Goal: Information Seeking & Learning: Learn about a topic

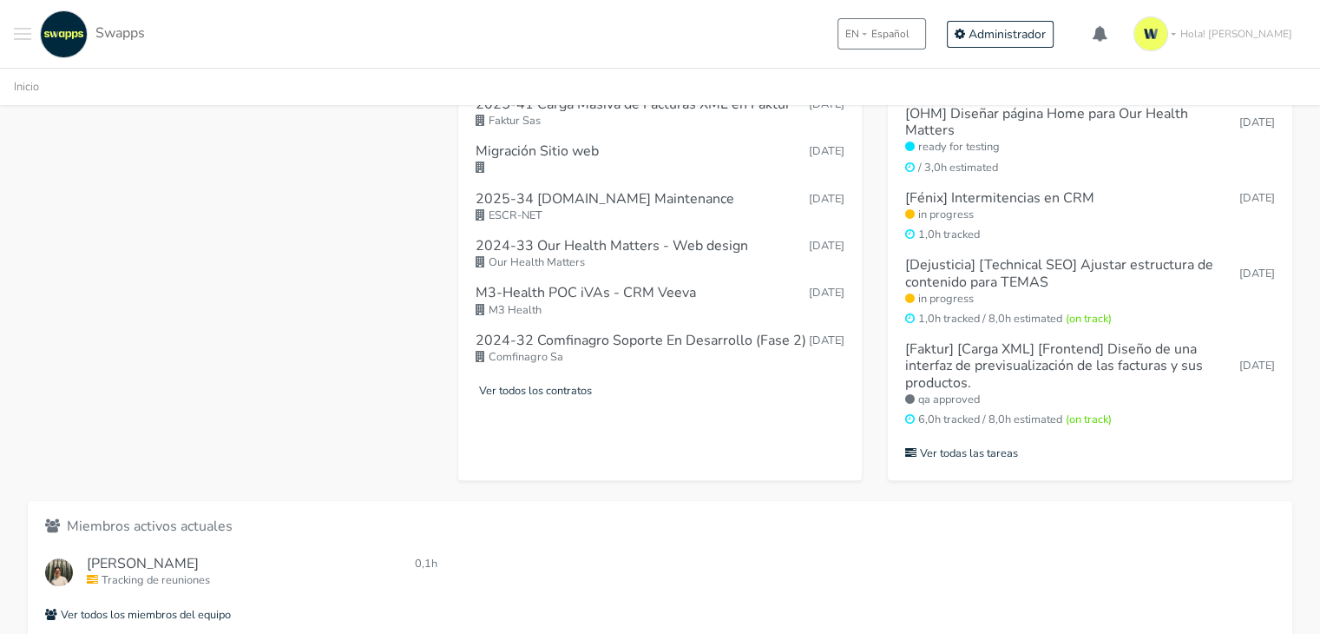
scroll to position [694, 0]
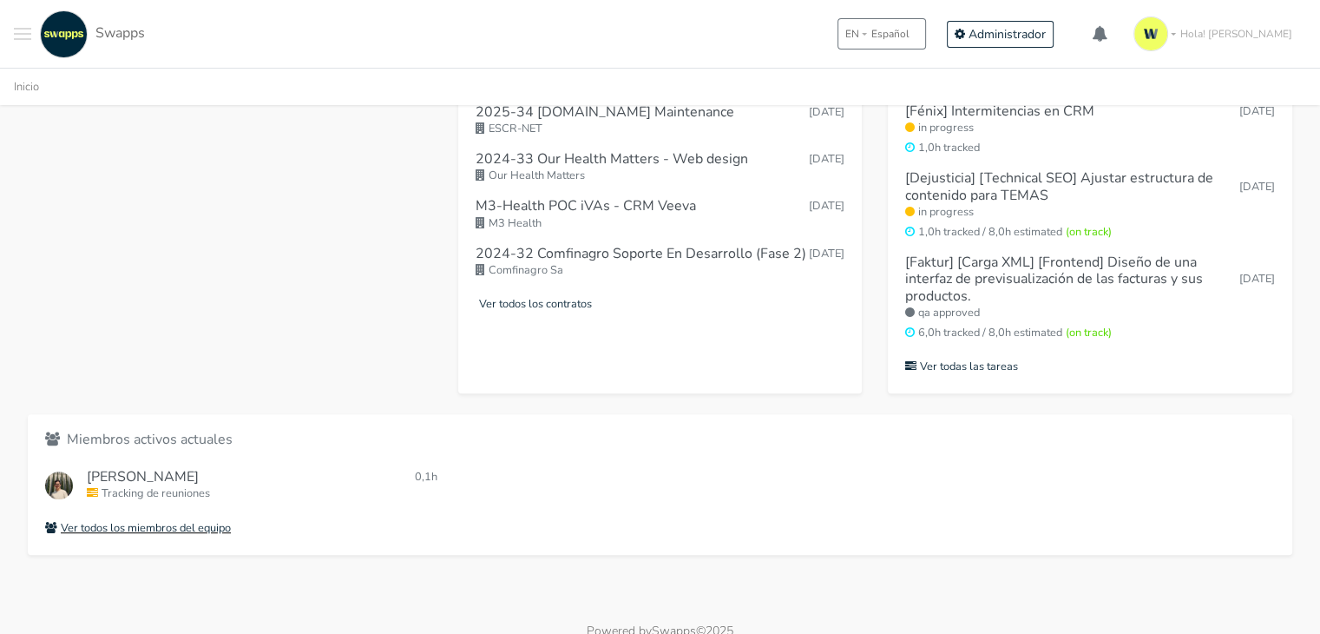
click at [191, 529] on small "Ver todos los miembros del equipo" at bounding box center [138, 528] width 186 height 16
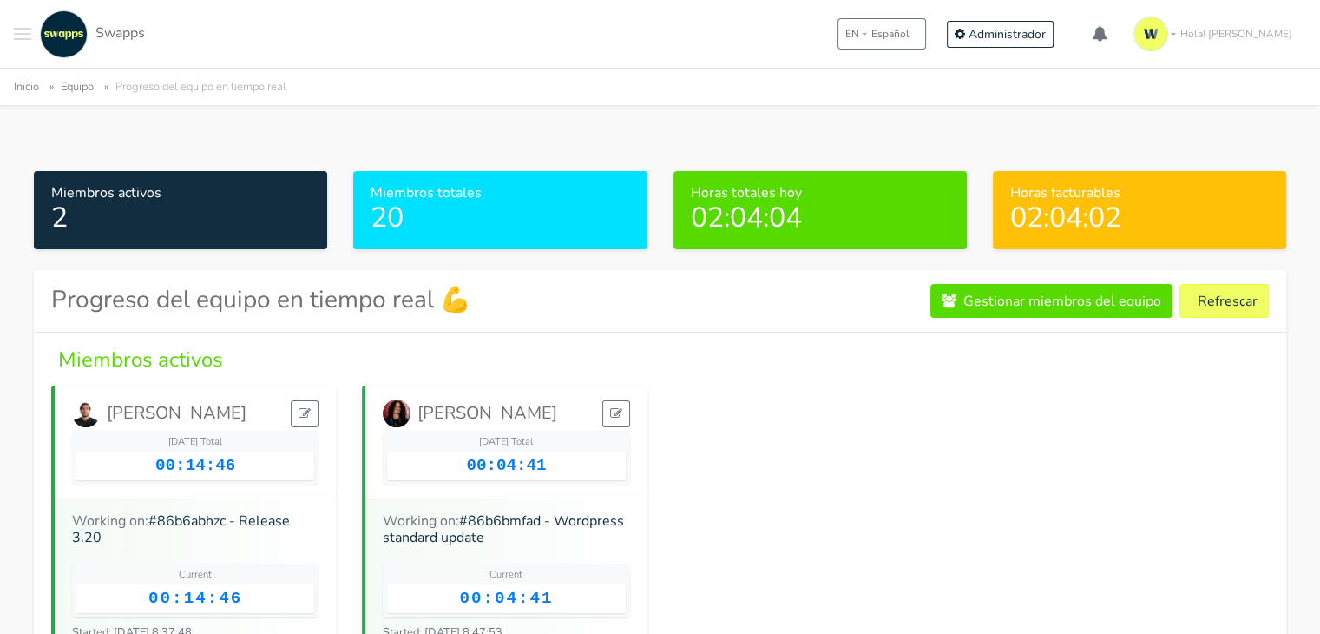
click at [21, 36] on button "Toggle navigation menu" at bounding box center [22, 34] width 17 height 48
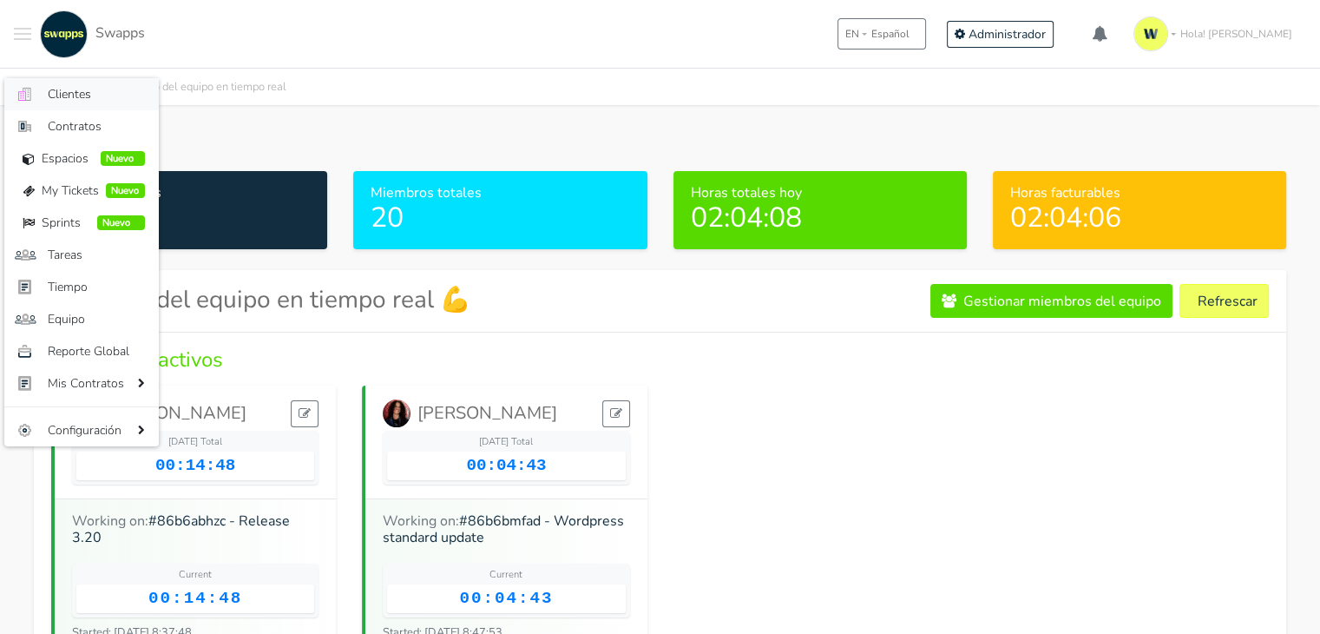
click link ".cls-1 { fill: #F15CFF; } .cls-2 { fill: #9a9a9a; } Clientes"
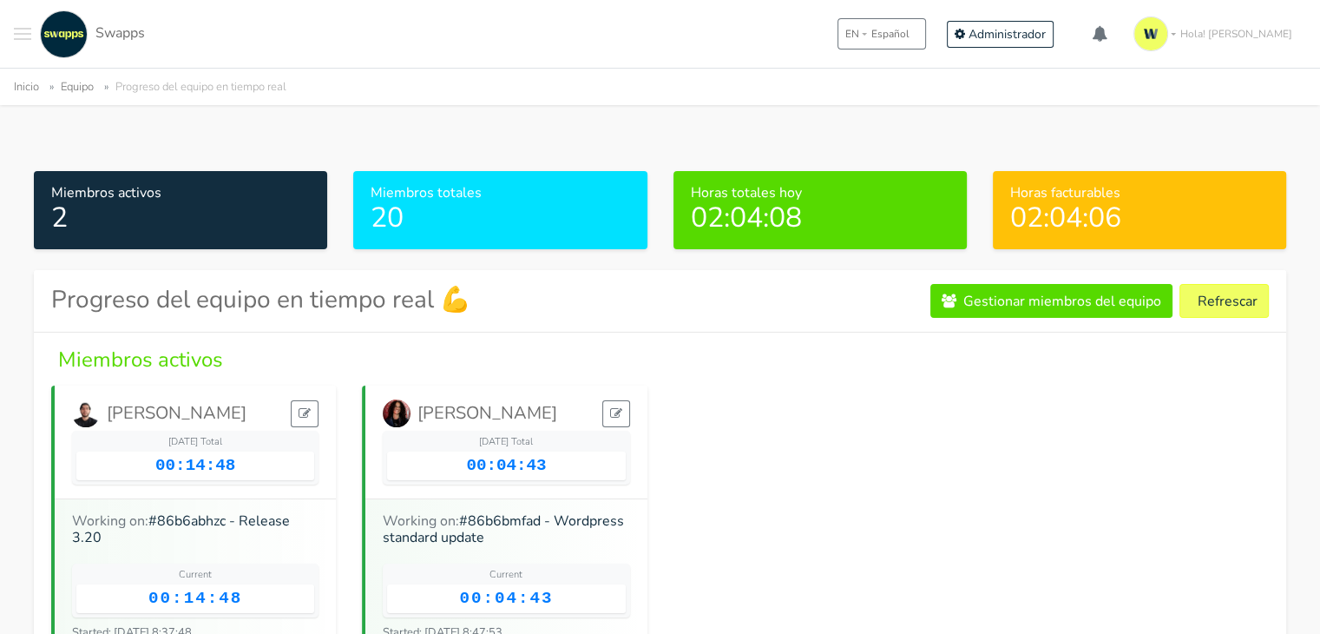
click div "Inicio Equipo Progreso del equipo en tiempo real"
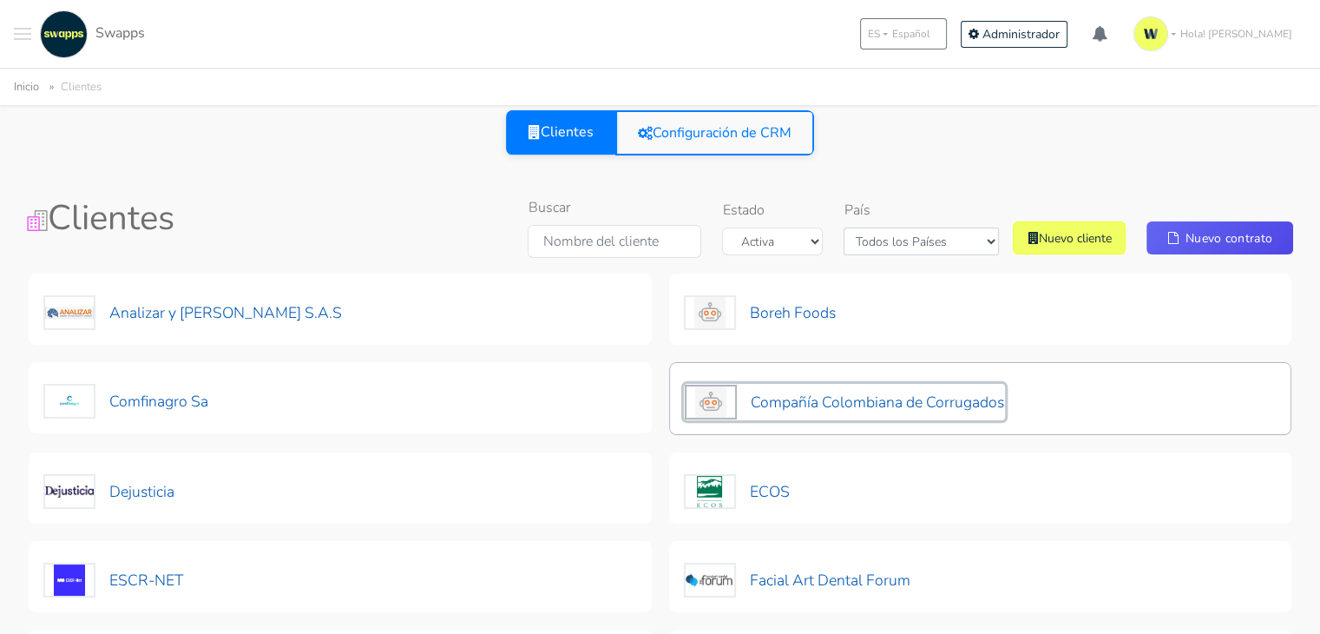
click at [954, 416] on button "Compañía Colombiana de Corrugados" at bounding box center [844, 402] width 321 height 36
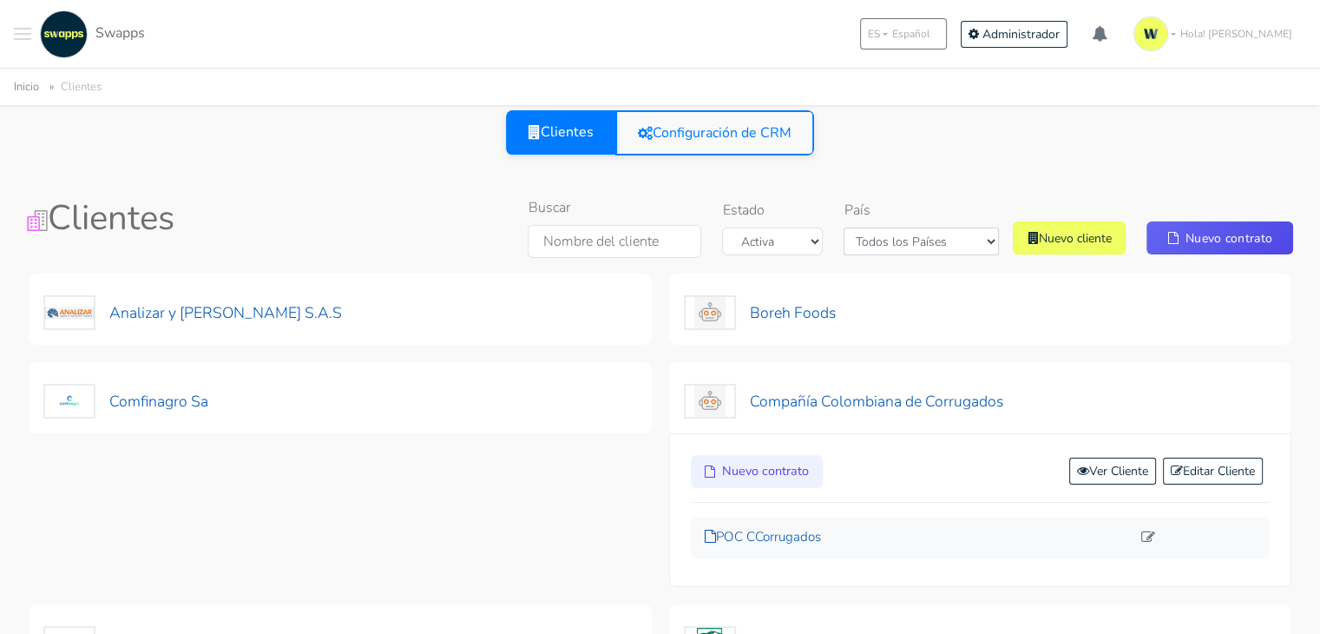
click at [816, 539] on p "POC CCorrugados" at bounding box center [918, 537] width 427 height 20
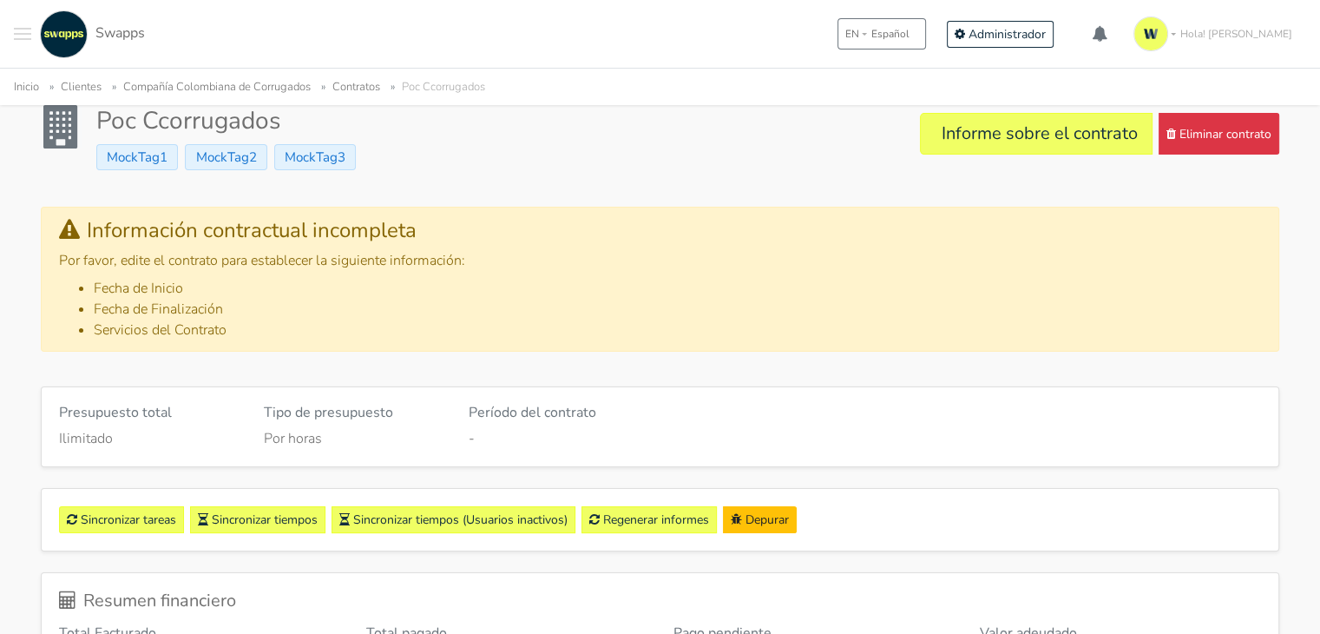
scroll to position [120, 0]
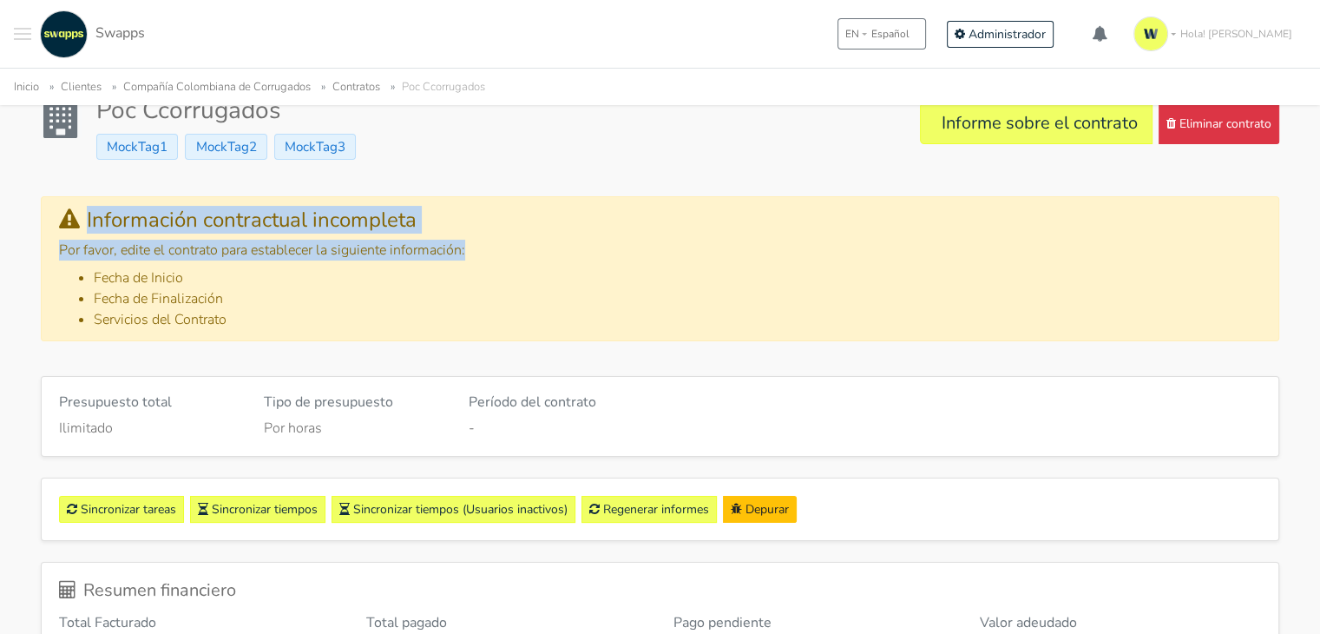
drag, startPoint x: 1319, startPoint y: 202, endPoint x: 1319, endPoint y: 240, distance: 37.3
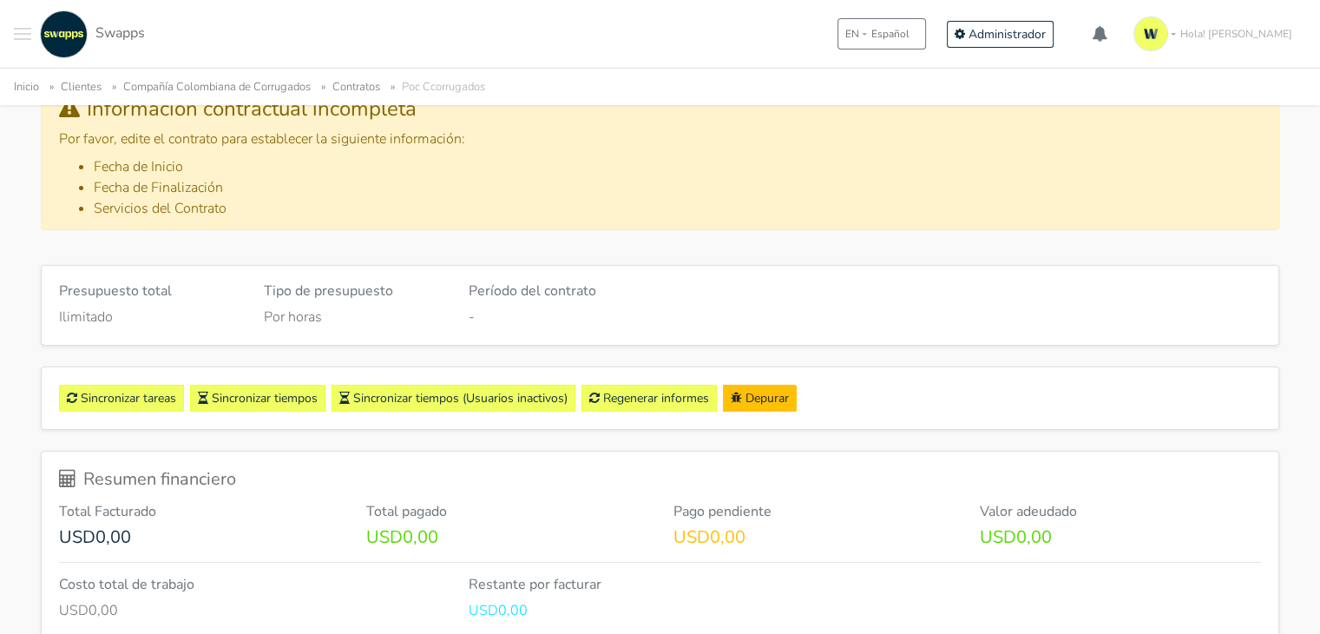
scroll to position [222, 0]
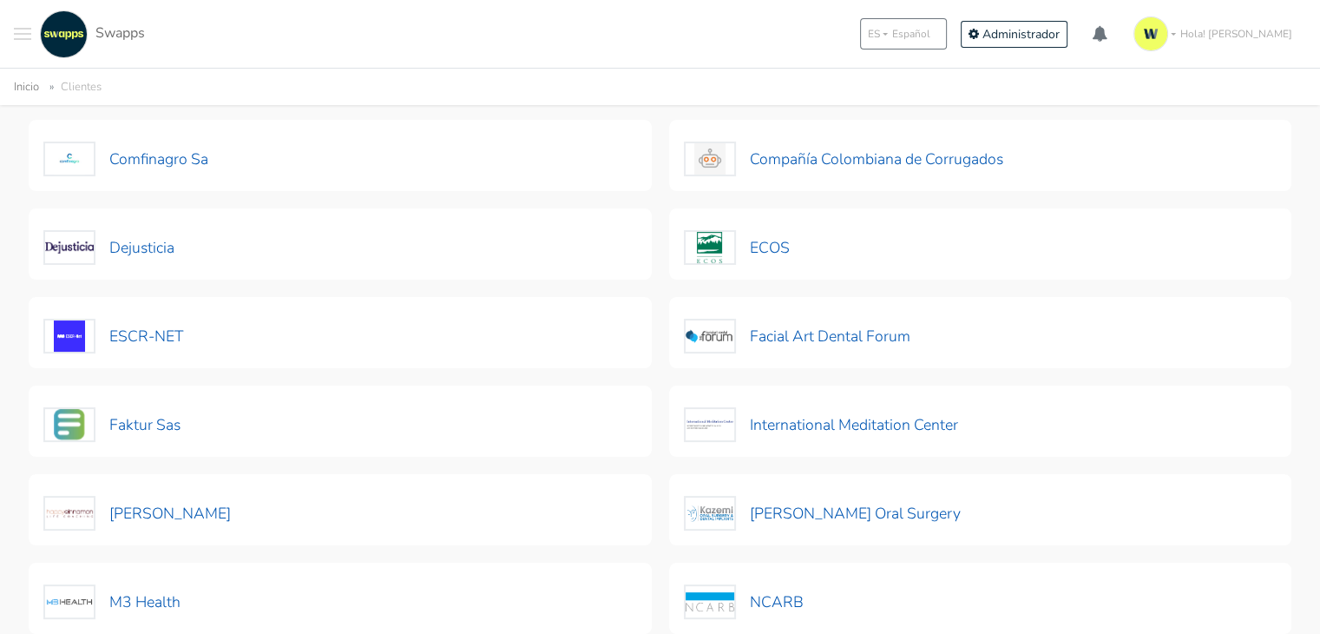
scroll to position [240, 0]
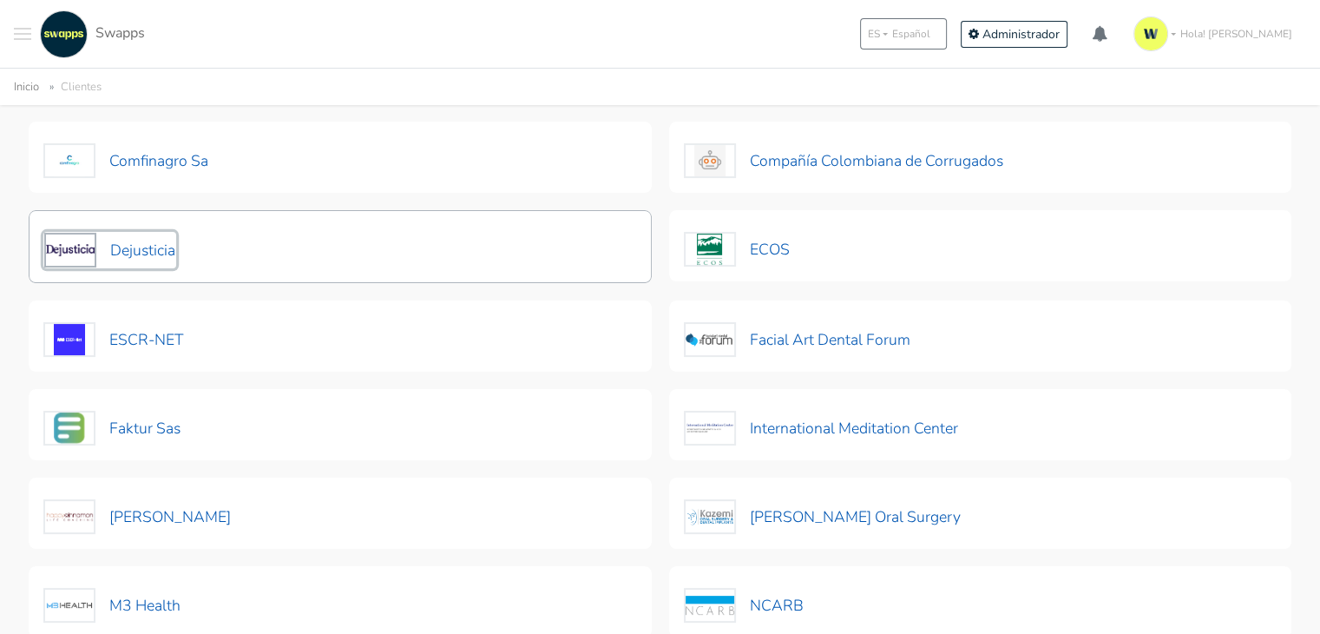
click at [161, 241] on button "Dejusticia" at bounding box center [109, 250] width 133 height 36
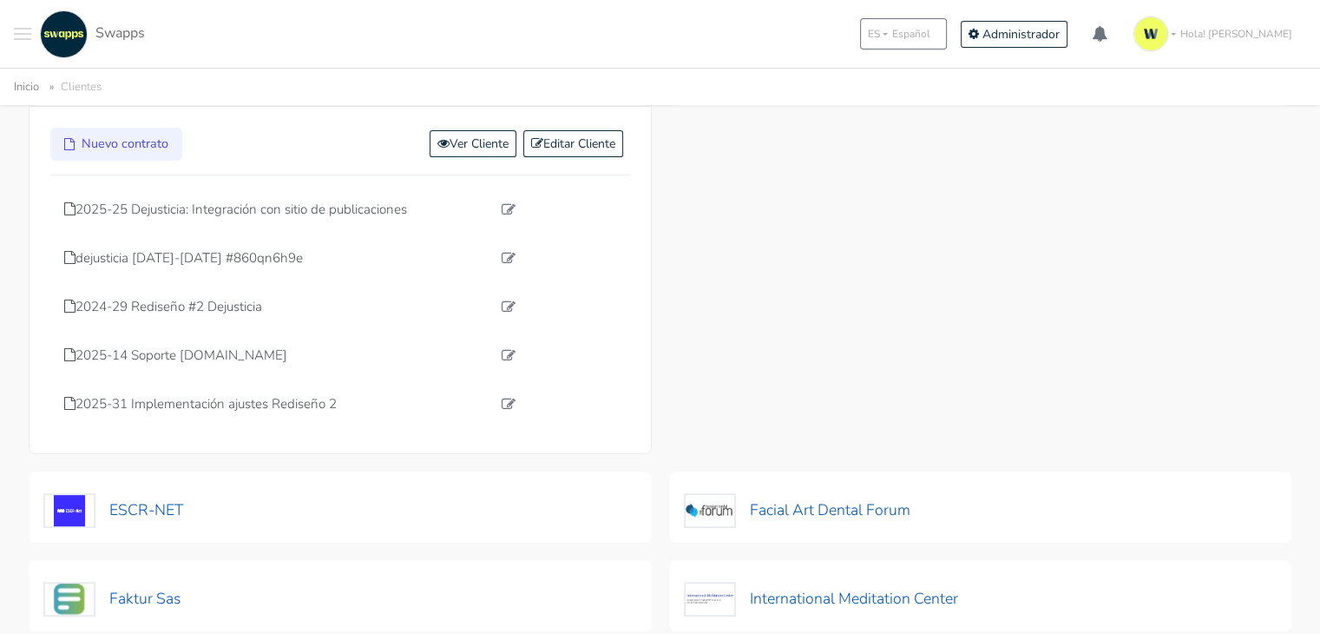
scroll to position [413, 0]
click at [184, 357] on p "2025-14 Soporte [DOMAIN_NAME]" at bounding box center [277, 358] width 427 height 20
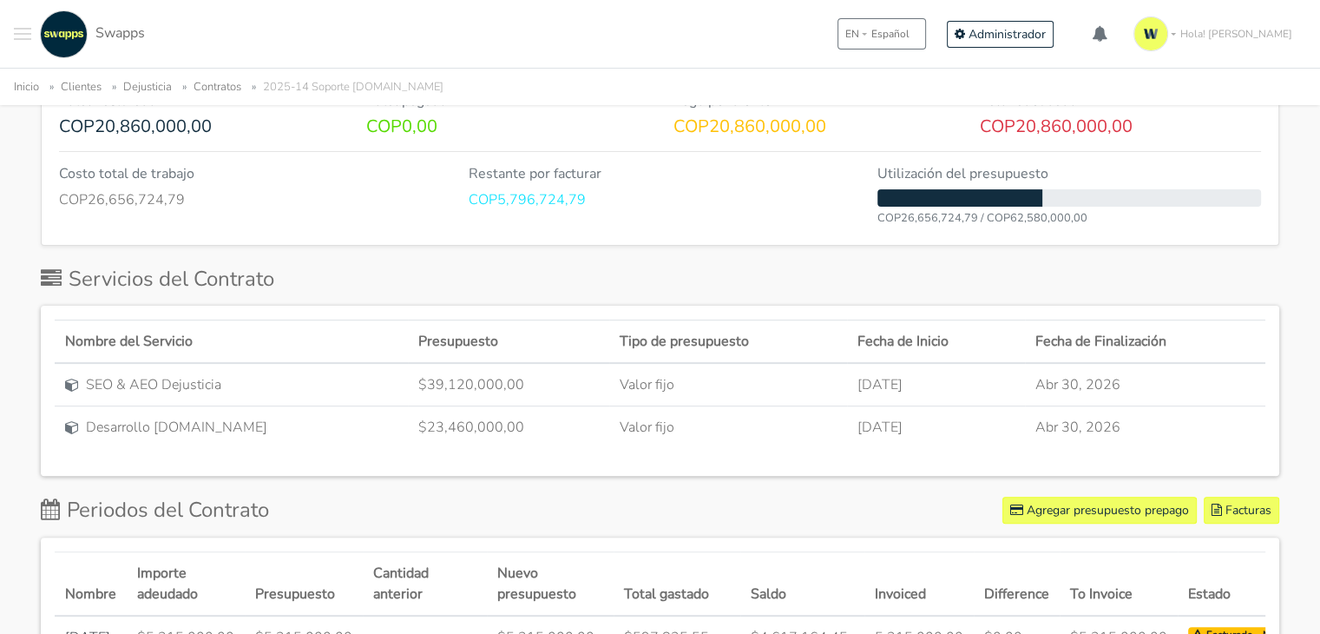
scroll to position [474, 0]
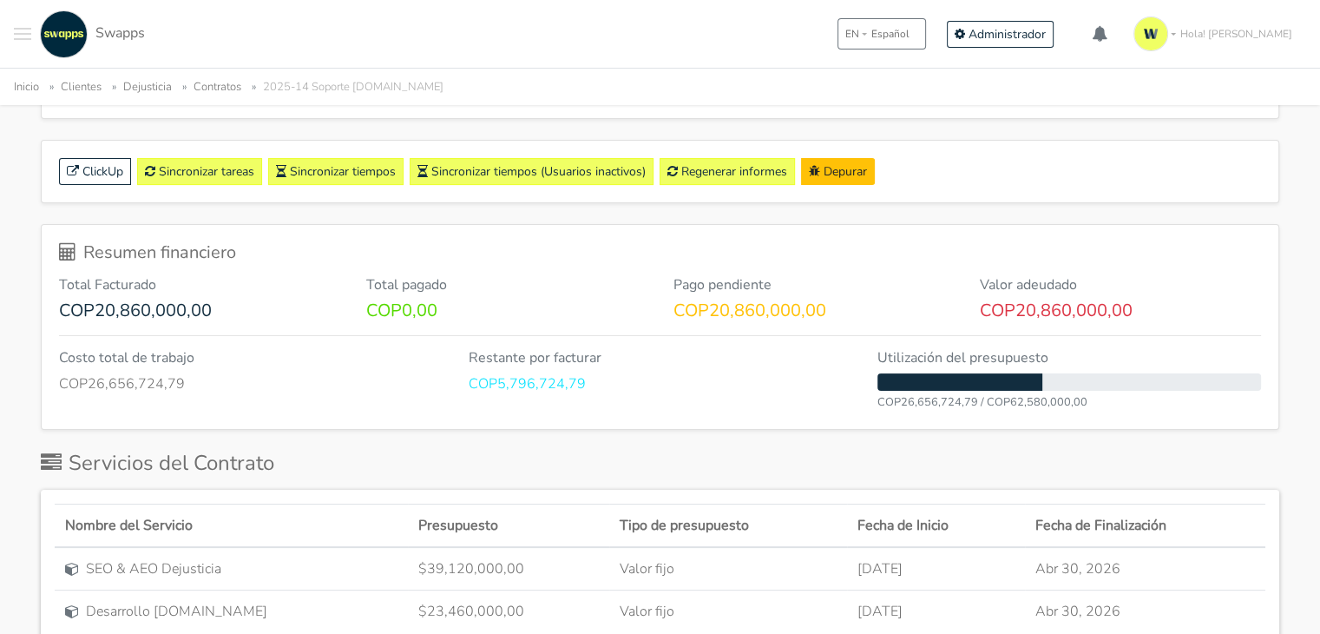
scroll to position [340, 0]
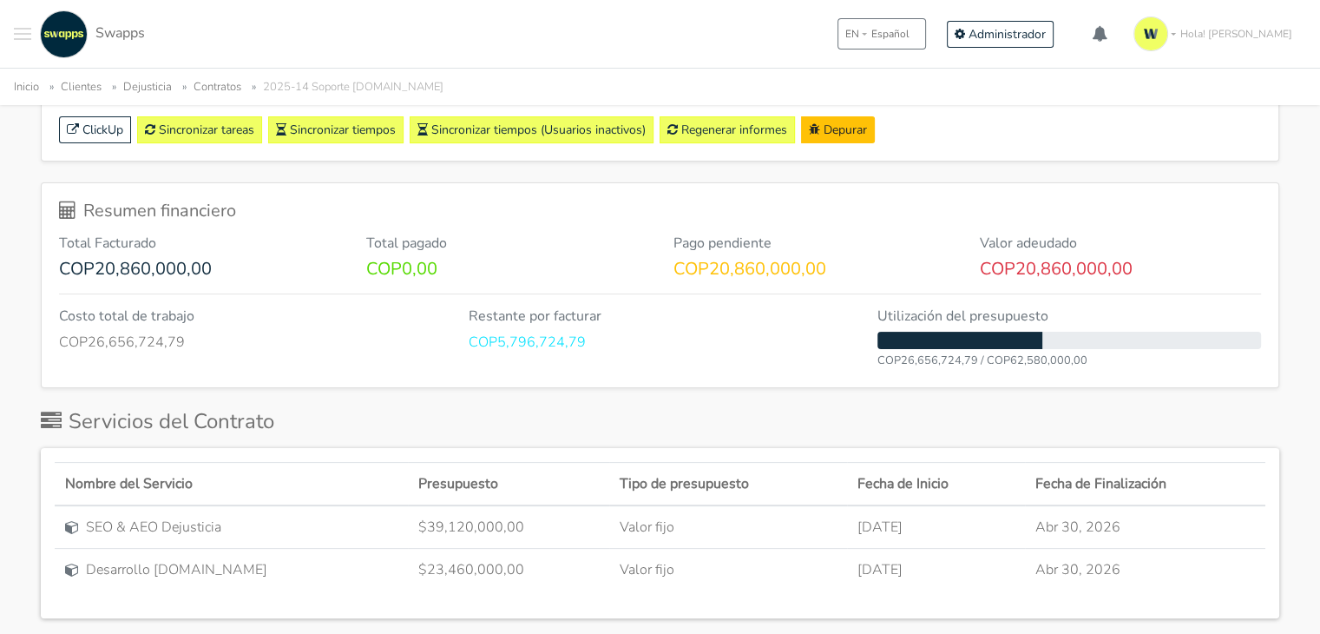
drag, startPoint x: 1316, startPoint y: 166, endPoint x: 1302, endPoint y: 220, distance: 56.4
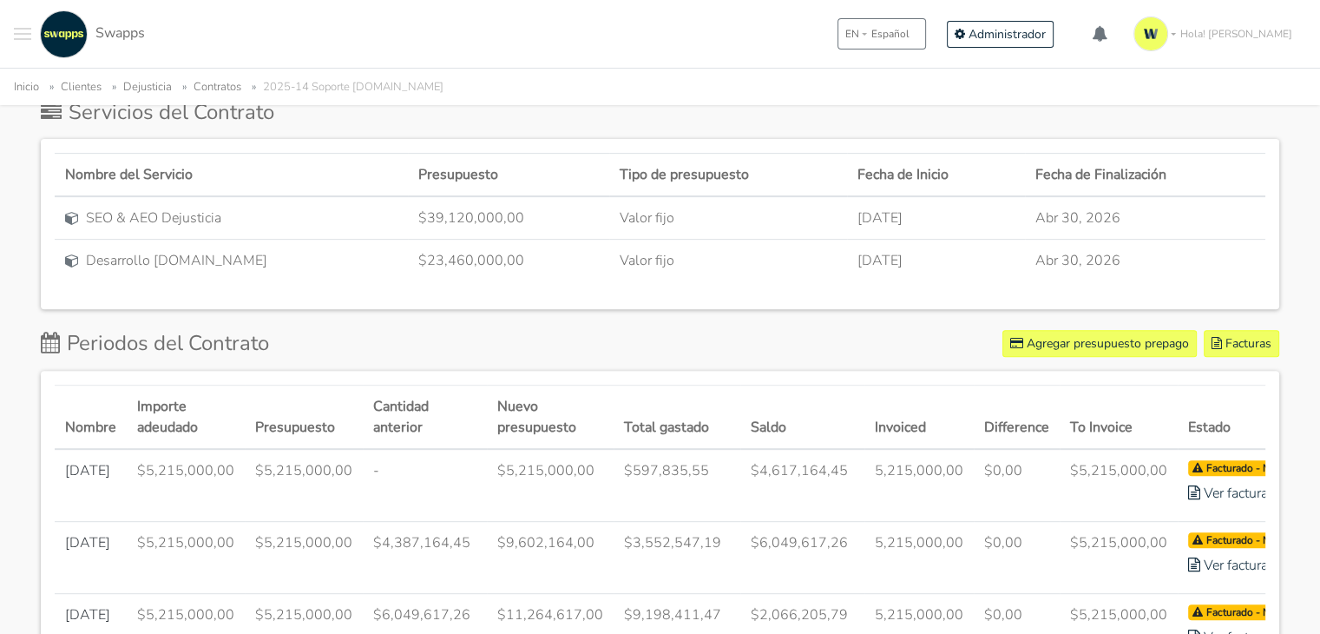
scroll to position [674, 0]
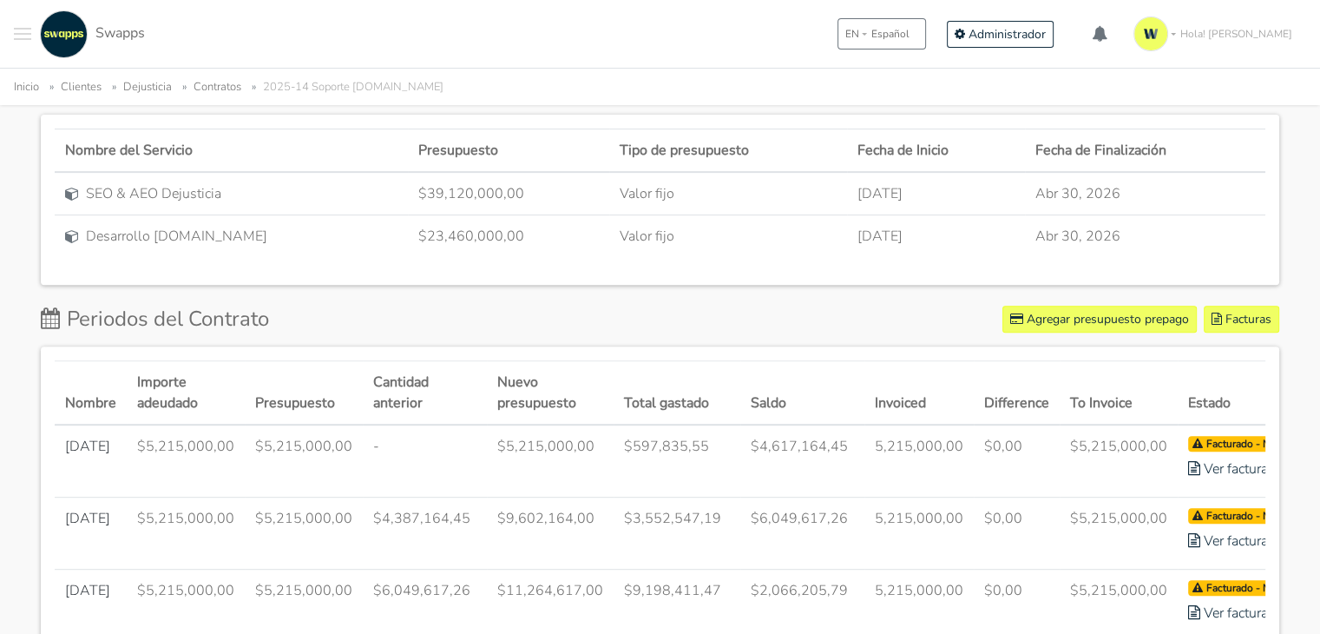
drag, startPoint x: 1319, startPoint y: 201, endPoint x: 1314, endPoint y: 218, distance: 18.1
click at [1314, 218] on div "Dejusticia 2025-14 Soporte Dejusticia.Org MockTag1 MockTag2 MockTag3 Informe so…" at bounding box center [660, 487] width 1320 height 2021
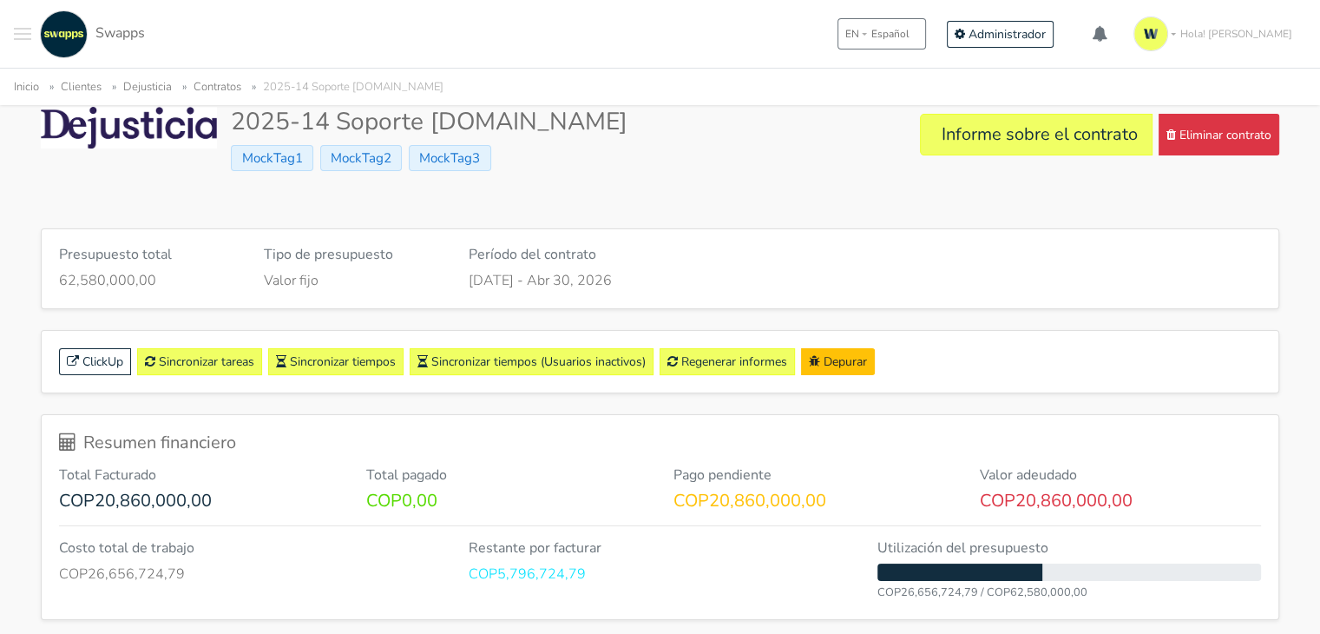
scroll to position [97, 0]
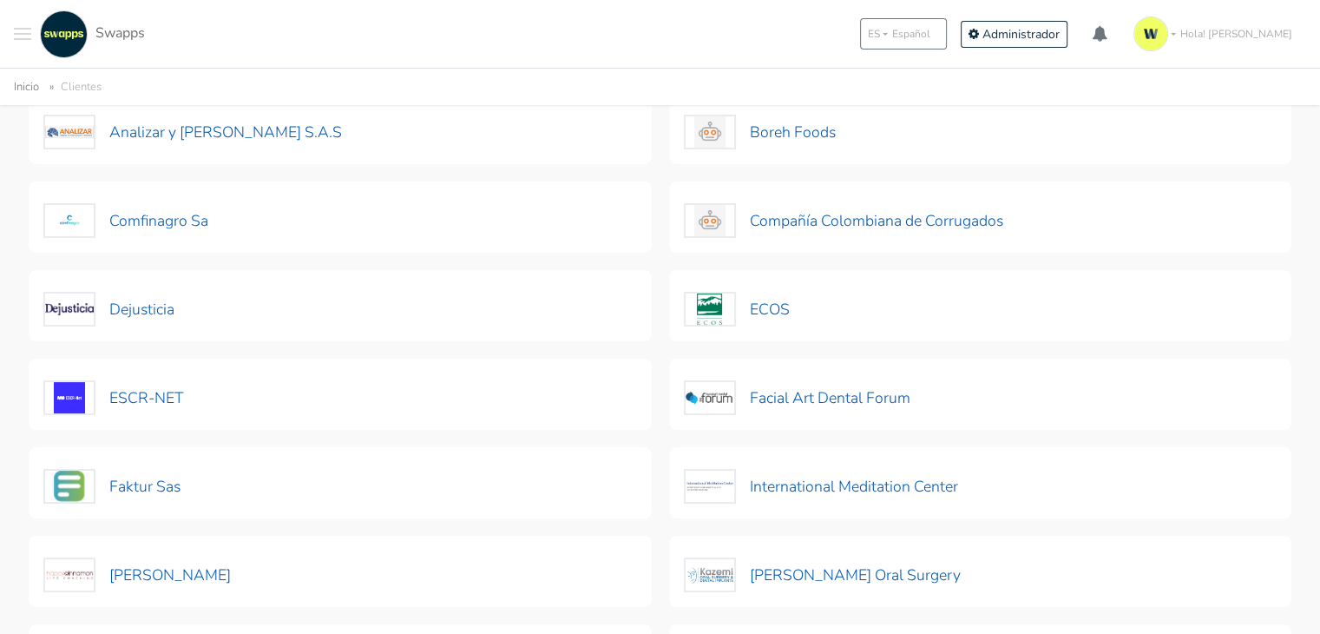
scroll to position [203, 0]
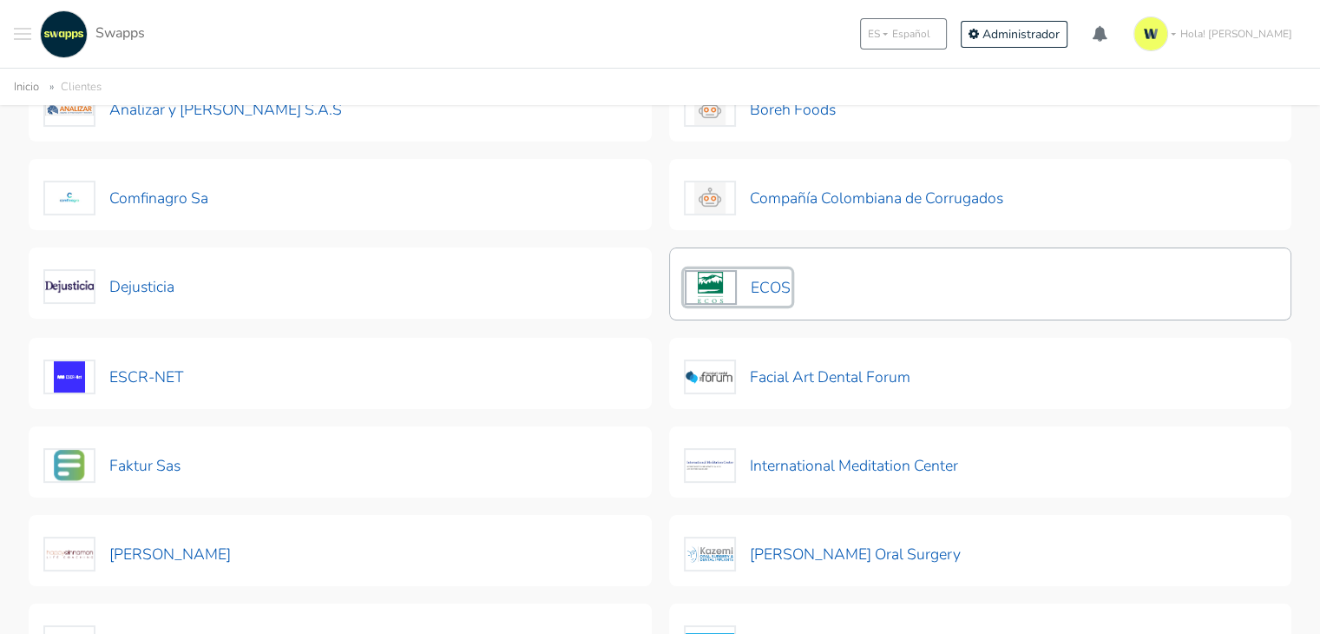
click at [774, 283] on button "ECOS" at bounding box center [738, 287] width 108 height 36
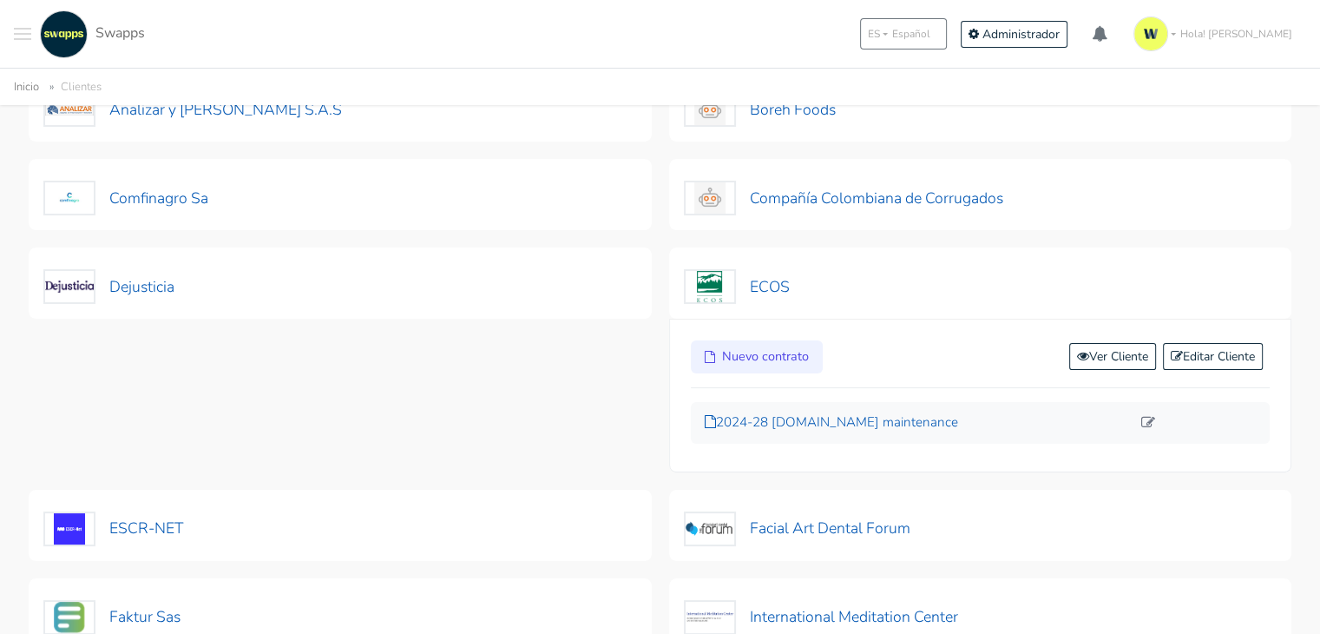
click at [931, 414] on p "2024-28 exchangenetwork.net maintenance" at bounding box center [918, 422] width 427 height 20
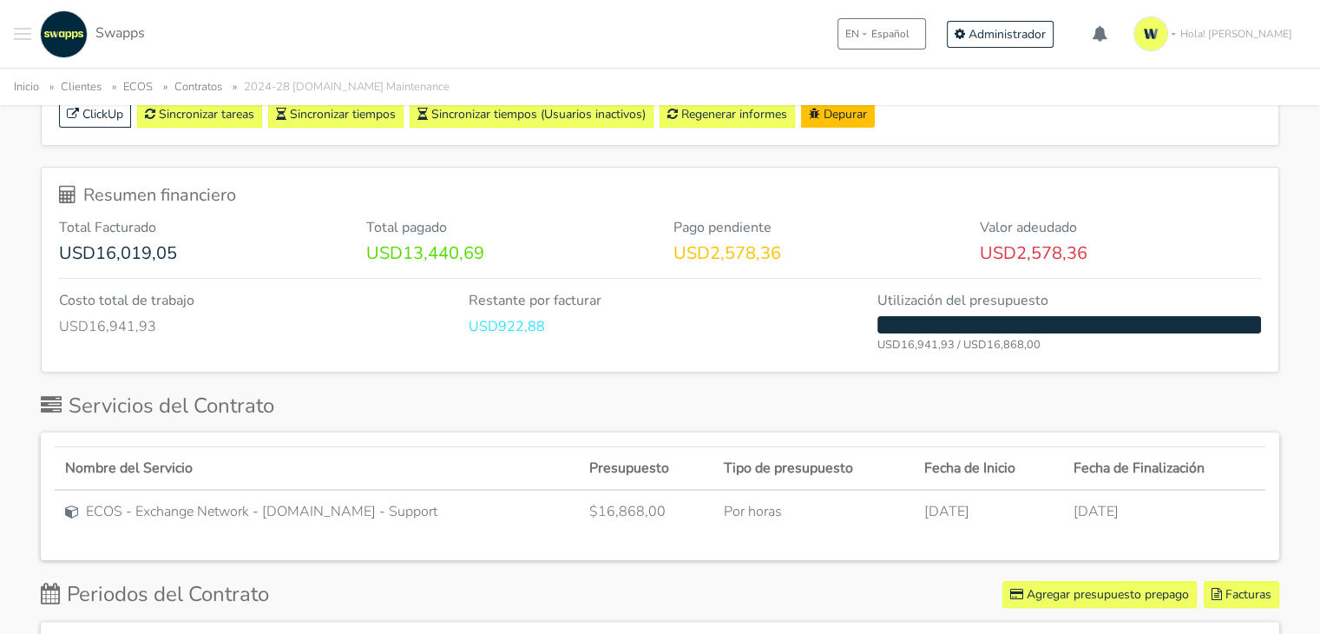
scroll to position [349, 0]
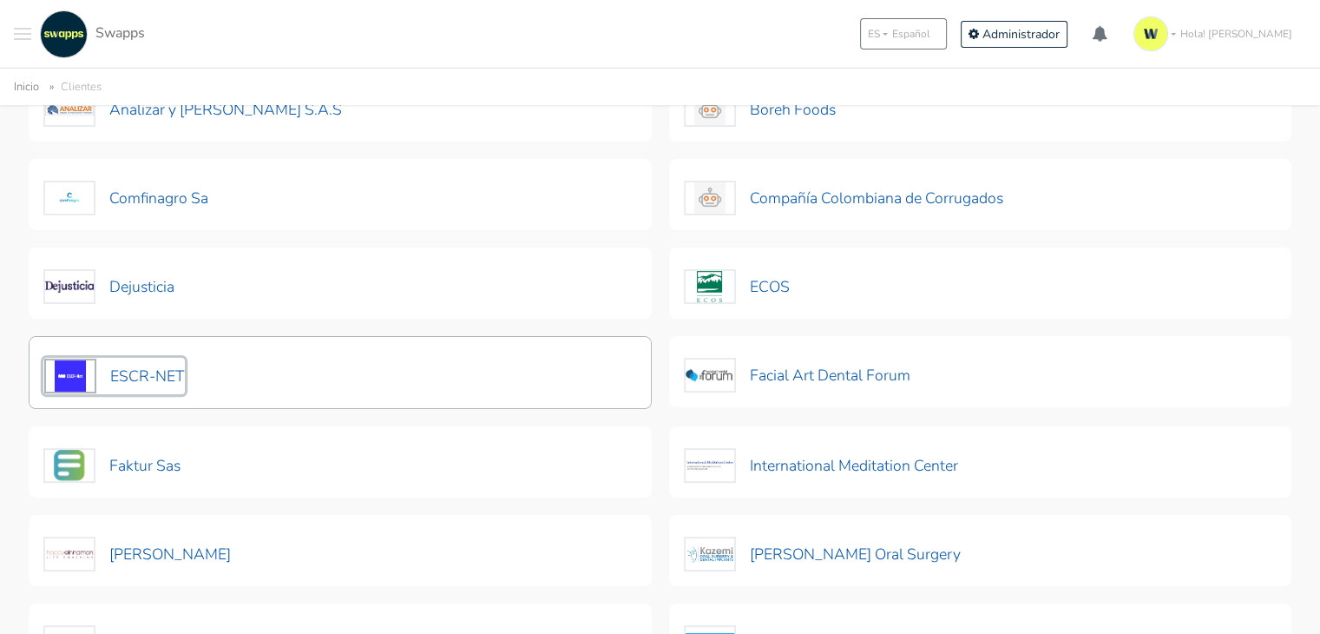
click at [167, 380] on button "ESCR-NET" at bounding box center [113, 376] width 141 height 36
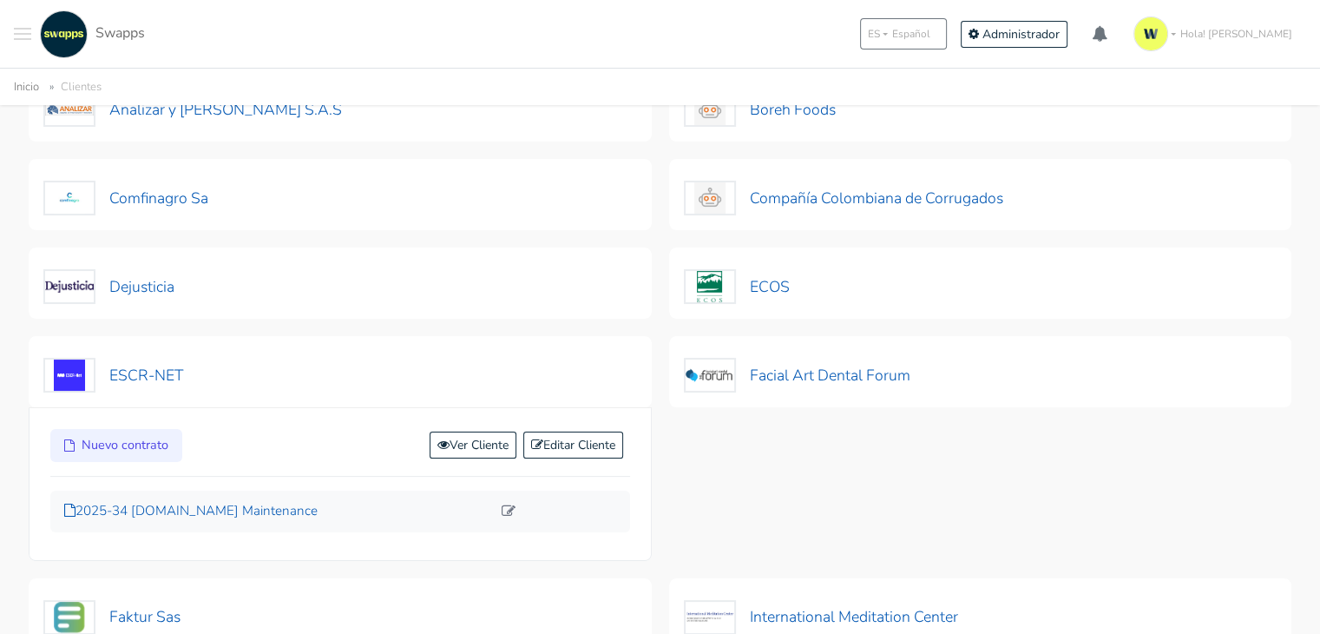
click at [198, 514] on p "2025-34 escr-net.org Maintenance" at bounding box center [277, 511] width 427 height 20
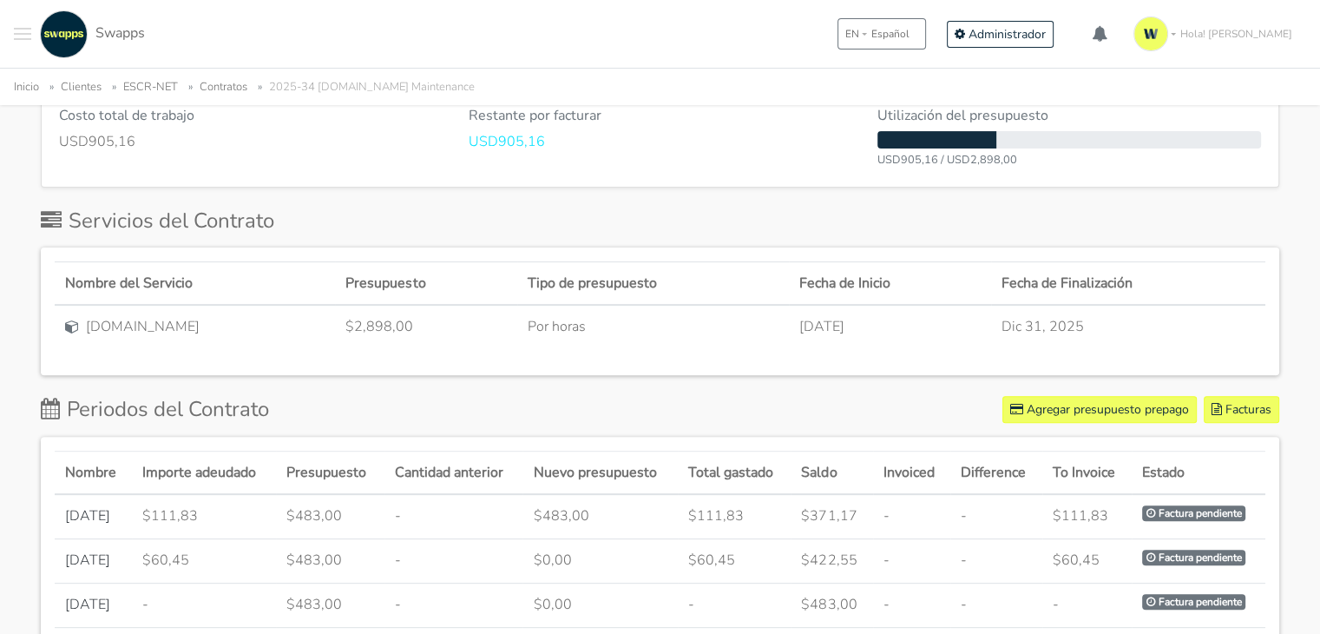
scroll to position [530, 0]
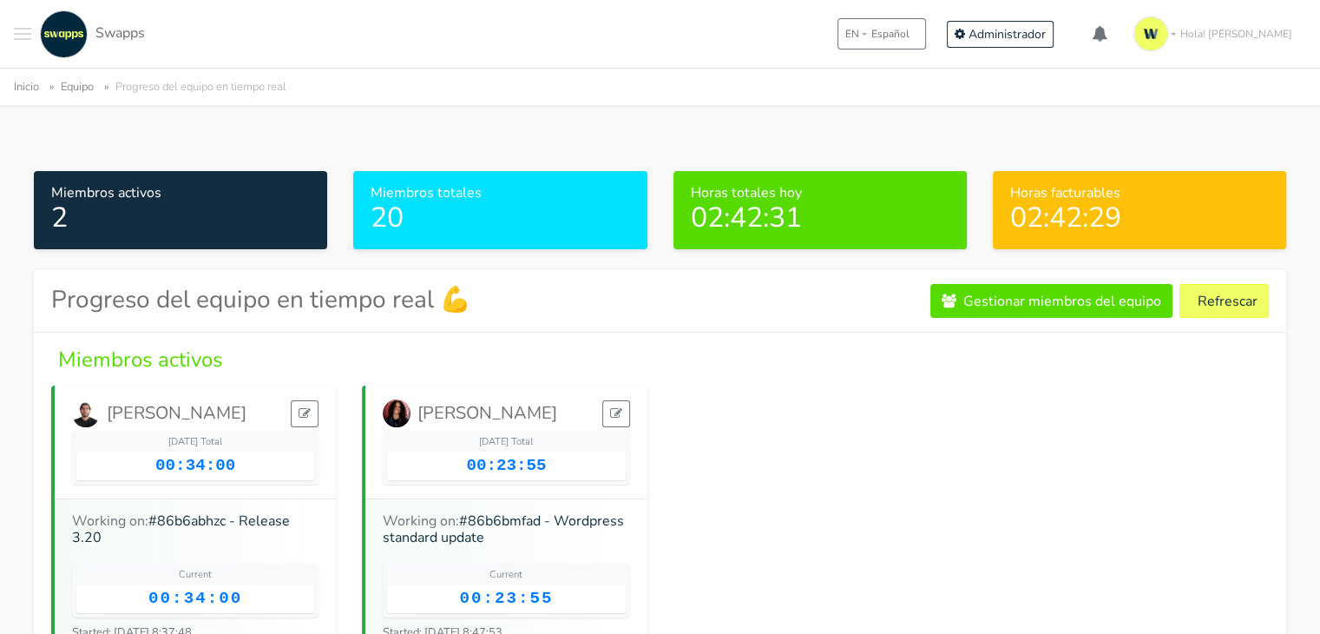
click at [18, 32] on button "Toggle navigation menu" at bounding box center [22, 34] width 17 height 48
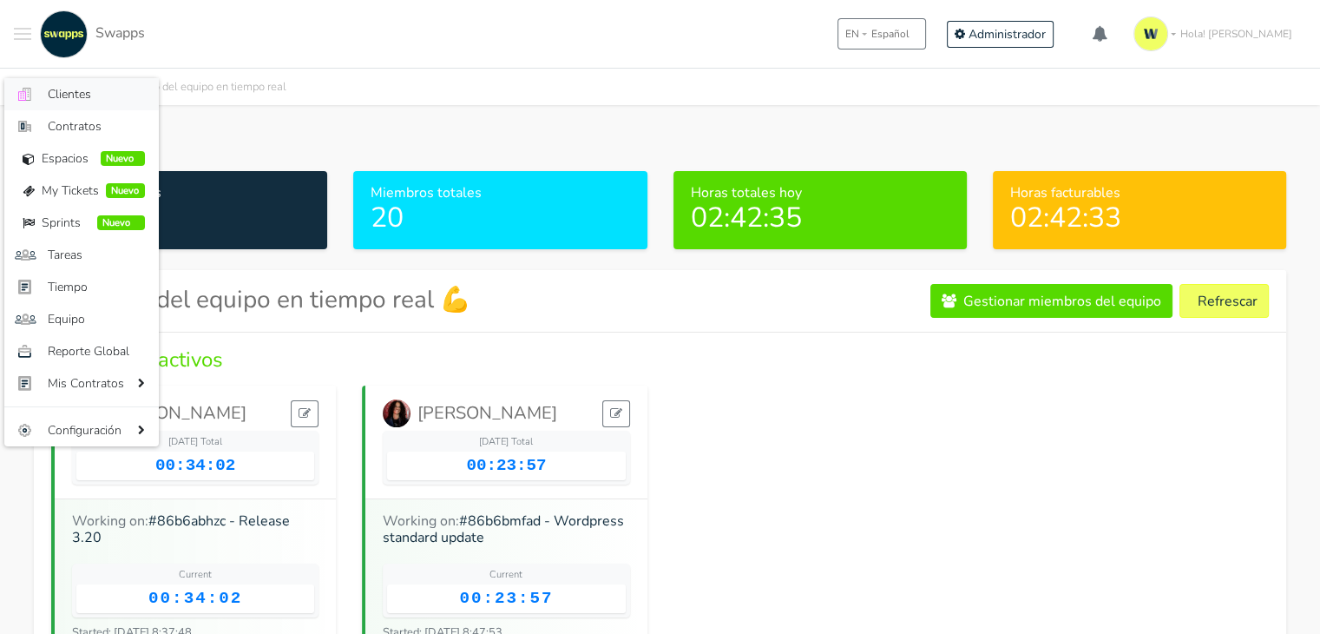
click at [66, 101] on span "Clientes" at bounding box center [96, 94] width 97 height 18
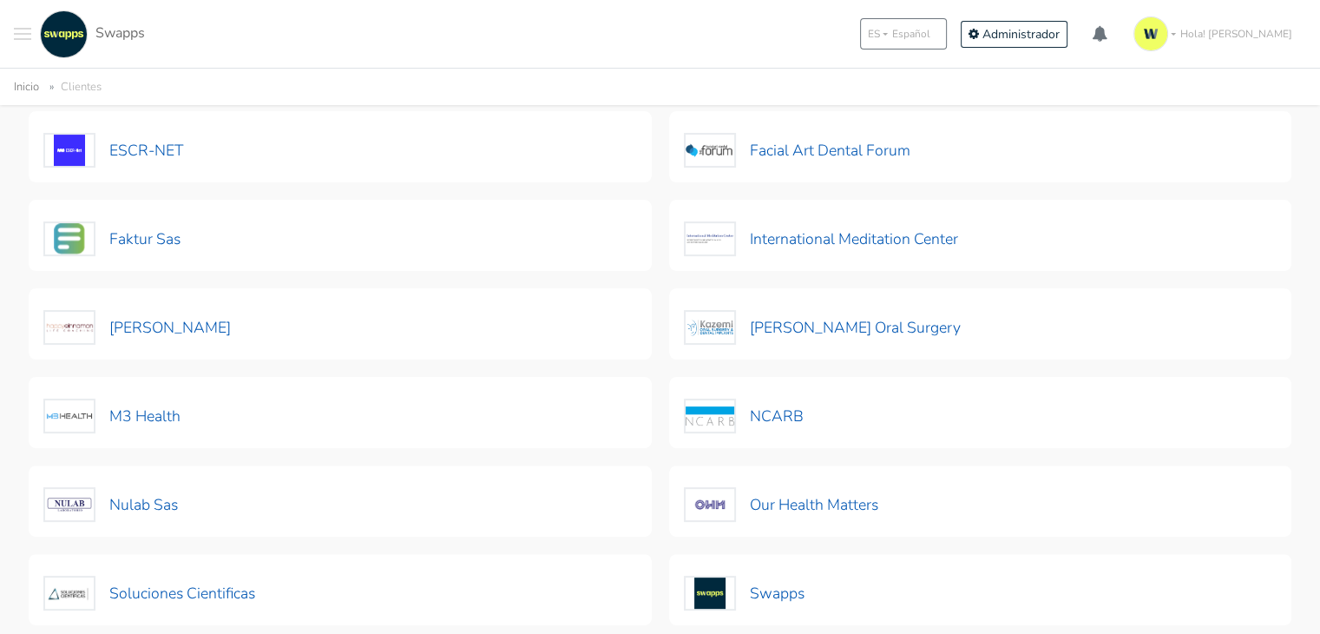
scroll to position [444, 0]
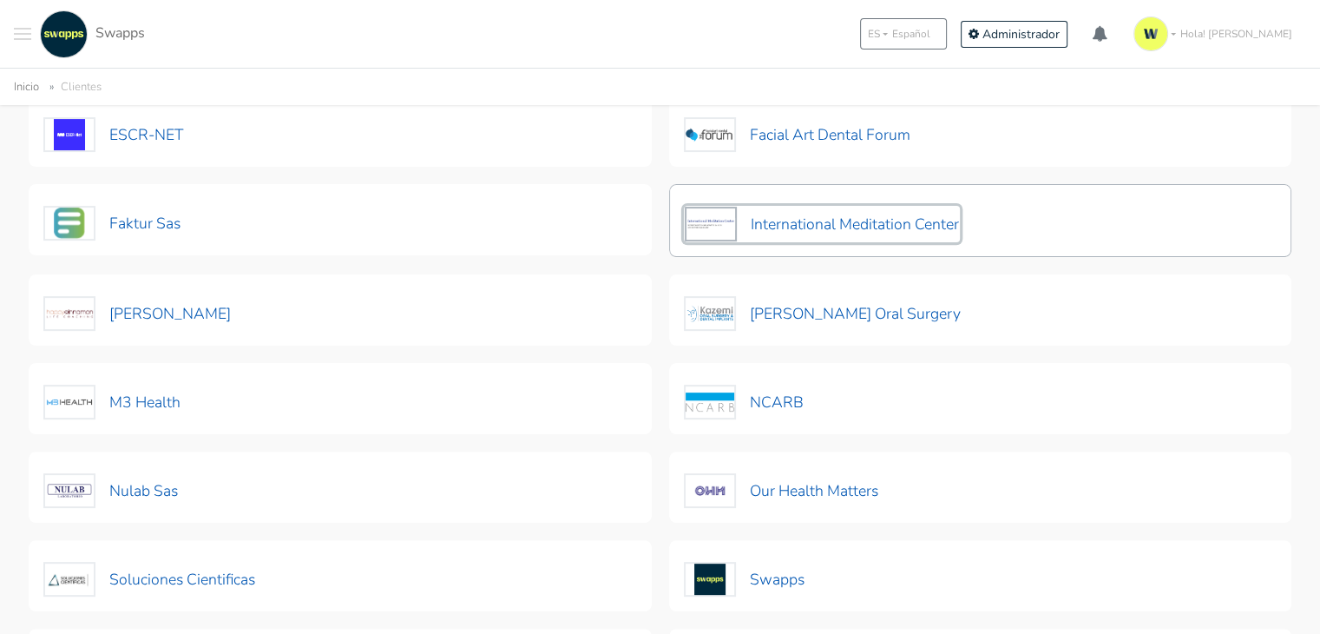
click at [785, 222] on button "International Meditation Center" at bounding box center [822, 224] width 276 height 36
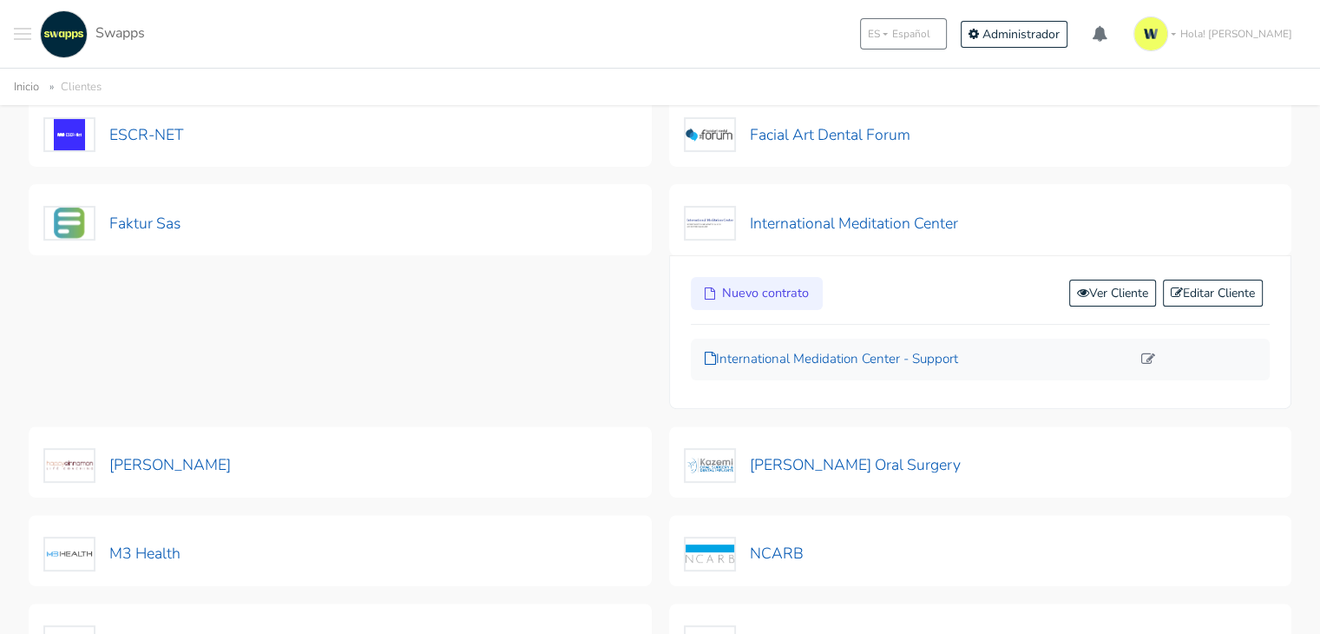
click at [954, 355] on p "International Medidation Center - Support" at bounding box center [918, 359] width 427 height 20
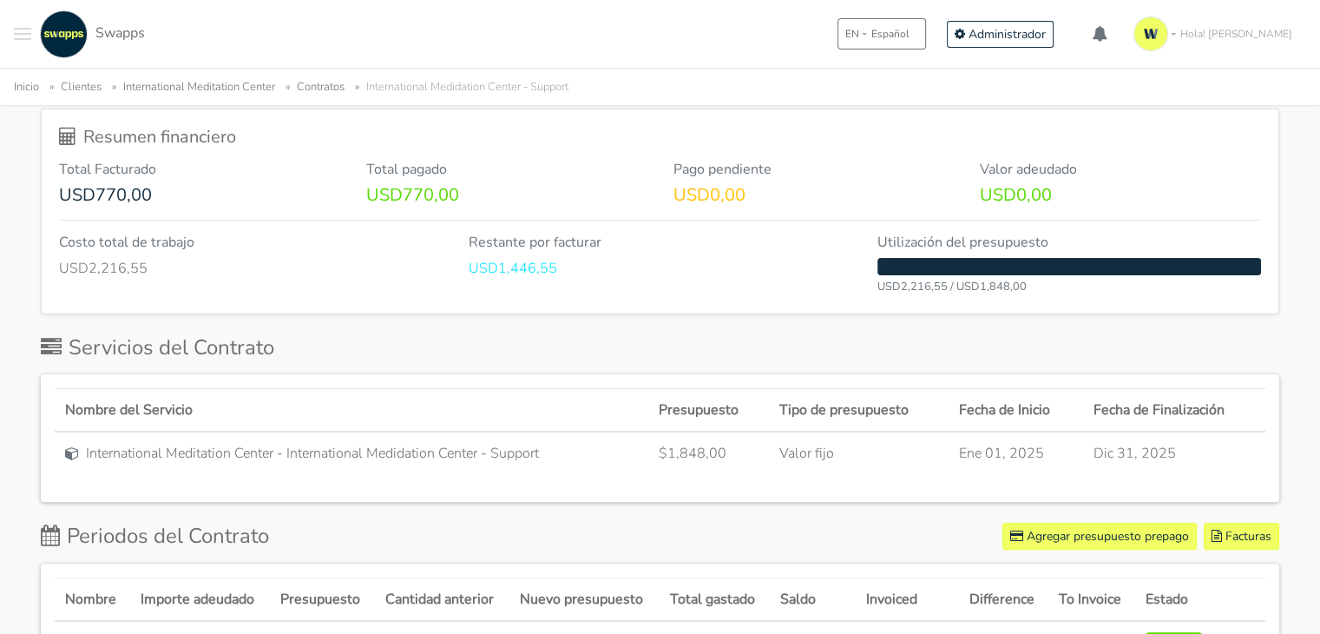
scroll to position [434, 0]
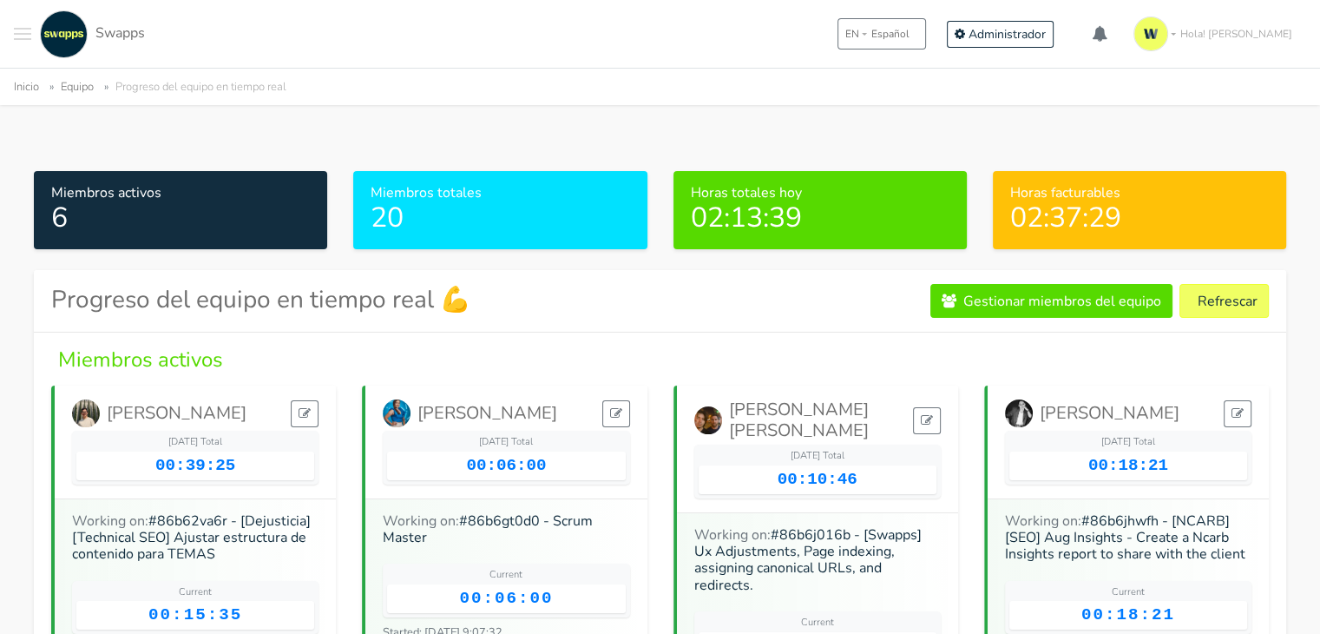
click at [10, 36] on div ".cls-1 { fill: #F15CFF; } .cls-2 { fill: #9a9a9a; } Clientes Contratos [GEOGRAP…" at bounding box center [660, 34] width 1320 height 68
click at [15, 31] on button "Toggle navigation menu" at bounding box center [22, 34] width 17 height 48
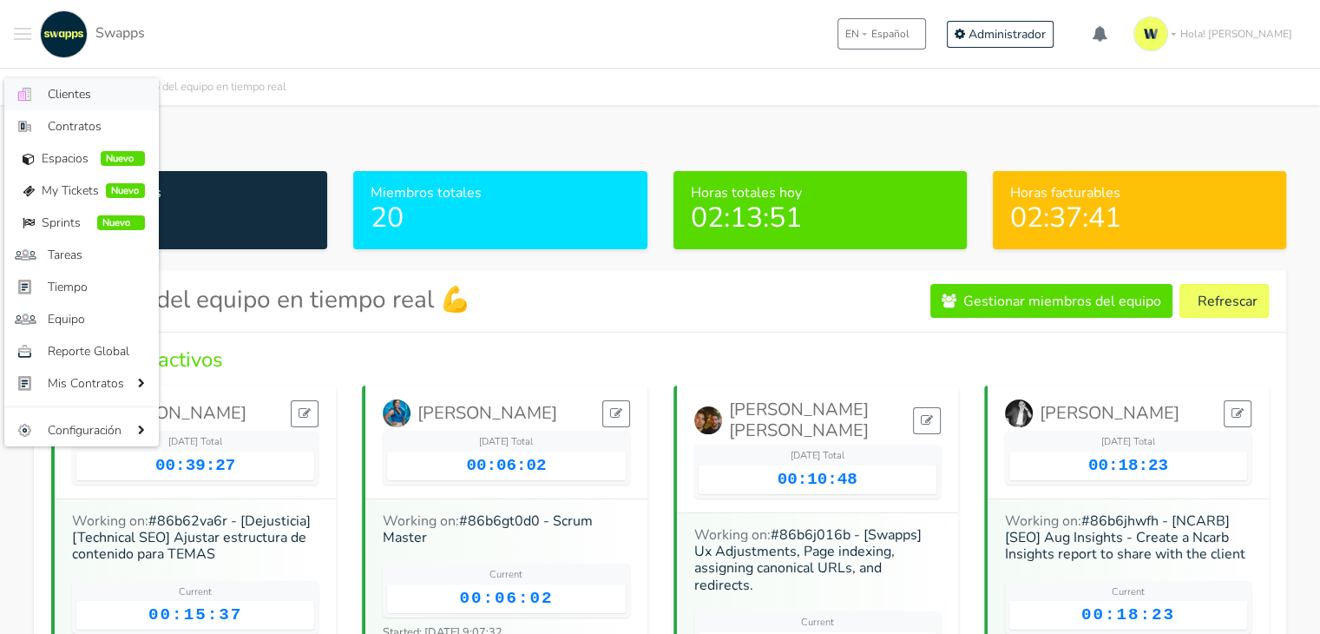
click at [91, 96] on span "Clientes" at bounding box center [96, 94] width 97 height 18
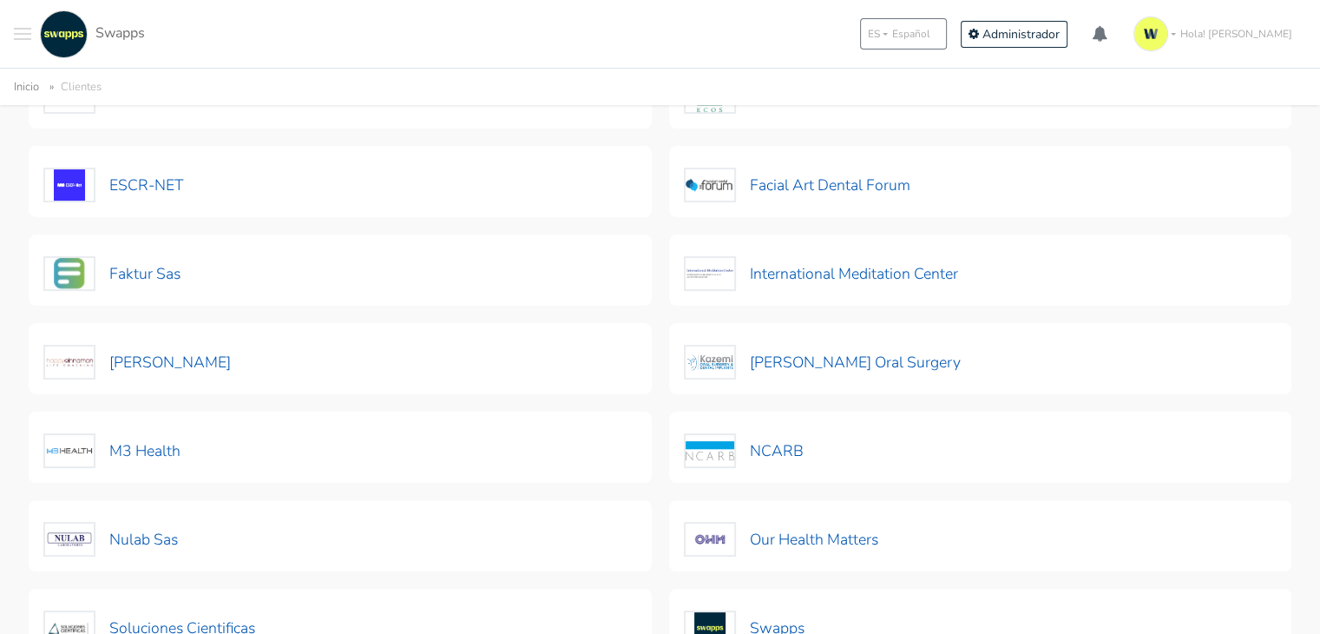
scroll to position [399, 0]
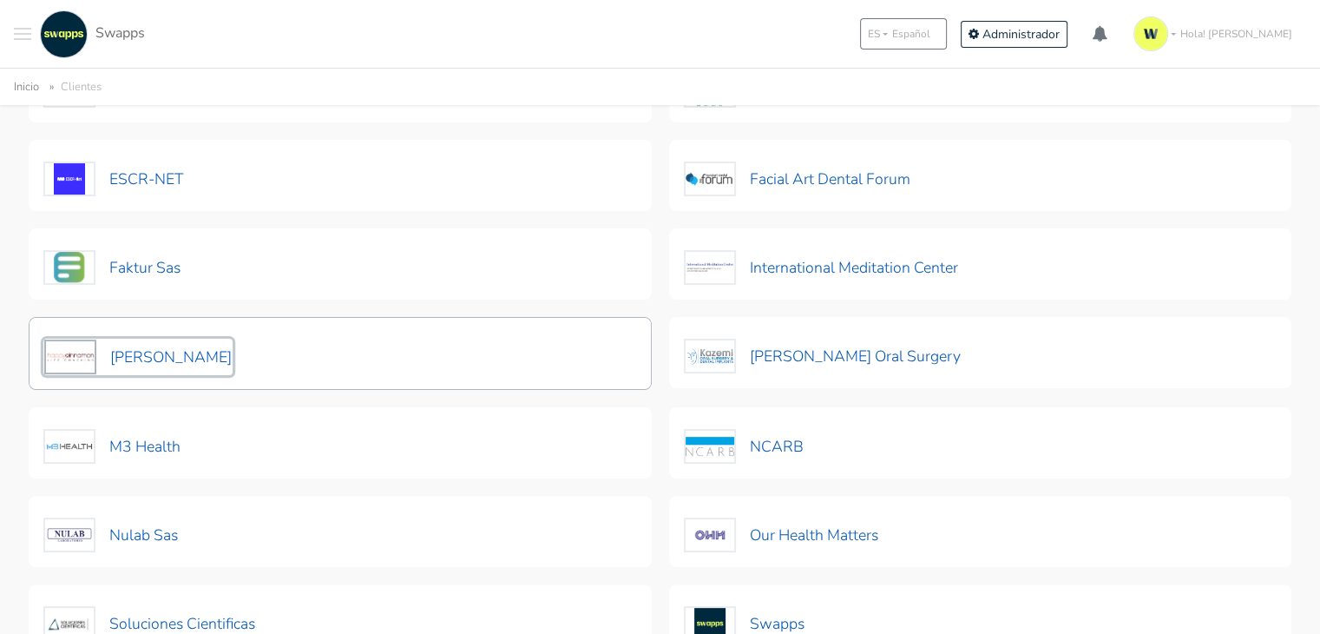
click at [135, 359] on button "[PERSON_NAME]" at bounding box center [137, 357] width 189 height 36
click at [149, 352] on button "[PERSON_NAME]" at bounding box center [137, 357] width 189 height 36
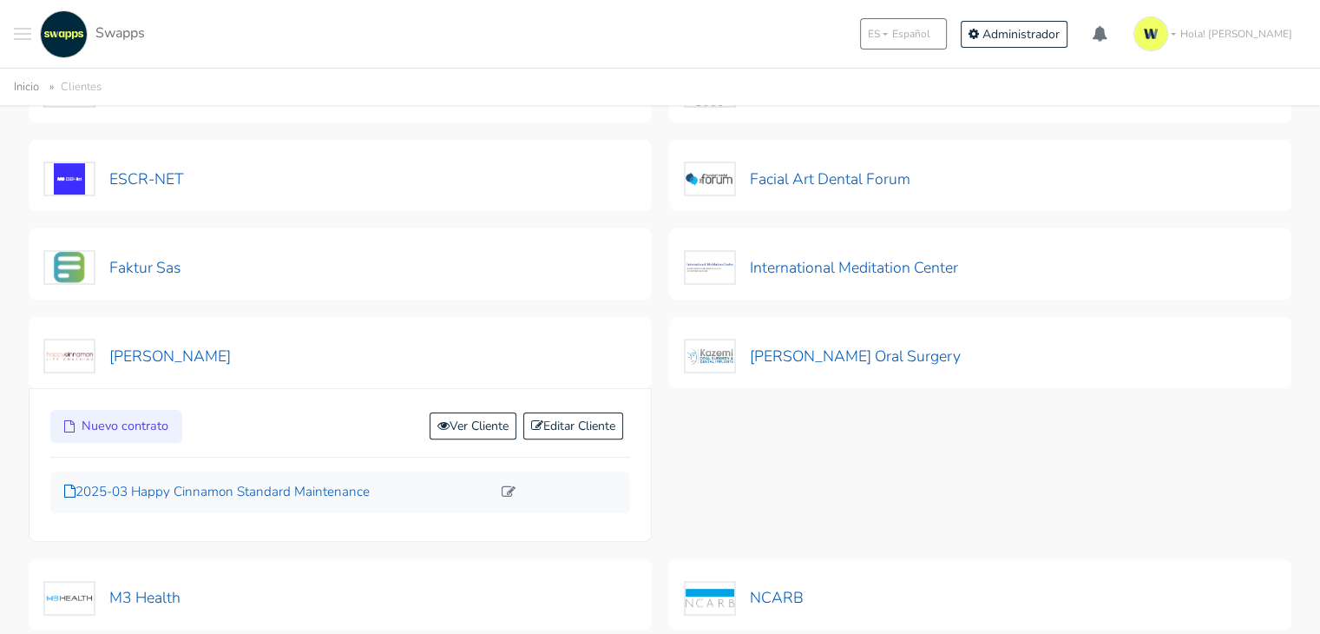
click at [225, 489] on p "2025-03 Happy Cinnamon Standard Maintenance" at bounding box center [277, 492] width 427 height 20
drag, startPoint x: 225, startPoint y: 489, endPoint x: 253, endPoint y: 472, distance: 33.1
click at [225, 489] on p "2025-03 Happy Cinnamon Standard Maintenance" at bounding box center [277, 492] width 427 height 20
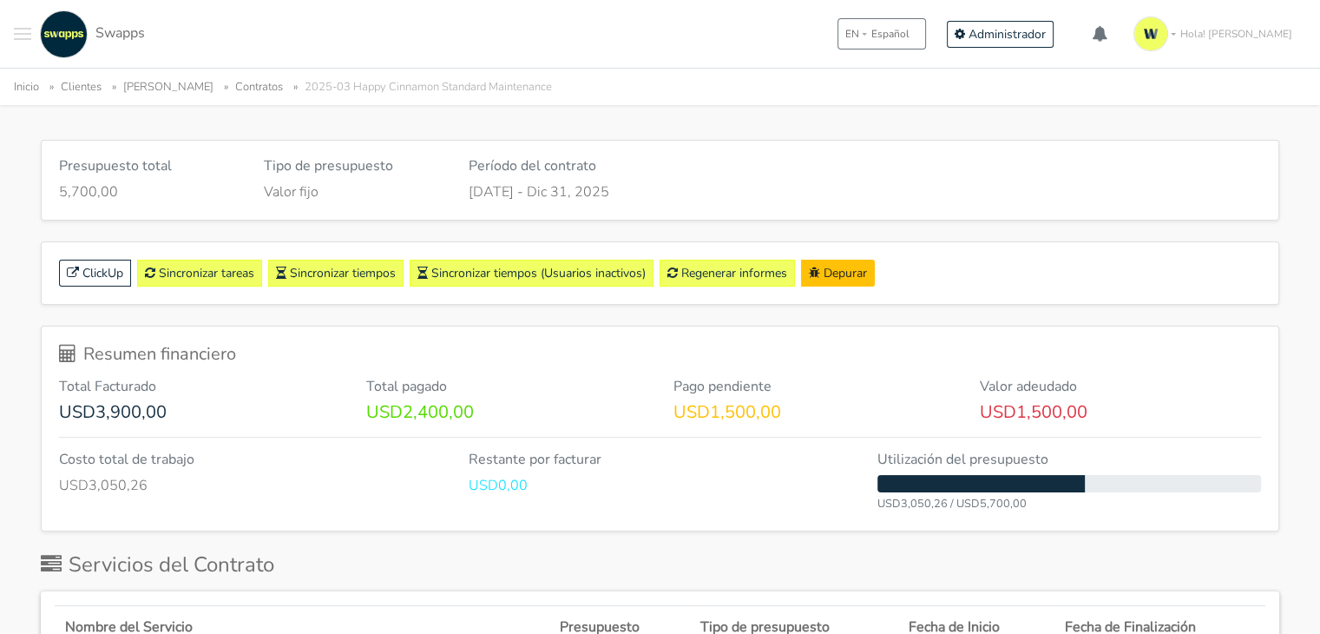
scroll to position [247, 0]
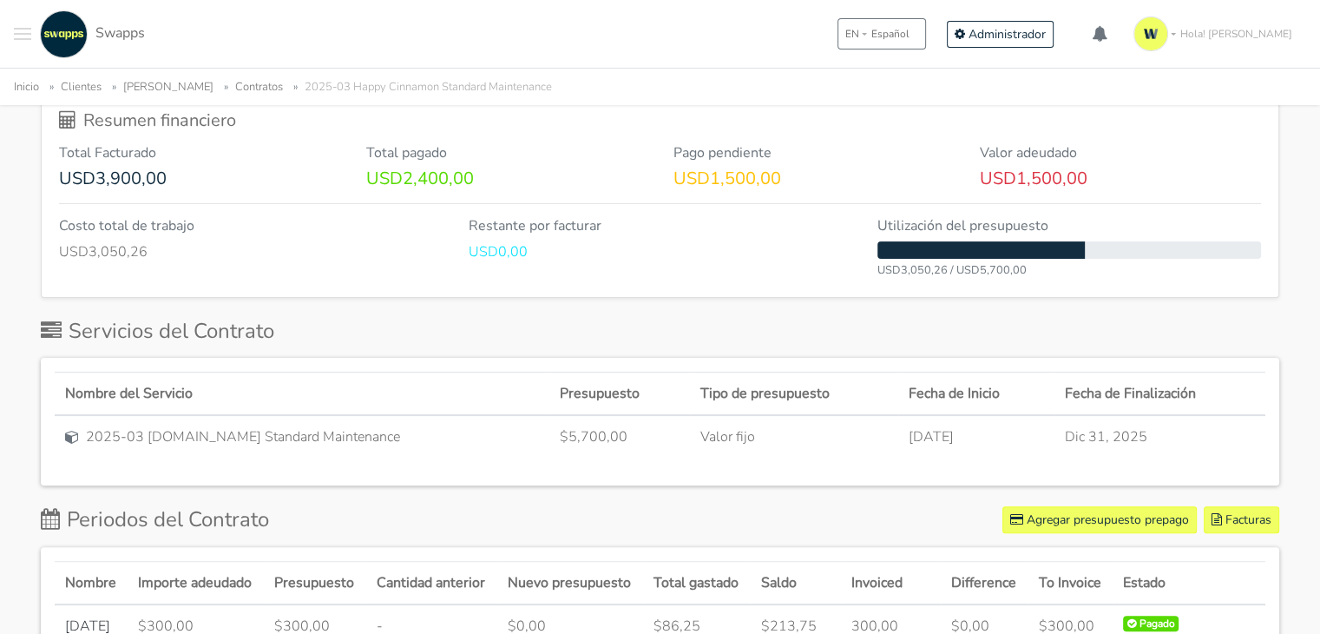
scroll to position [438, 0]
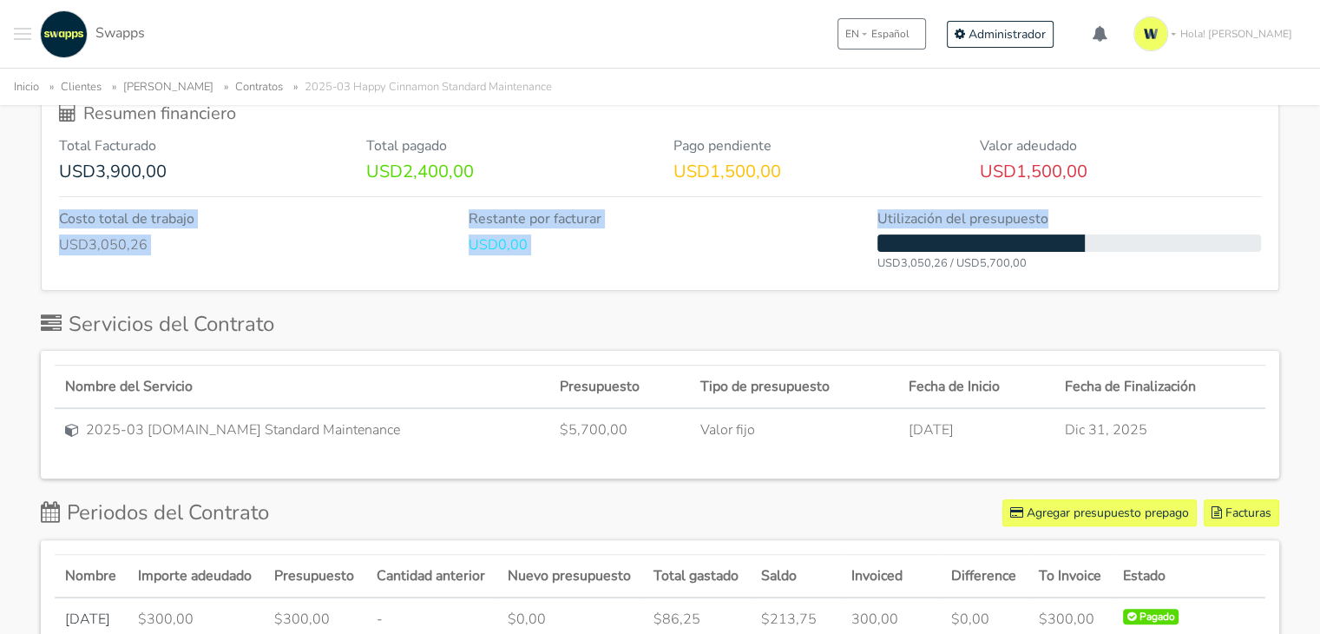
drag, startPoint x: 1319, startPoint y: 183, endPoint x: 1319, endPoint y: 211, distance: 27.8
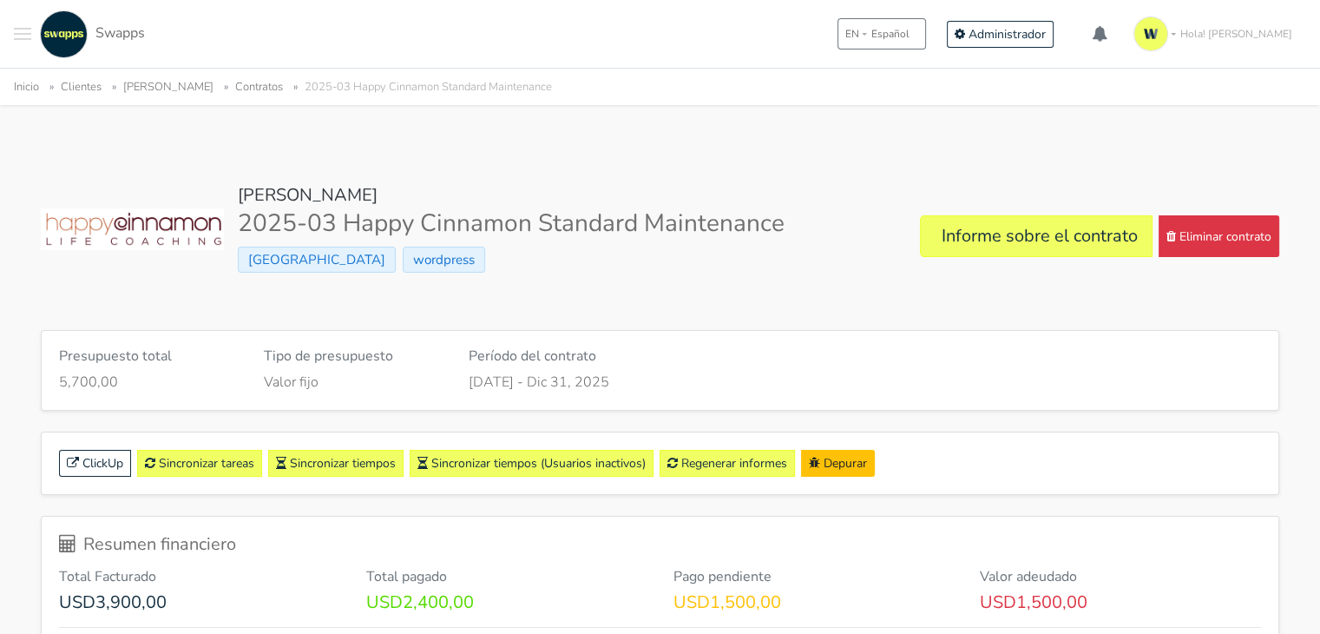
scroll to position [0, 0]
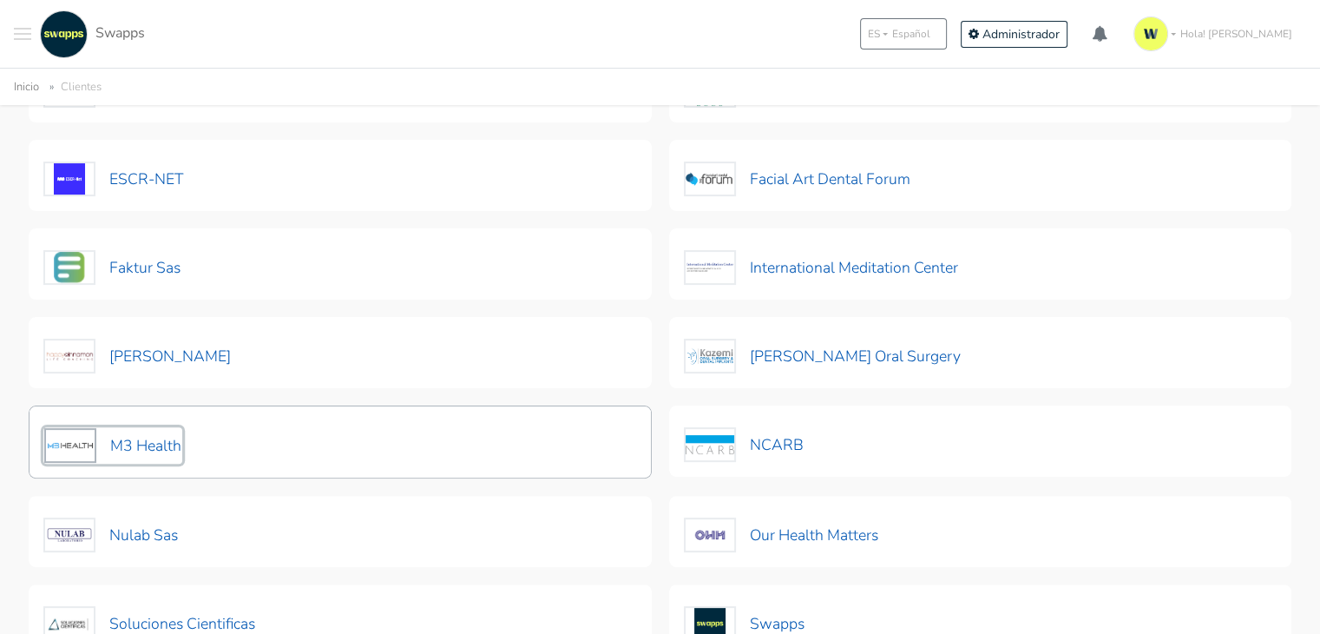
click at [125, 445] on button "M3 Health" at bounding box center [112, 445] width 139 height 36
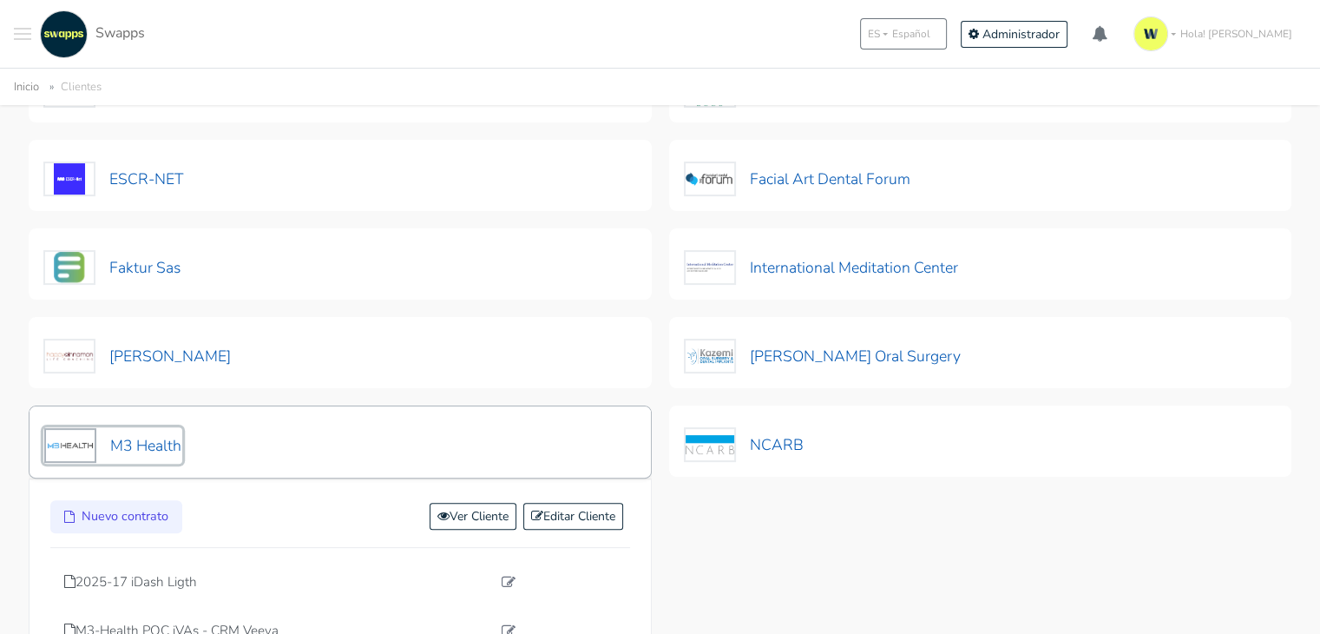
scroll to position [486, 0]
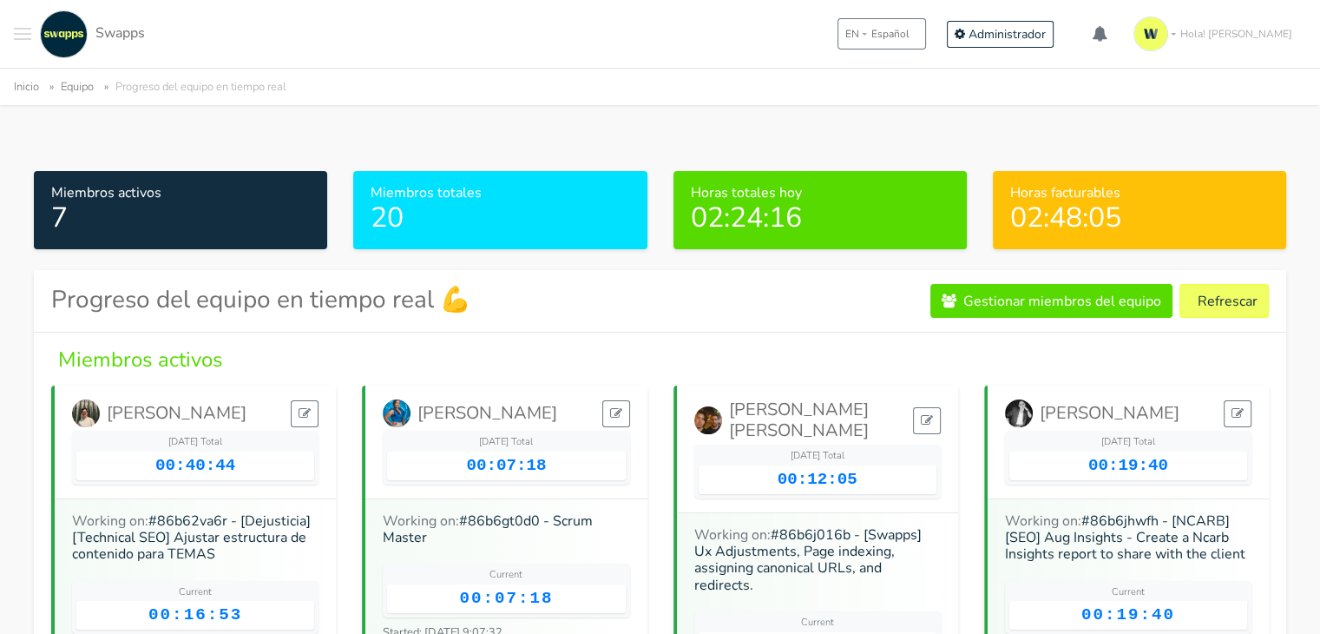
click at [6, 38] on div ".cls-1 { fill: #F15CFF; } .cls-2 { fill: #9a9a9a; } Clientes Contratos [GEOGRAP…" at bounding box center [660, 34] width 1320 height 68
click at [21, 28] on span "Toggle navigation menu" at bounding box center [22, 29] width 17 height 2
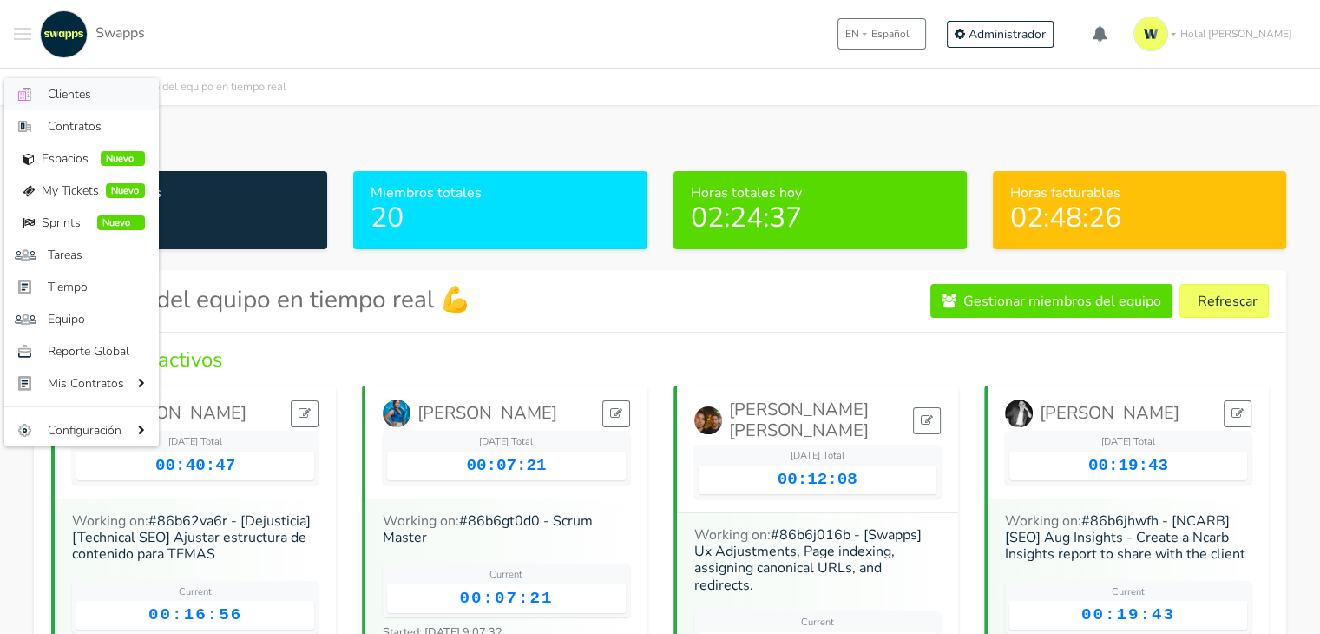
click at [62, 89] on span "Clientes" at bounding box center [96, 94] width 97 height 18
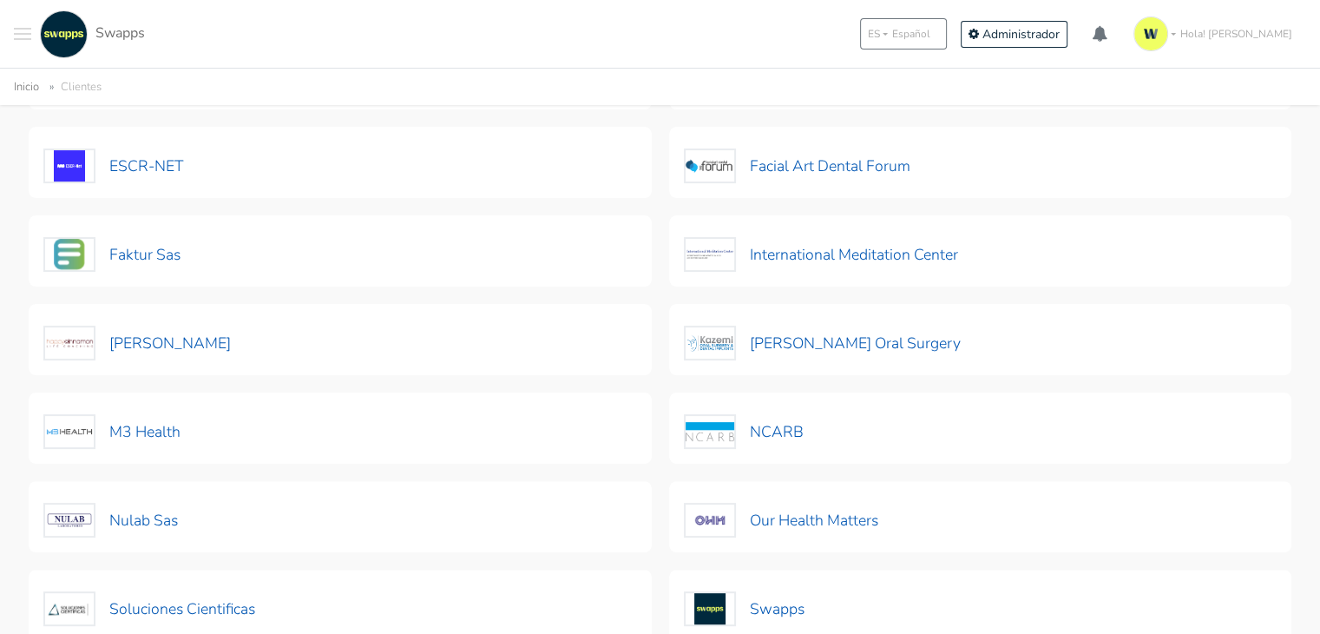
scroll to position [455, 0]
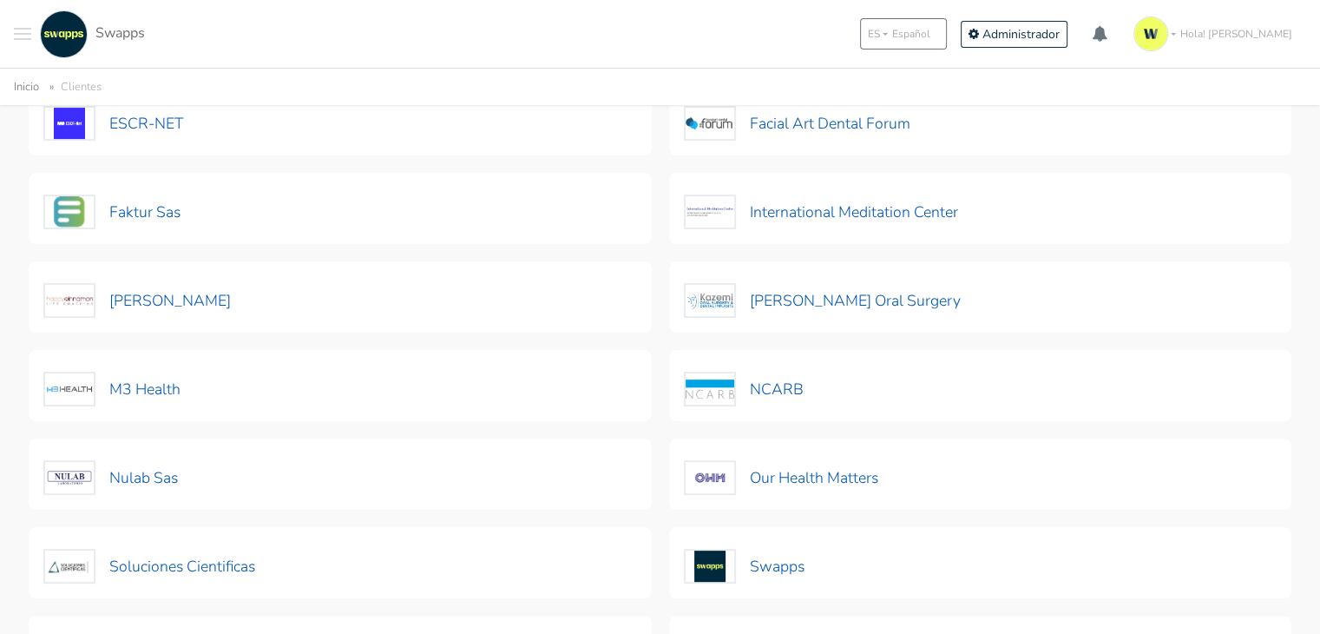
drag, startPoint x: 1285, startPoint y: 239, endPoint x: 1281, endPoint y: 250, distance: 11.8
click at [1281, 250] on div "Analizar y Lombana S.A.S Nuevo contrato Ver Cliente Editar Cliente Soporte Anal…" at bounding box center [660, 297] width 1280 height 974
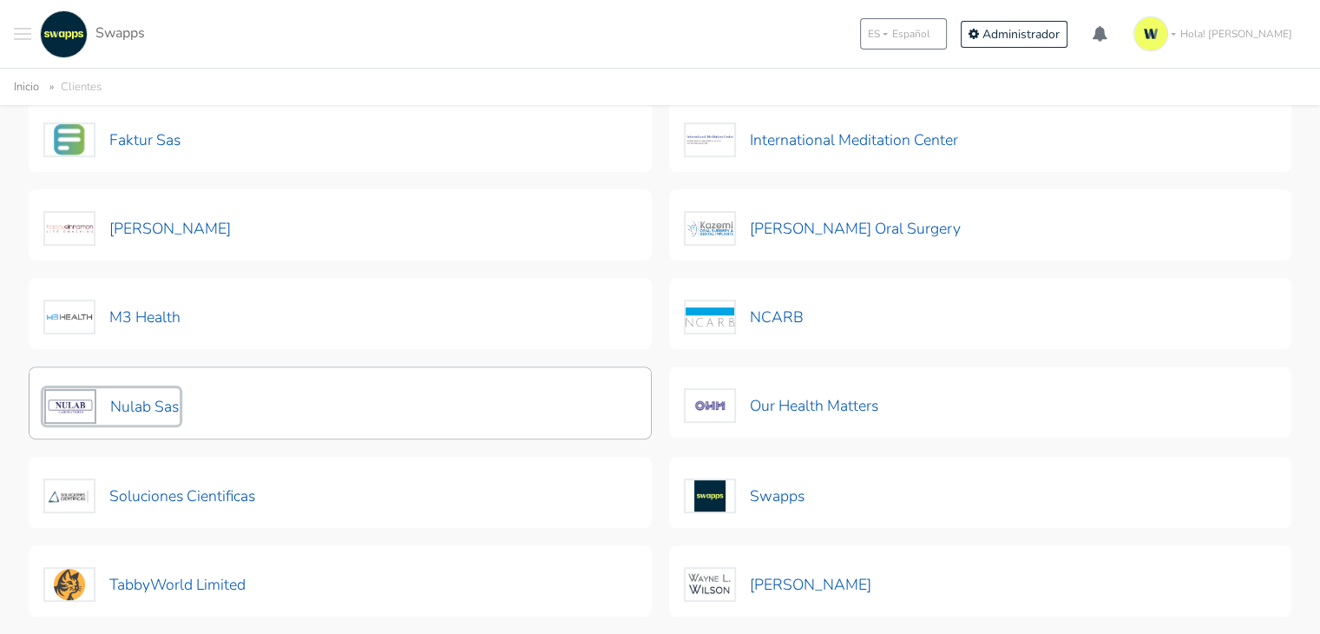
click at [145, 398] on button "Nulab Sas" at bounding box center [111, 406] width 136 height 36
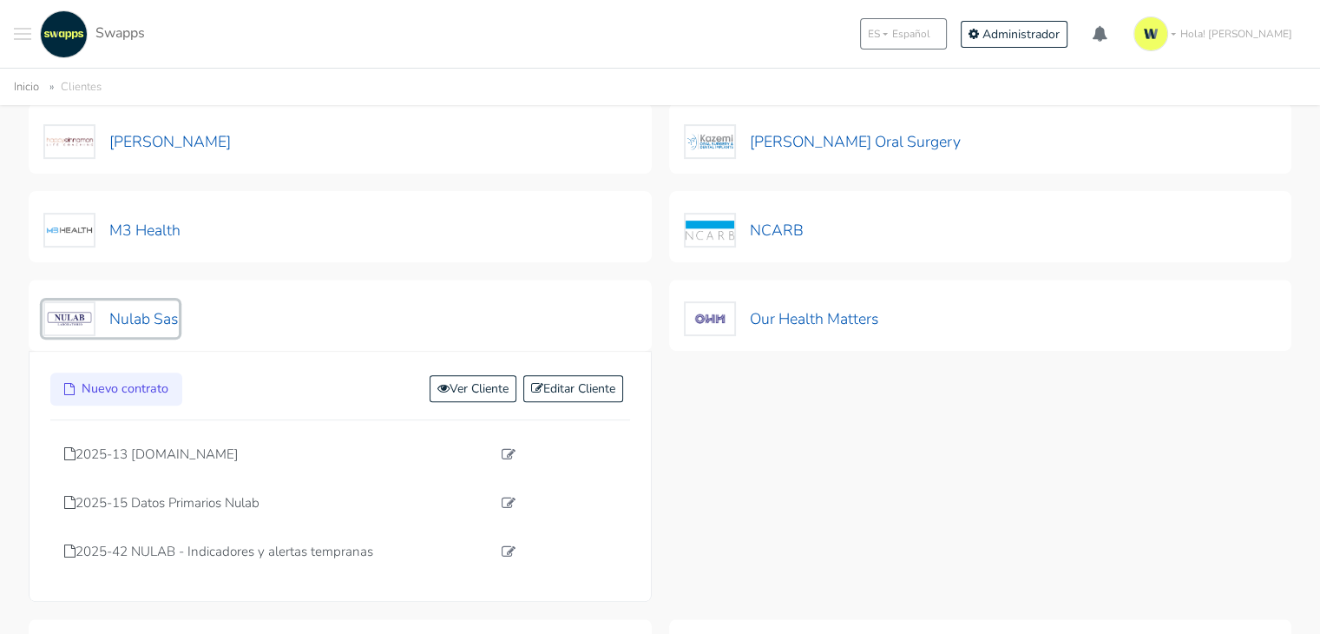
scroll to position [701, 0]
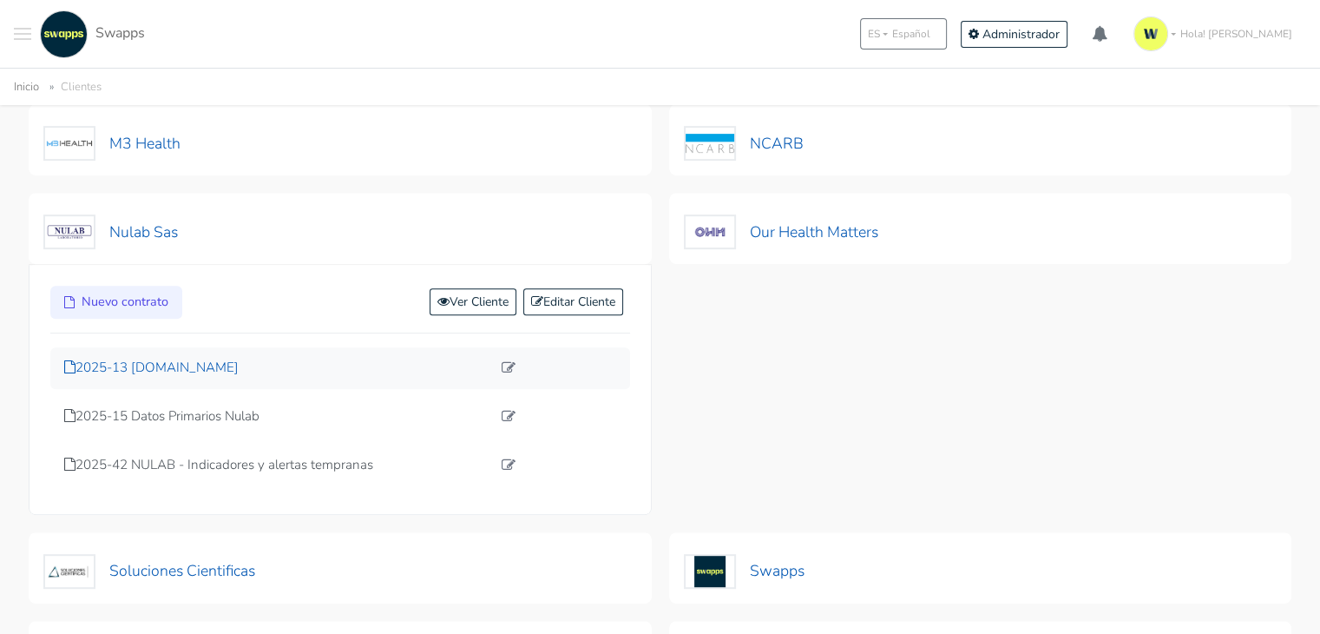
click at [198, 372] on p "2025-13 [DOMAIN_NAME]" at bounding box center [277, 368] width 427 height 20
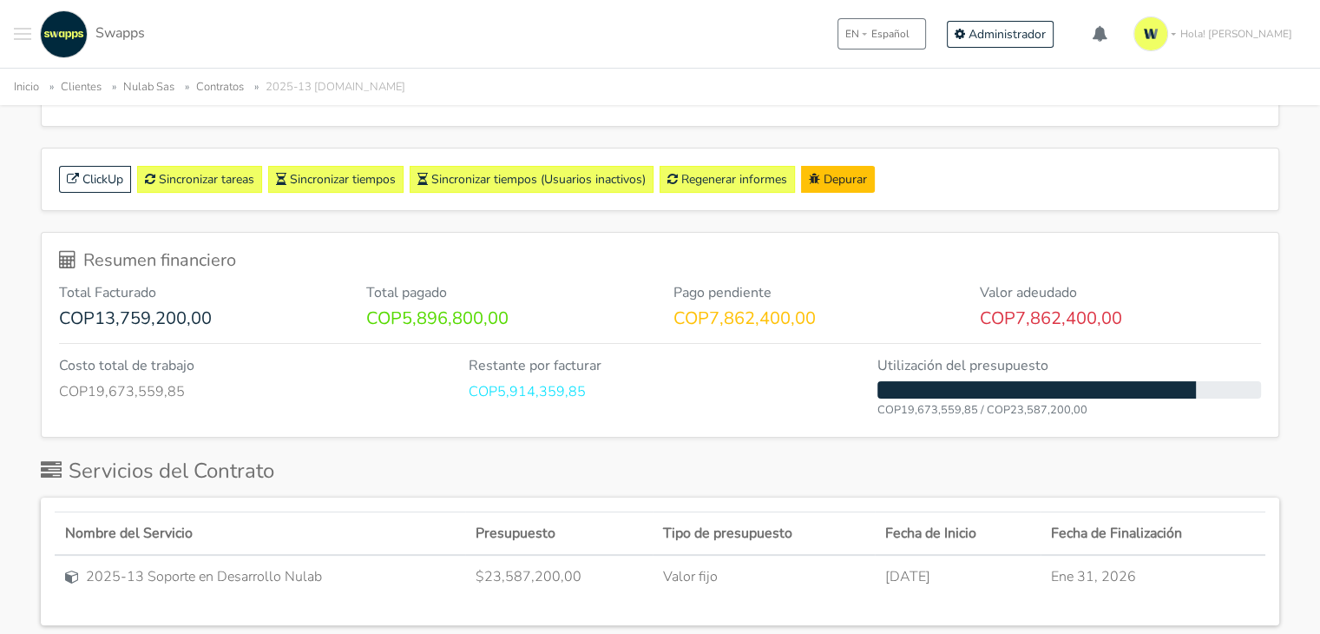
scroll to position [306, 0]
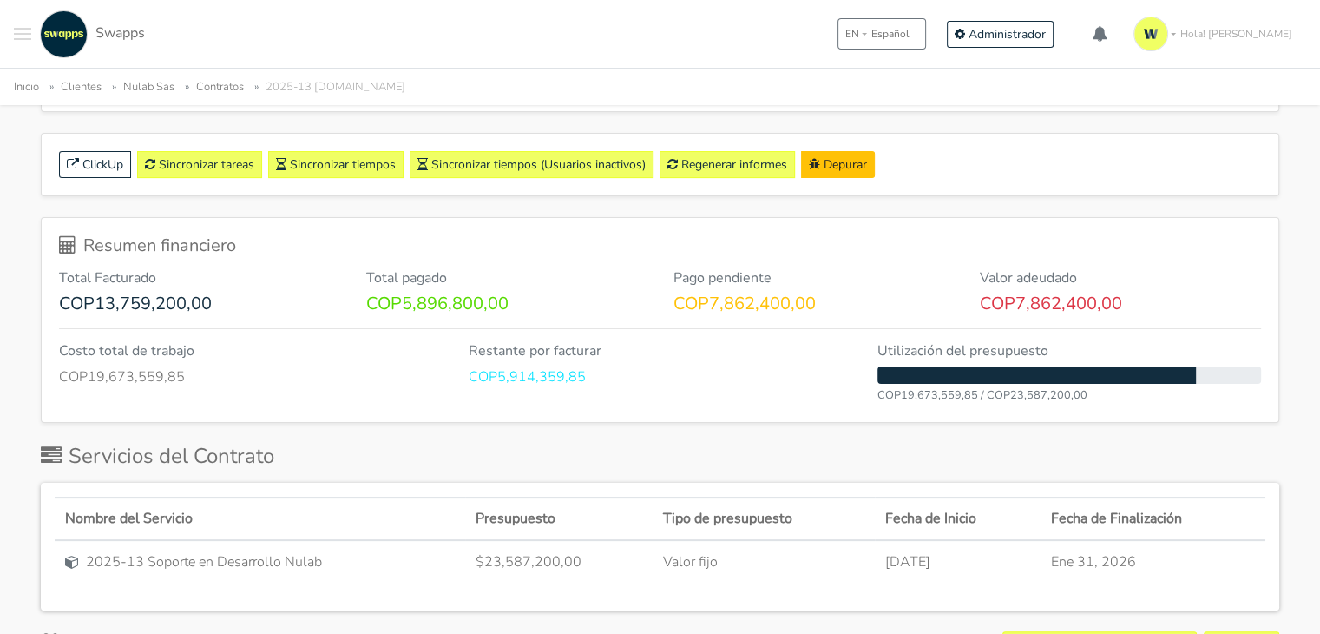
click at [234, 81] on link "Contratos" at bounding box center [220, 87] width 48 height 16
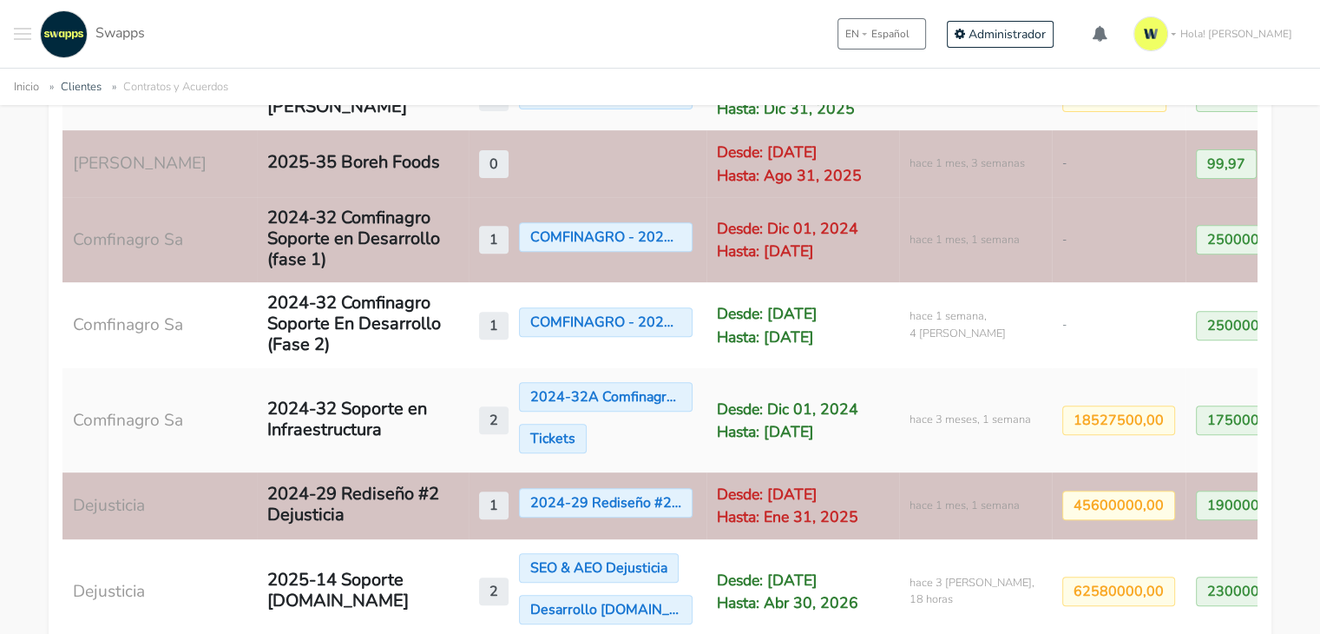
scroll to position [372, 0]
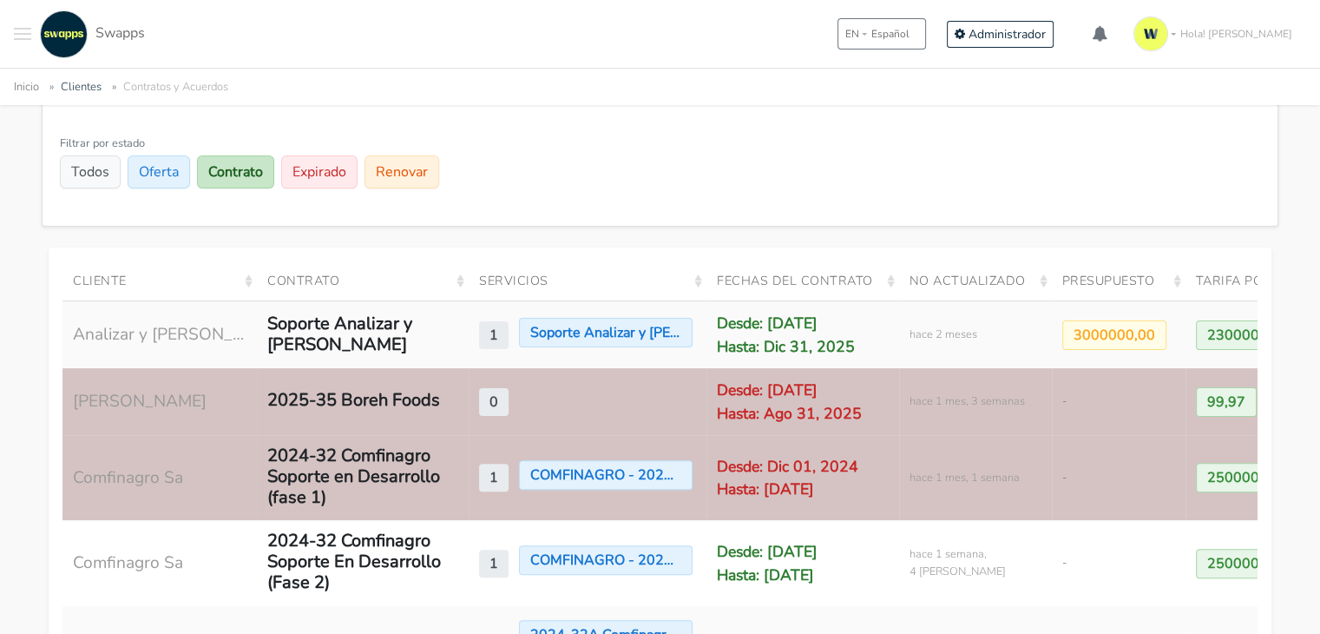
click at [25, 35] on button "Toggle navigation menu" at bounding box center [22, 34] width 17 height 48
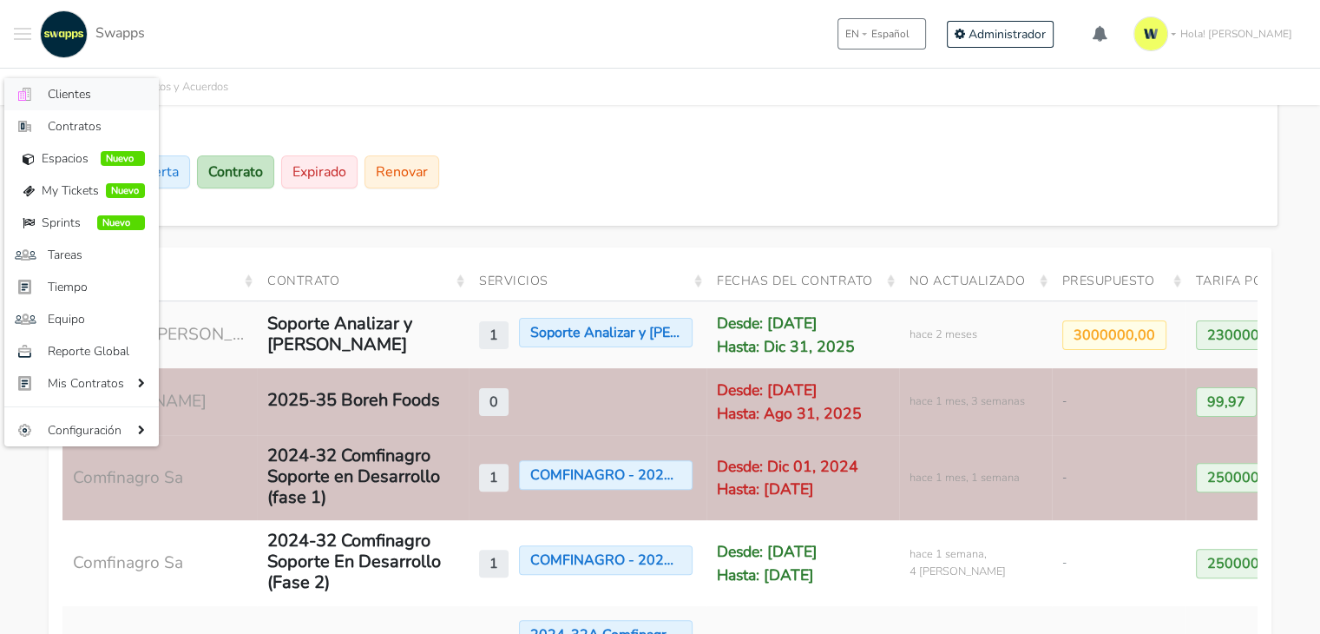
click at [70, 93] on span "Clientes" at bounding box center [96, 94] width 97 height 18
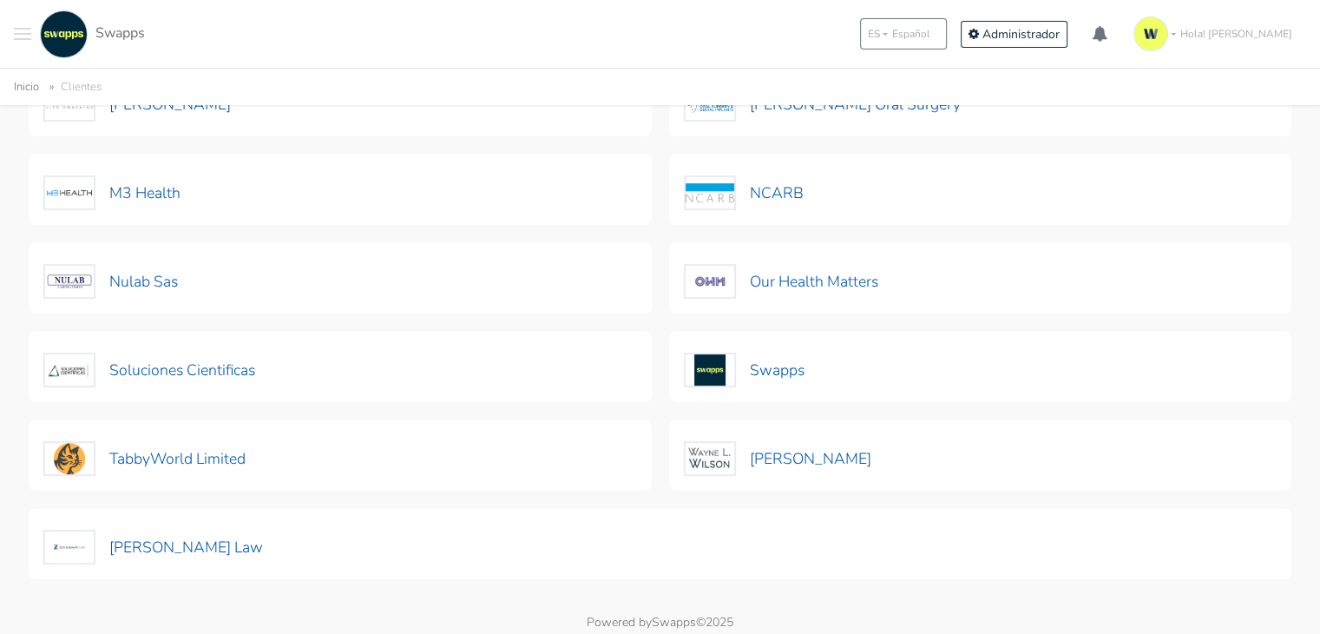
scroll to position [690, 0]
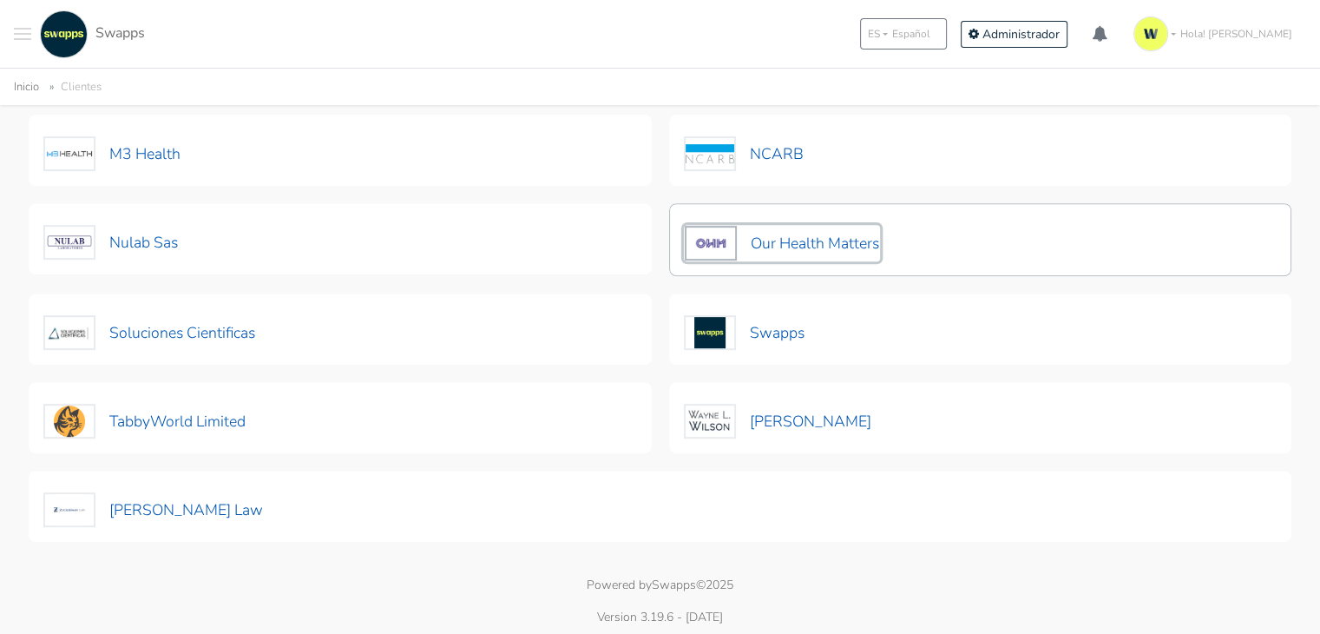
click at [843, 234] on button "Our Health Matters" at bounding box center [782, 243] width 196 height 36
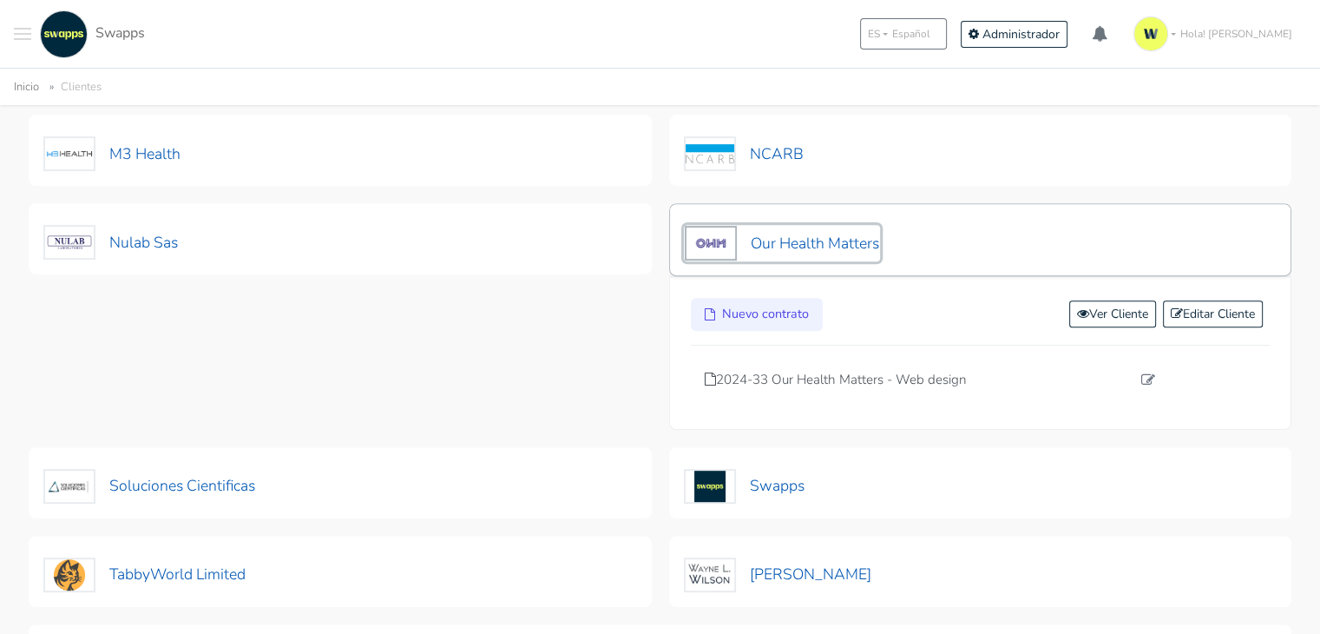
click at [846, 235] on button "Our Health Matters" at bounding box center [782, 243] width 196 height 36
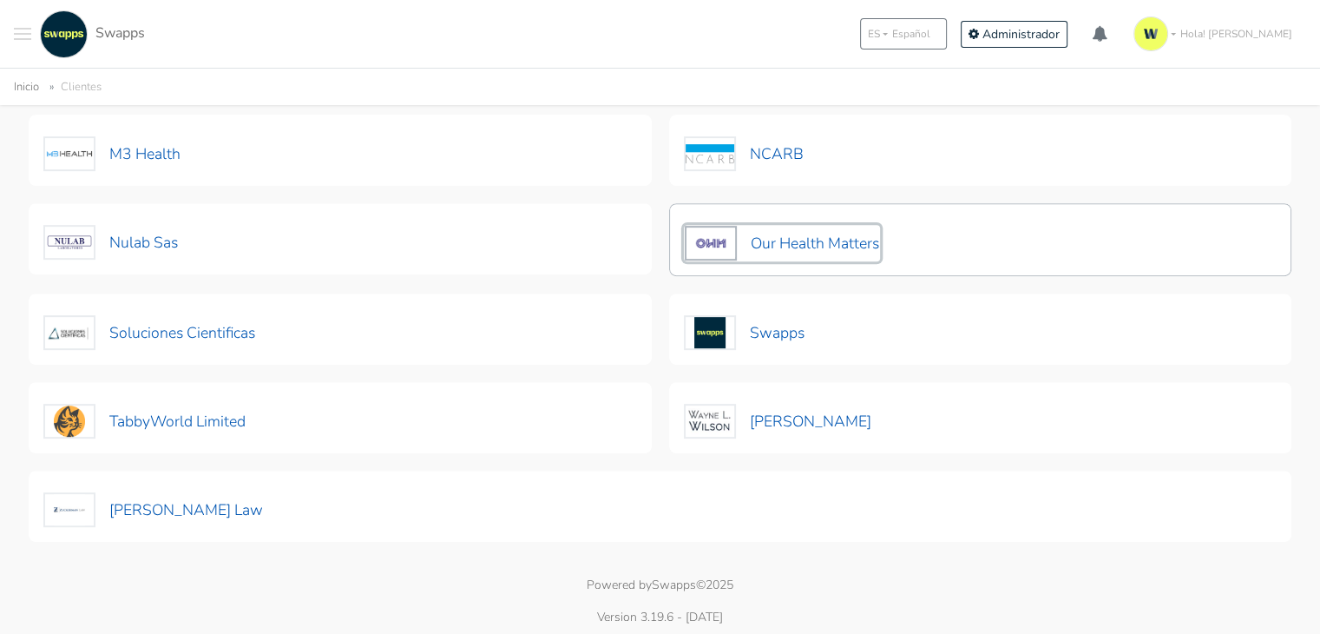
click at [846, 235] on button "Our Health Matters" at bounding box center [782, 243] width 196 height 36
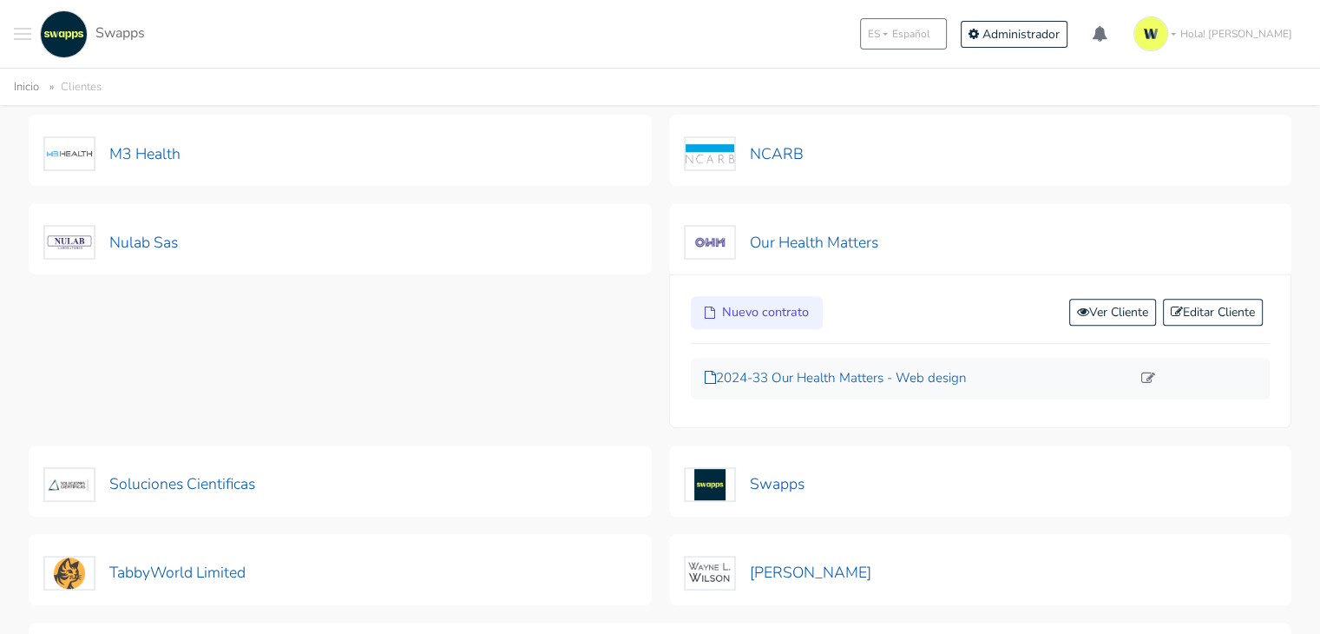
click at [892, 378] on p "2024-33 Our Health Matters - Web design" at bounding box center [918, 378] width 427 height 20
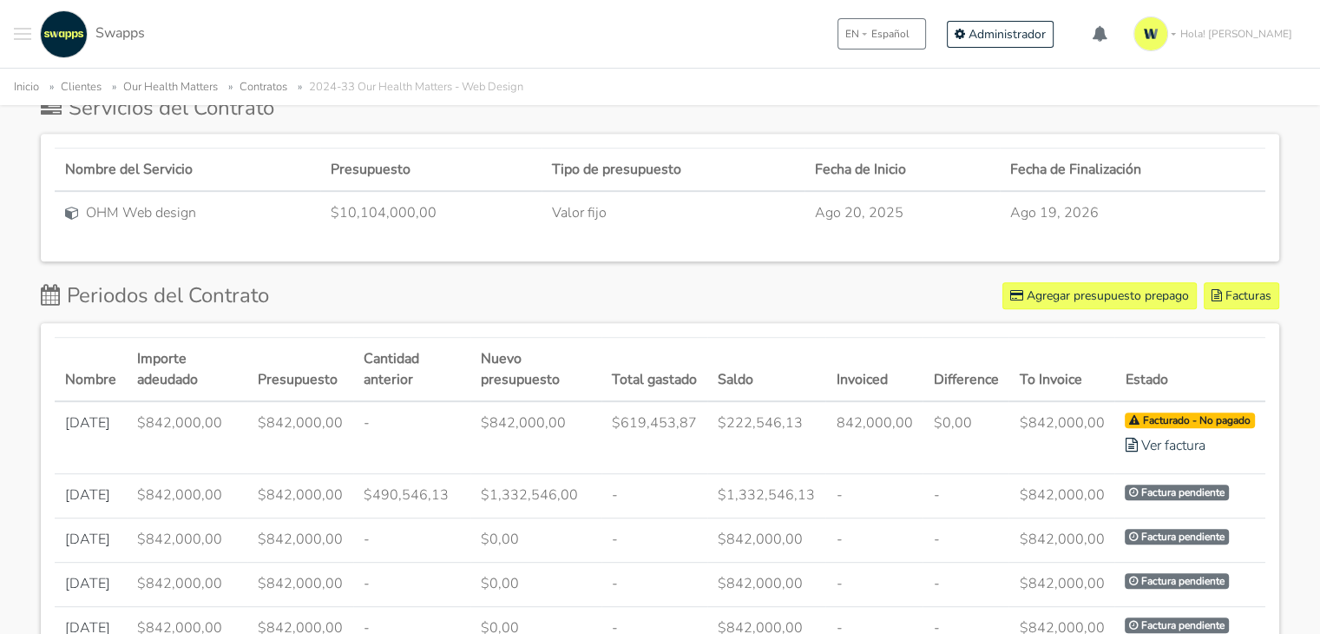
scroll to position [612, 0]
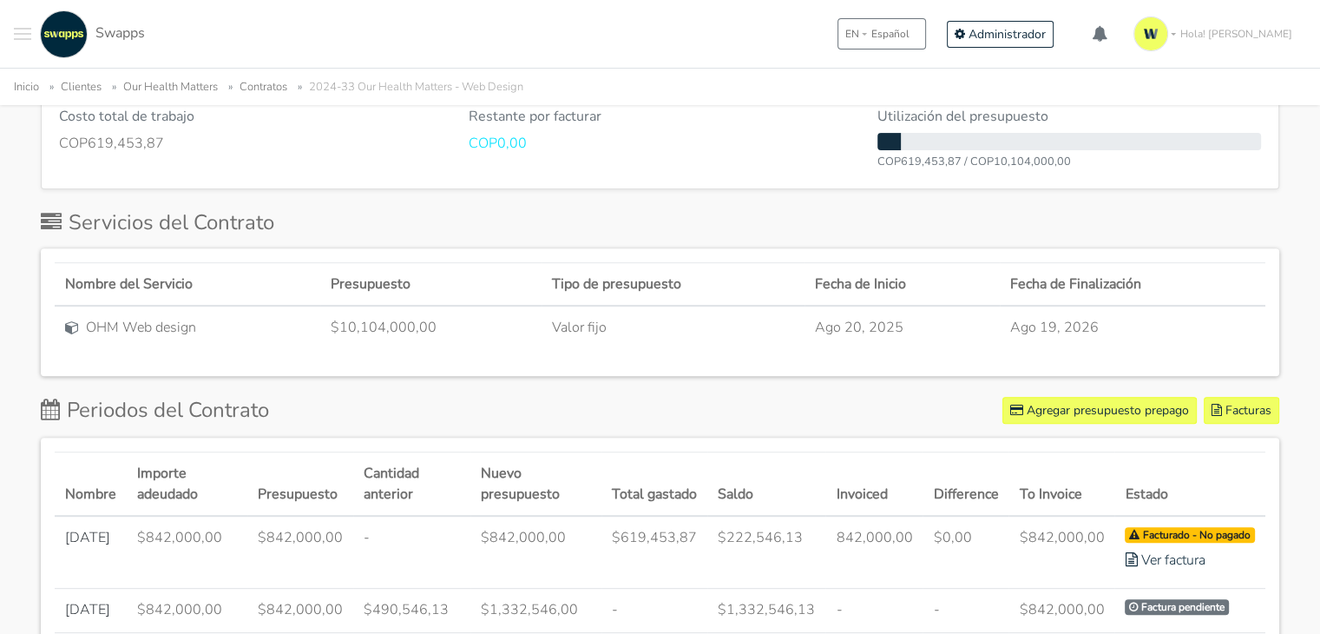
click at [1316, 73] on div "Inicio Clientes Our Health Matters Contratos 2024-33 Our Health Matters - Web D…" at bounding box center [660, 86] width 1320 height 36
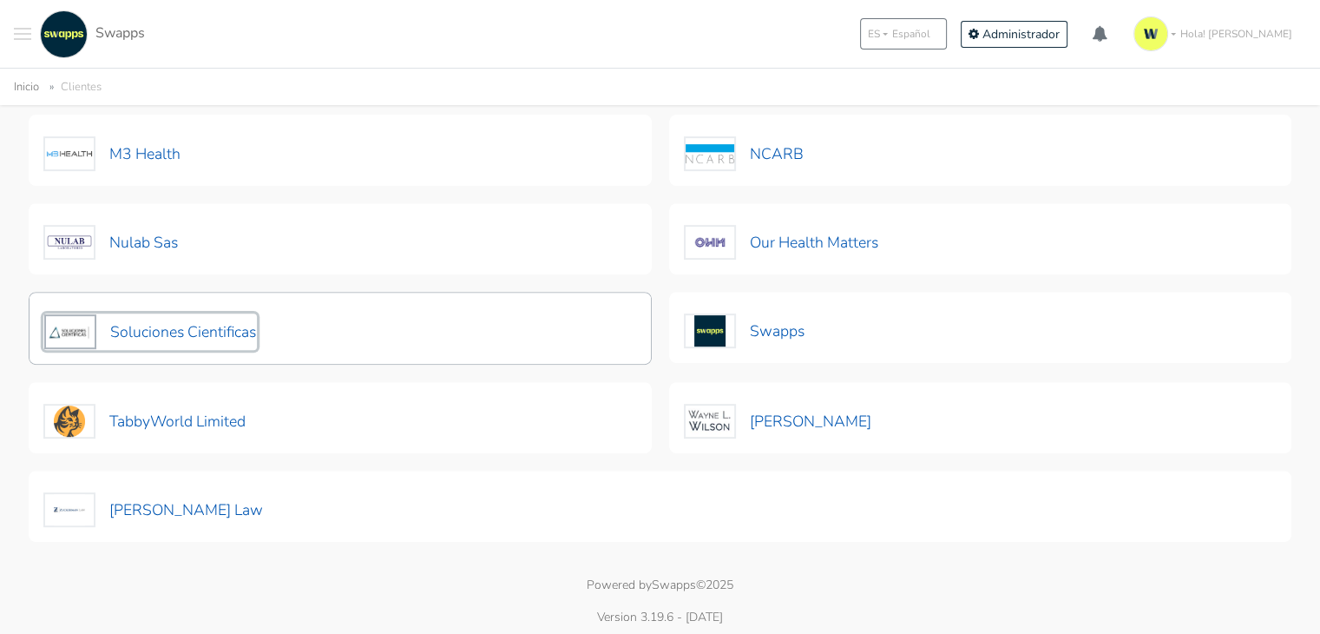
click at [182, 329] on button "Soluciones Cientificas" at bounding box center [150, 331] width 214 height 36
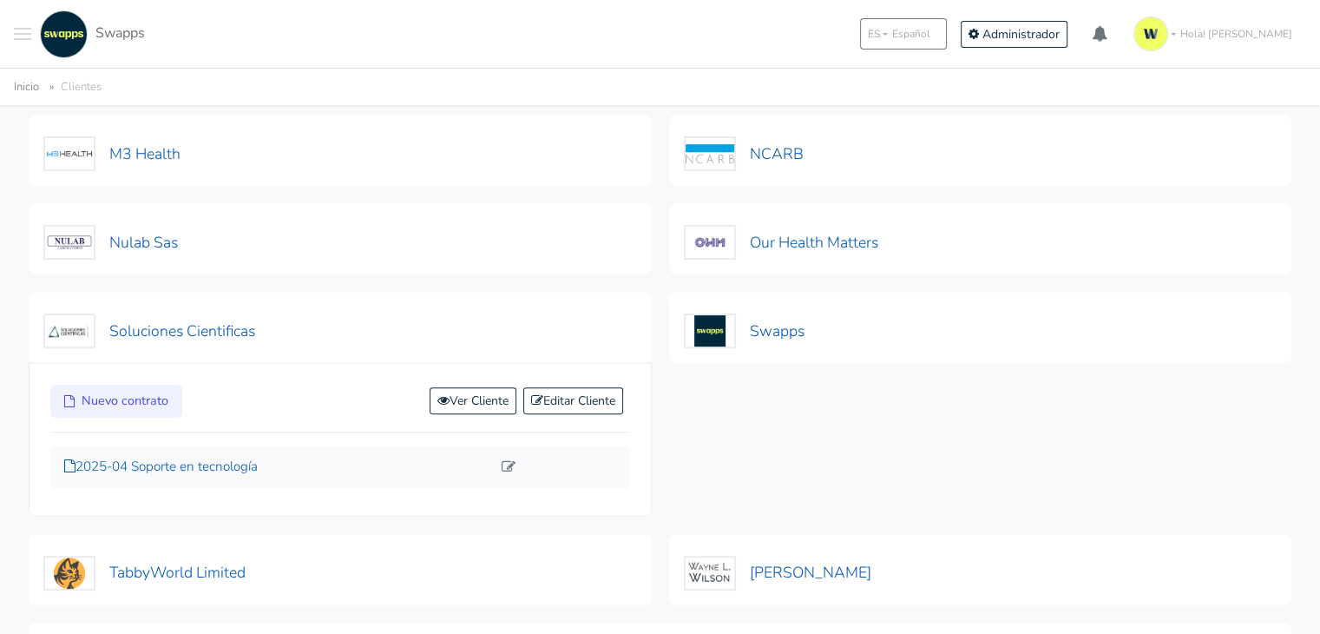
click at [203, 469] on p "2025-04 Soporte en tecnología" at bounding box center [277, 467] width 427 height 20
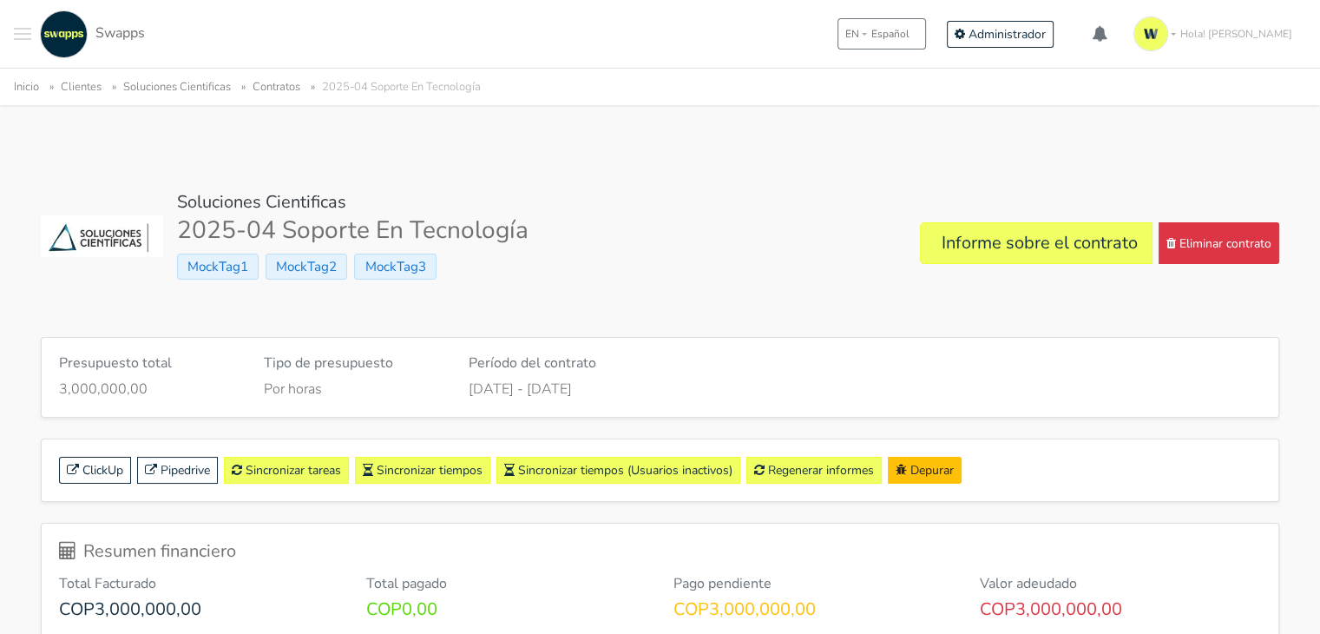
scroll to position [87, 0]
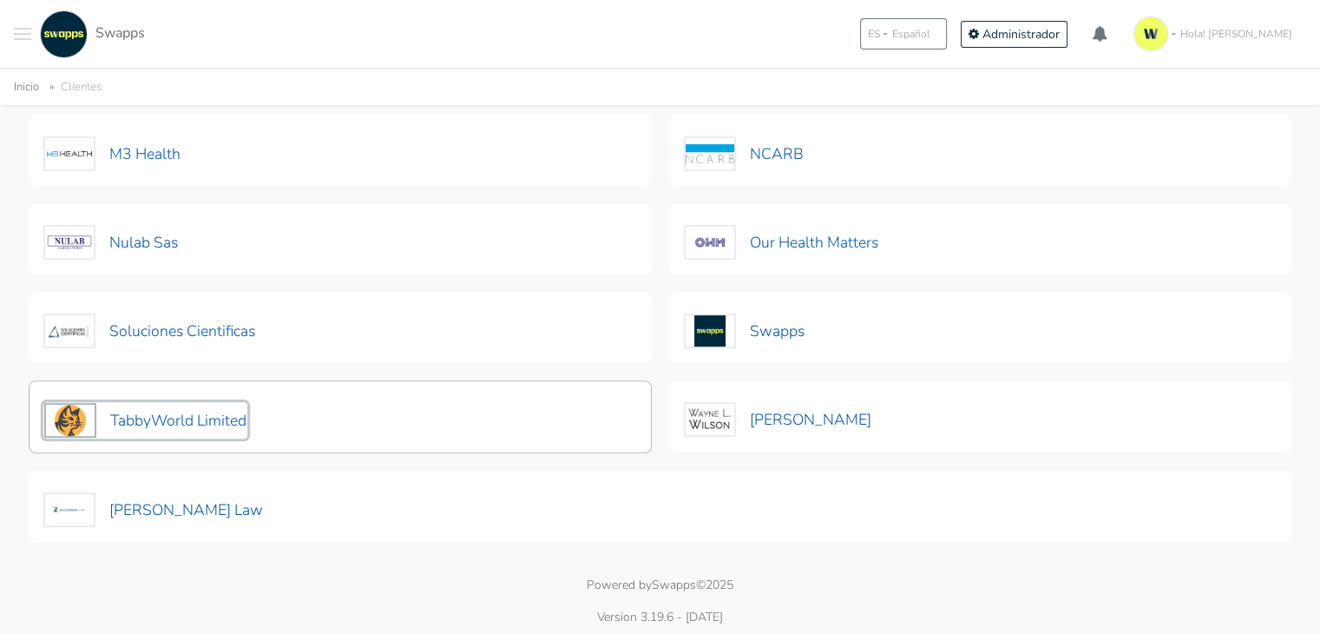
click at [191, 418] on button "TabbyWorld Limited" at bounding box center [145, 420] width 204 height 36
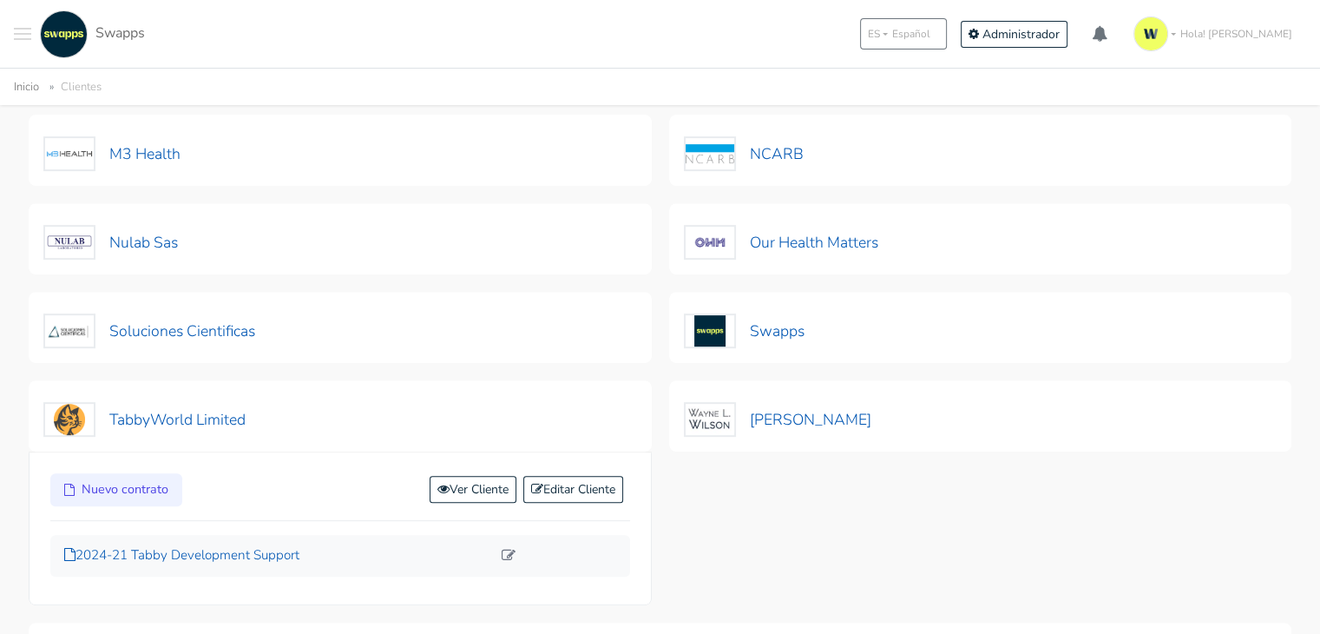
click at [280, 545] on p "2024-21 Tabby Development Support" at bounding box center [277, 555] width 427 height 20
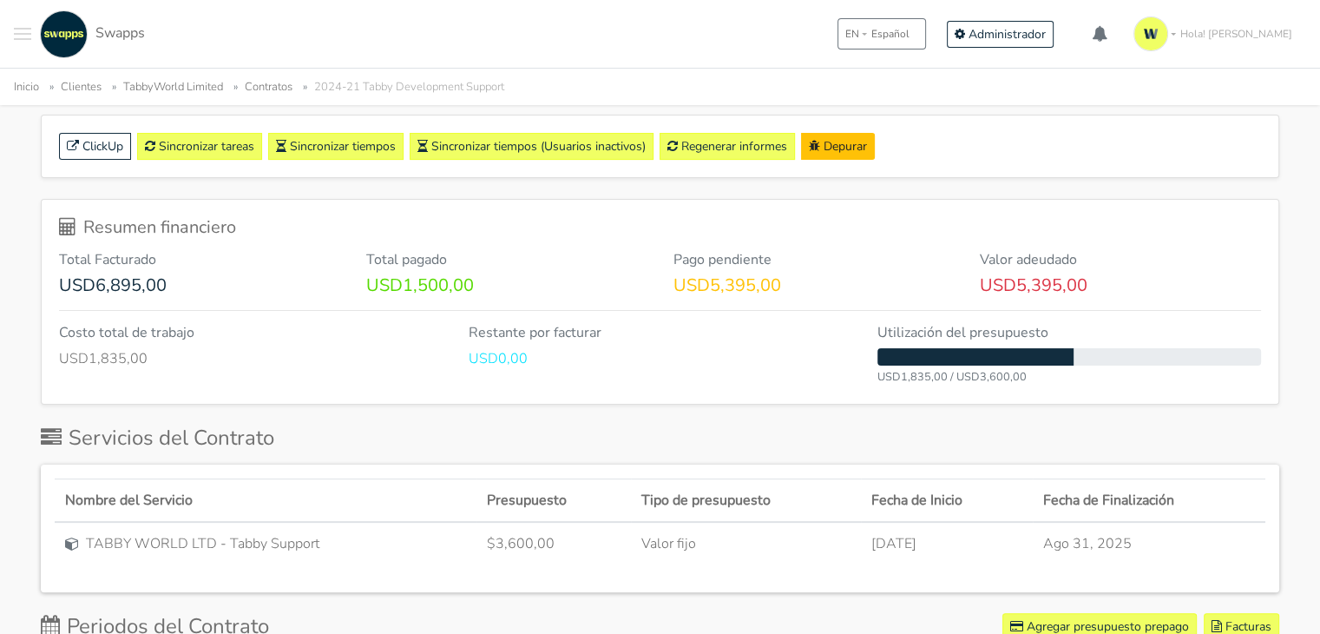
scroll to position [295, 0]
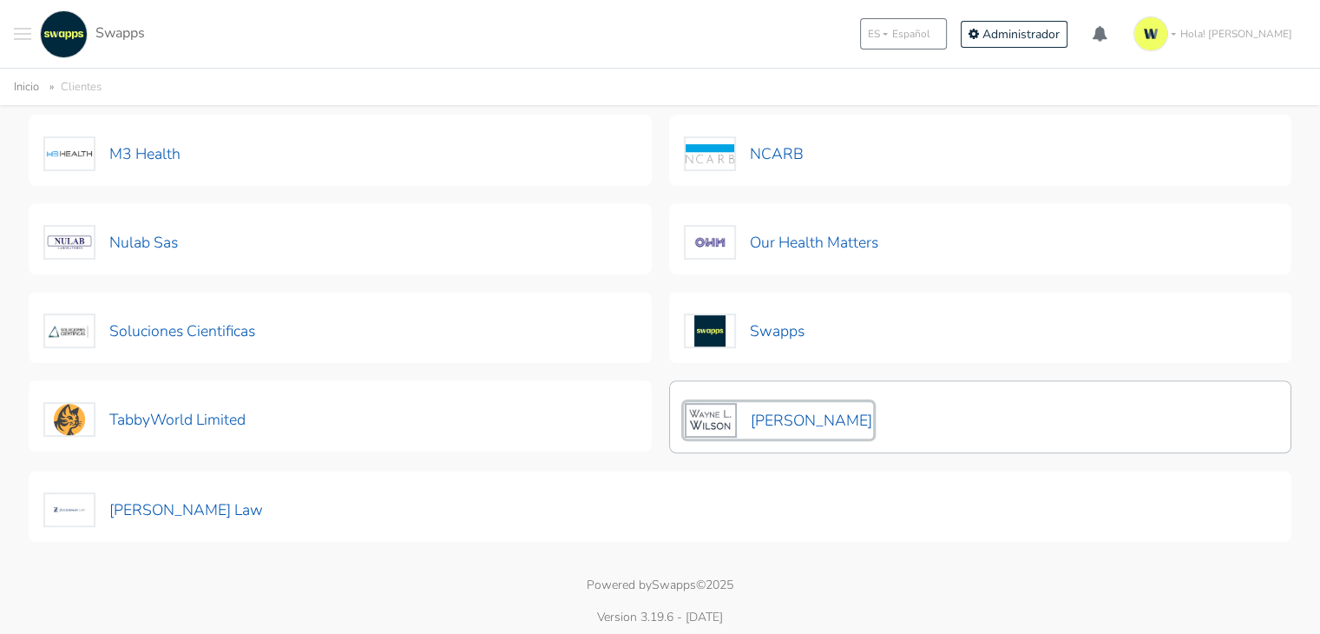
click at [828, 407] on button "[PERSON_NAME]" at bounding box center [778, 420] width 189 height 36
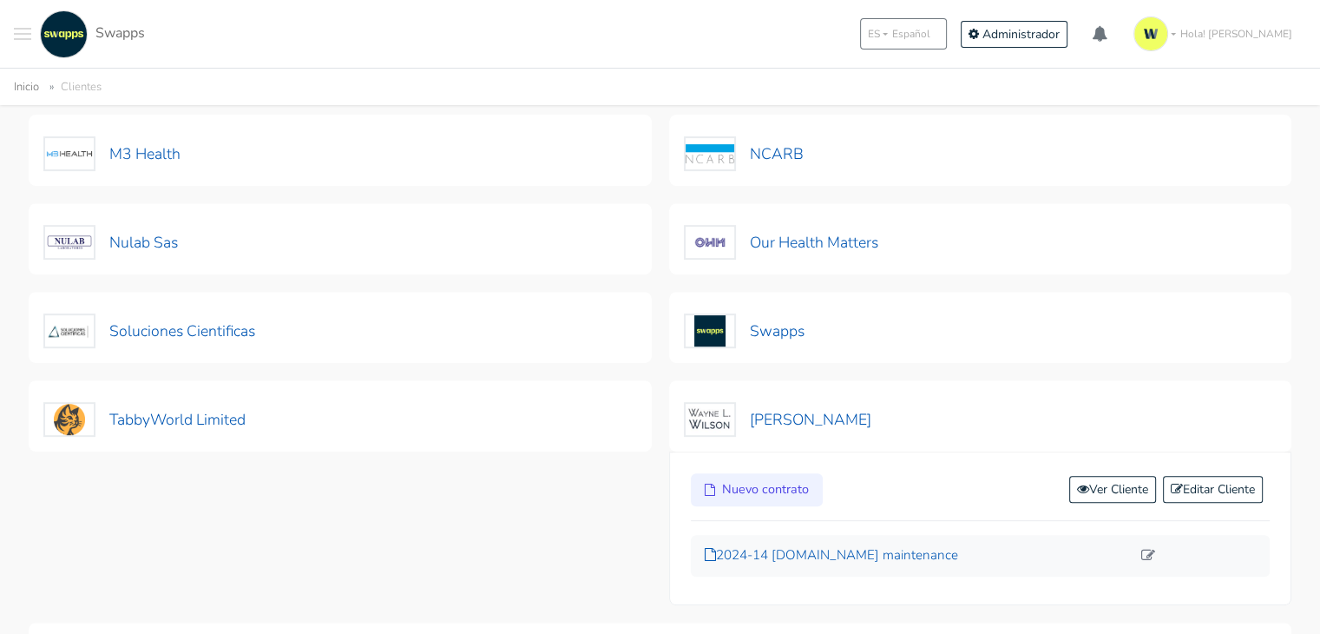
click at [865, 555] on p "2024-14 wlwilson.com maintenance" at bounding box center [918, 555] width 427 height 20
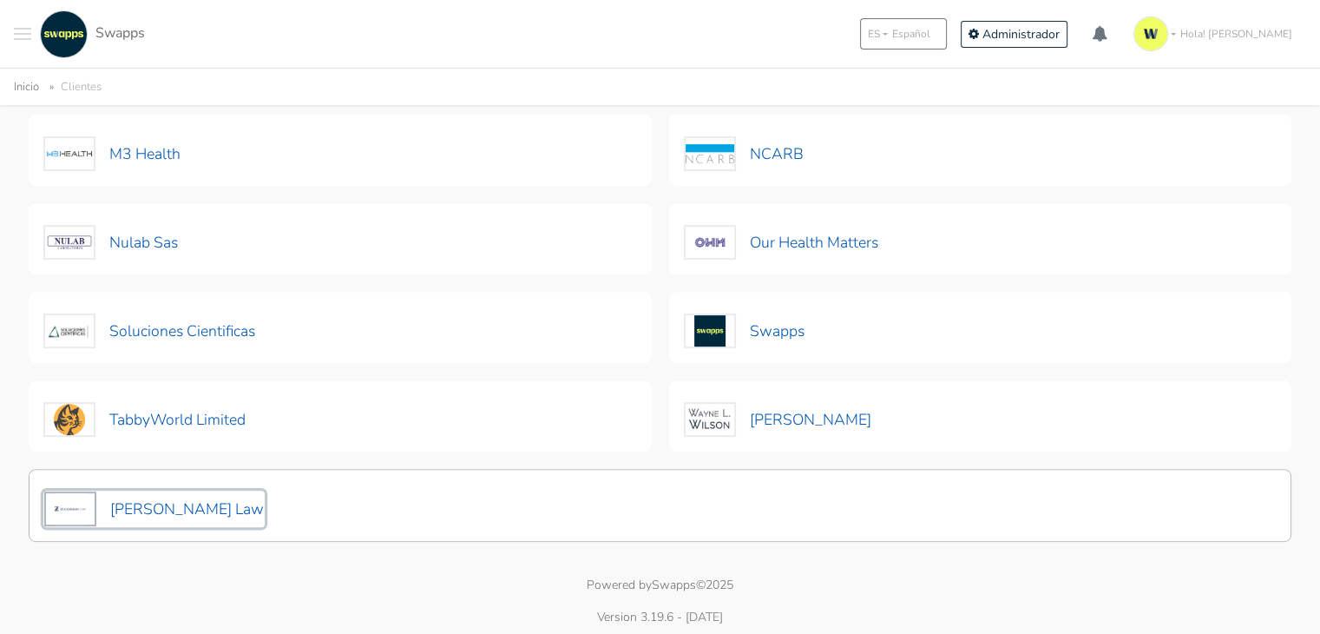
click at [134, 505] on button "[PERSON_NAME] Law" at bounding box center [153, 508] width 221 height 36
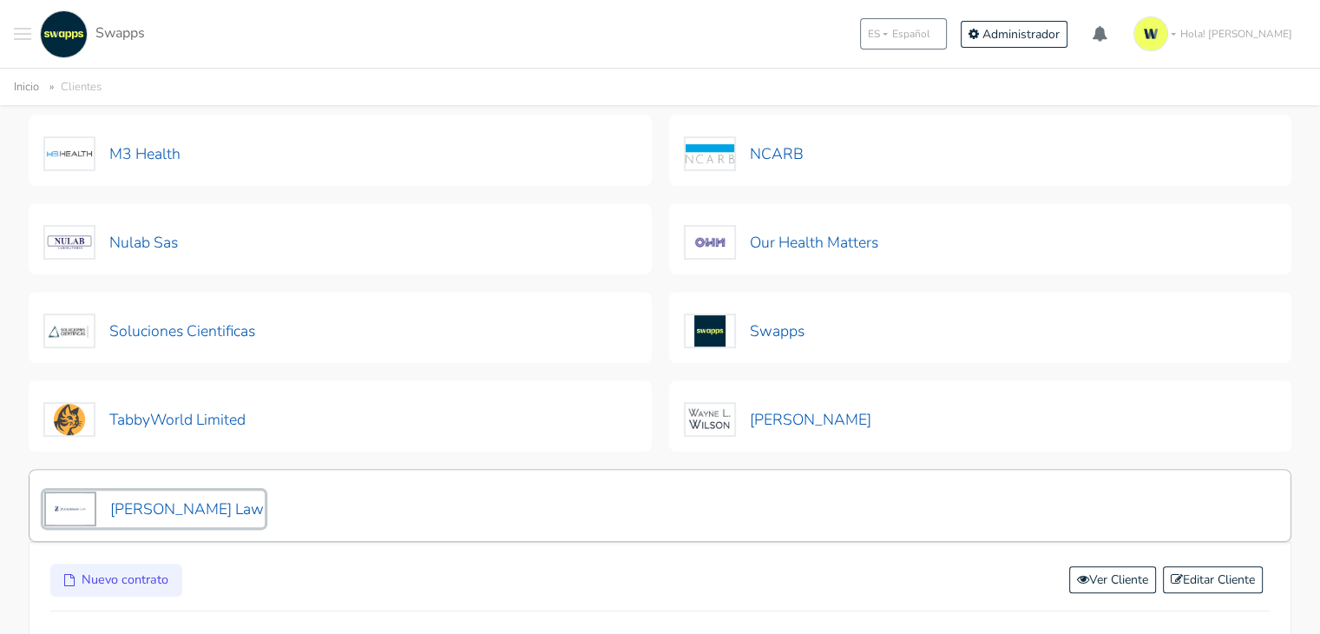
scroll to position [843, 0]
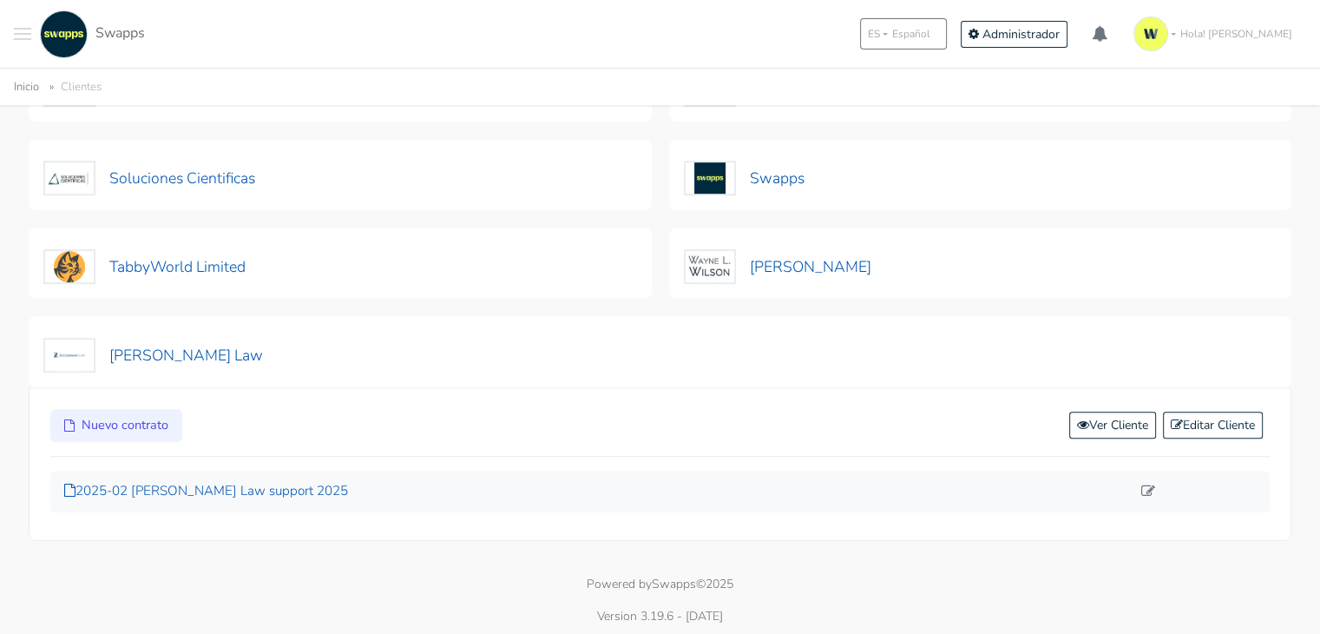
click at [225, 483] on p "2025-02 Zuckerman Law support 2025" at bounding box center [597, 491] width 1067 height 20
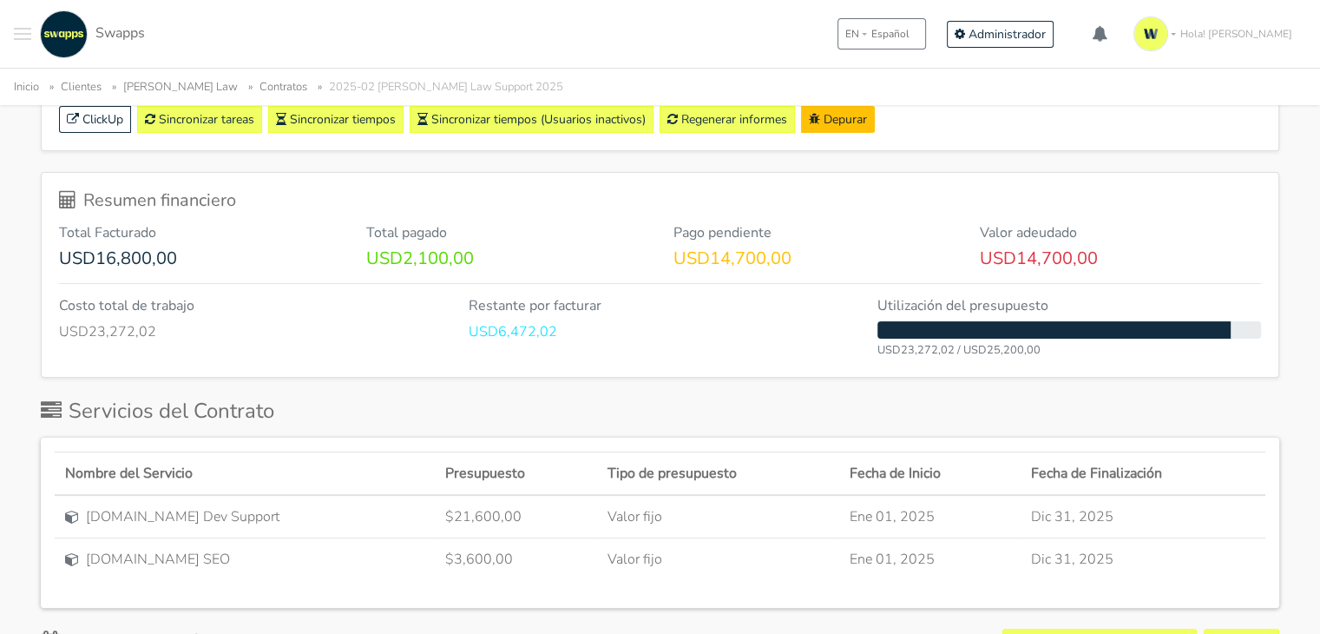
scroll to position [375, 0]
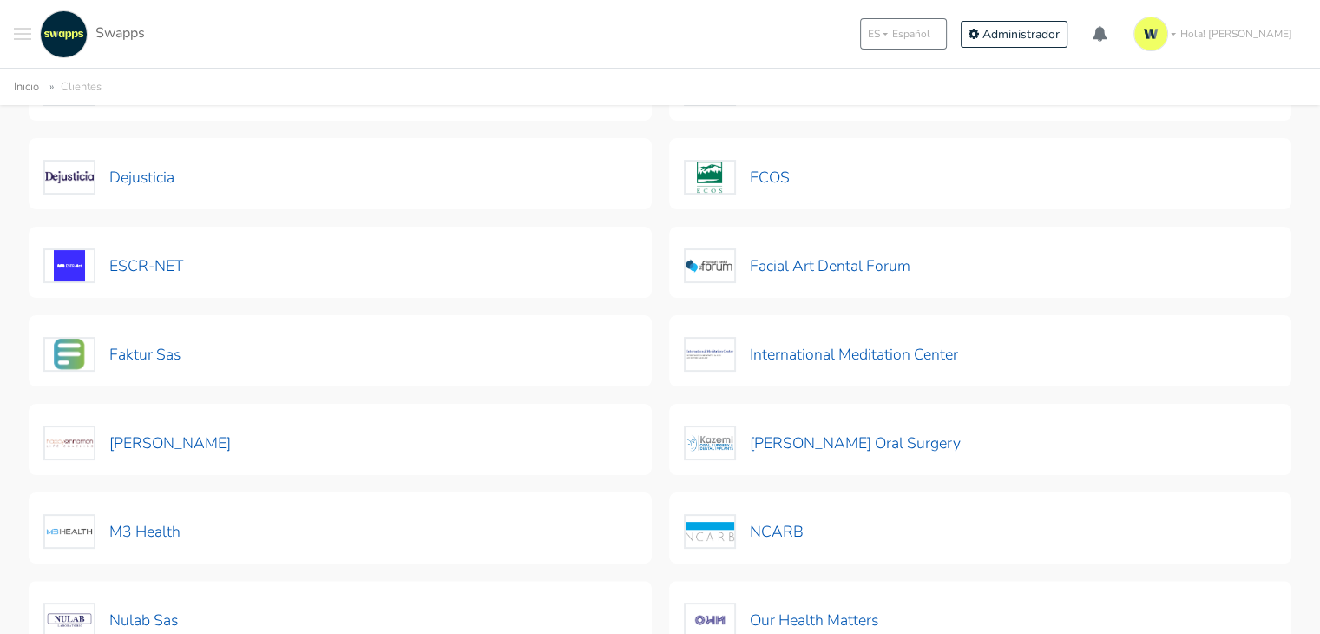
scroll to position [305, 0]
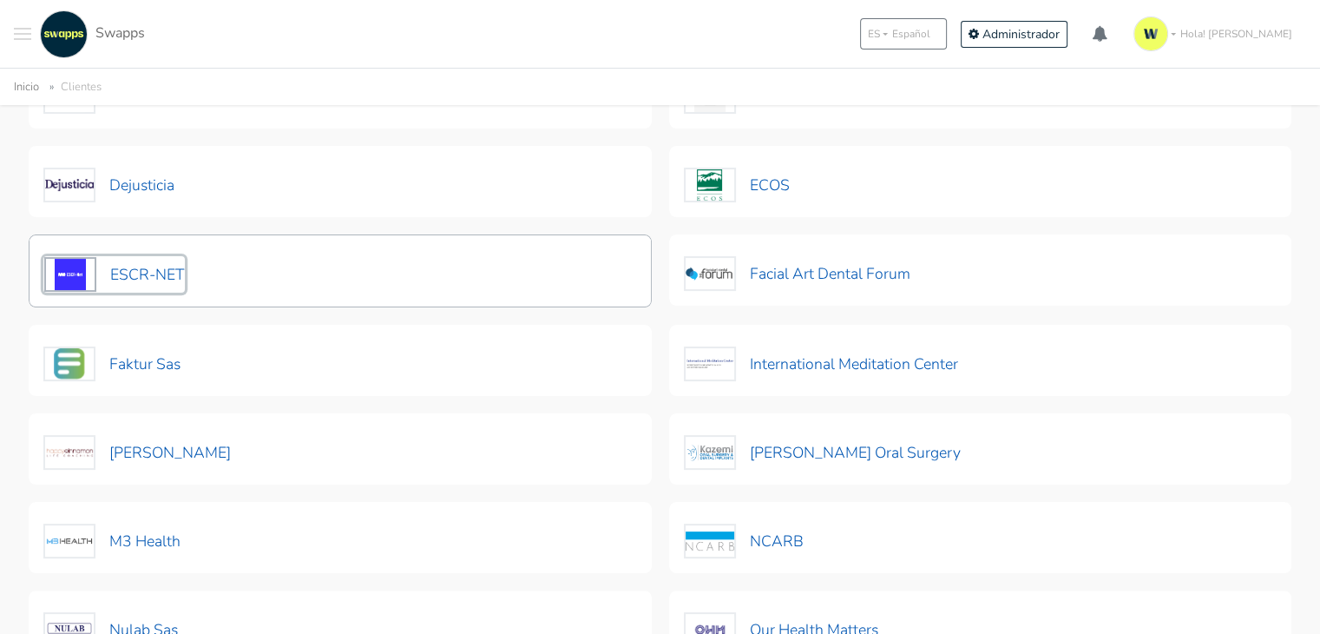
click at [135, 275] on button "ESCR-NET" at bounding box center [113, 274] width 141 height 36
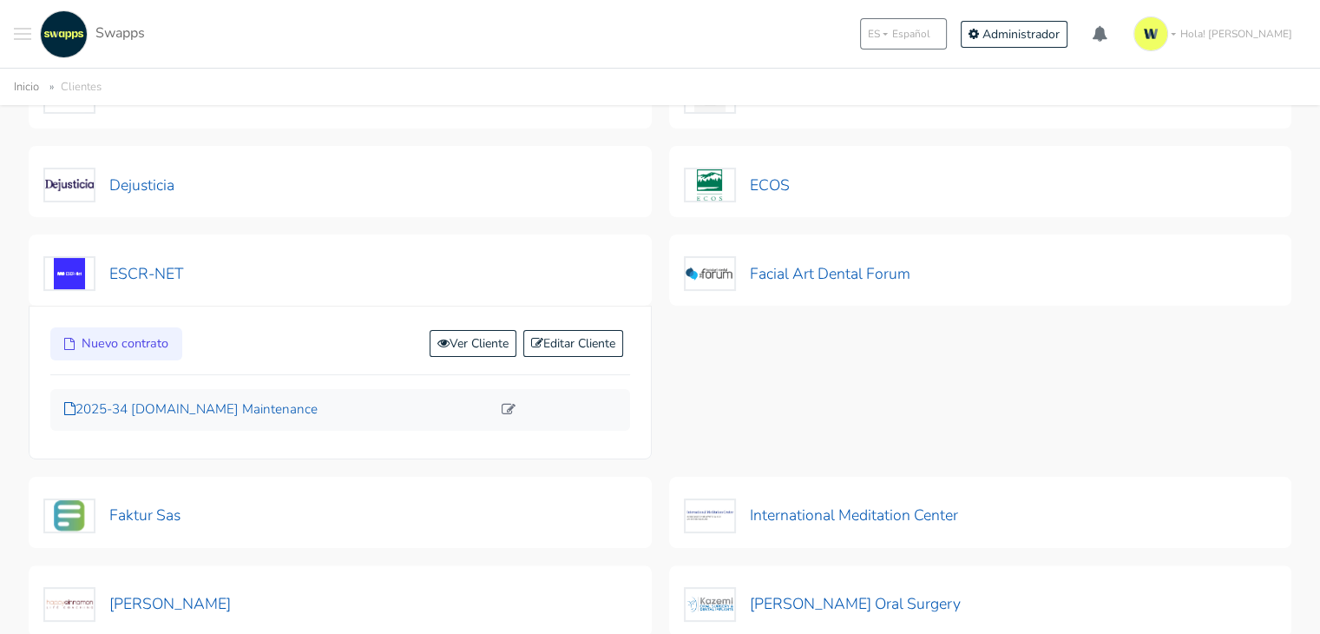
click at [181, 411] on p "2025-34 [DOMAIN_NAME] Maintenance" at bounding box center [277, 409] width 427 height 20
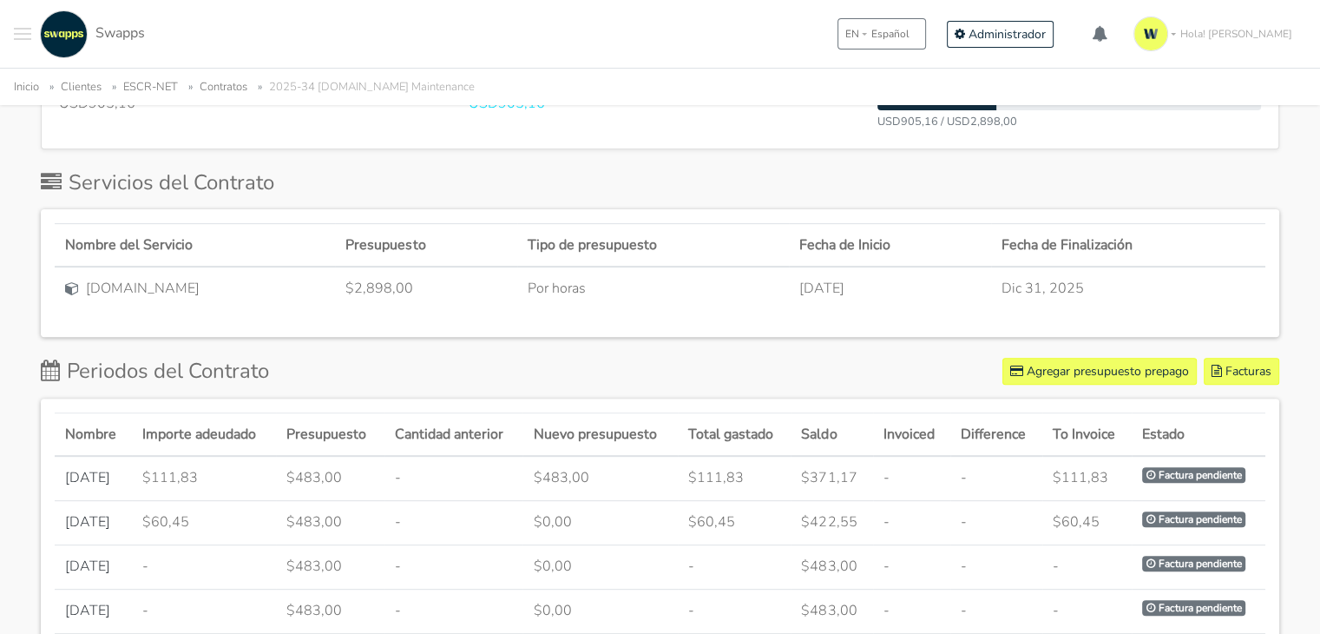
scroll to position [493, 0]
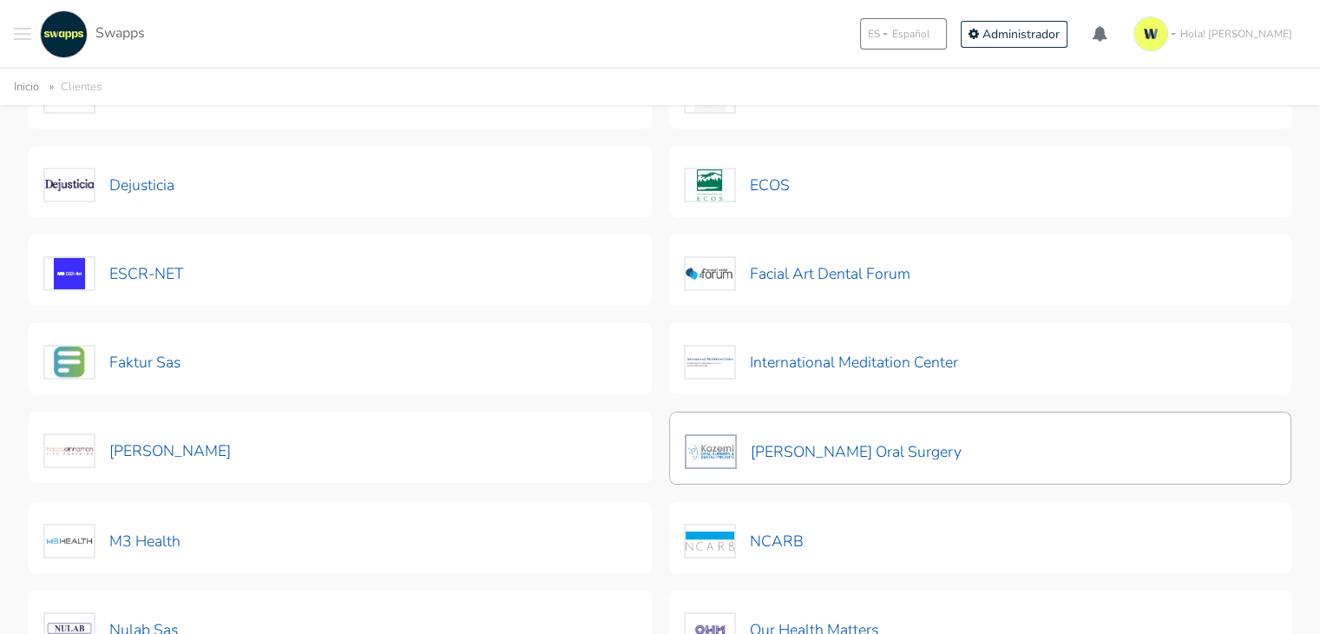
scroll to position [391, 0]
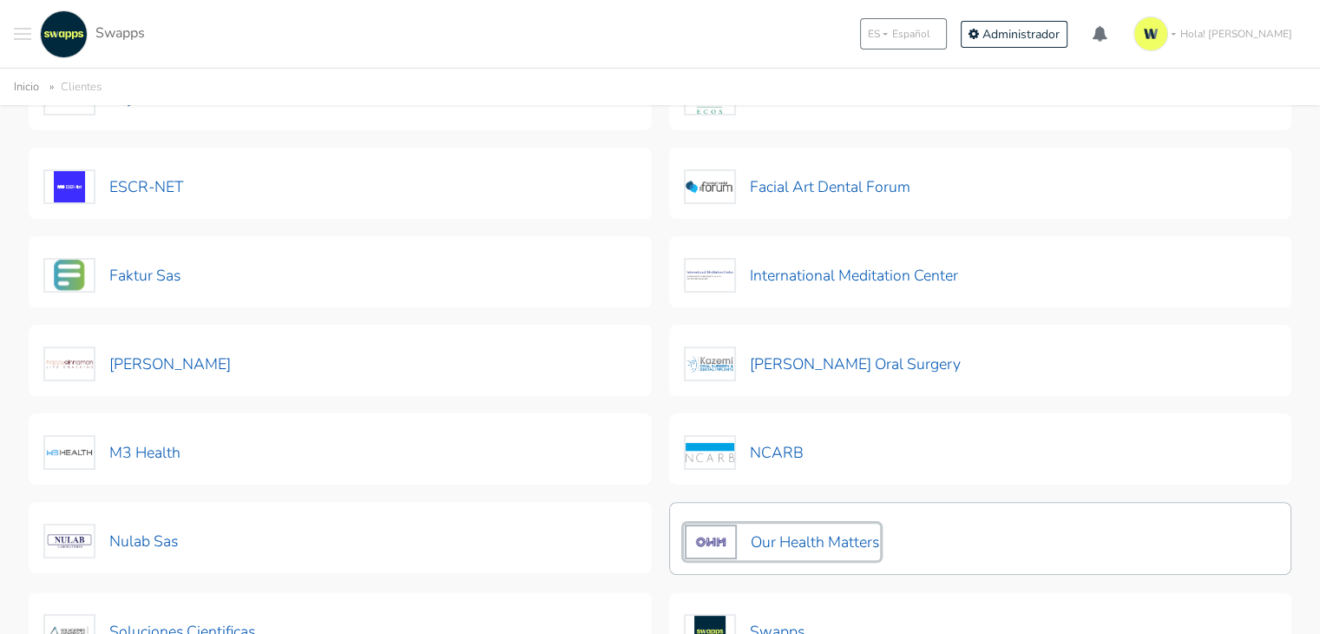
click at [844, 542] on button "Our Health Matters" at bounding box center [782, 541] width 196 height 36
click at [828, 534] on button "Our Health Matters" at bounding box center [782, 541] width 196 height 36
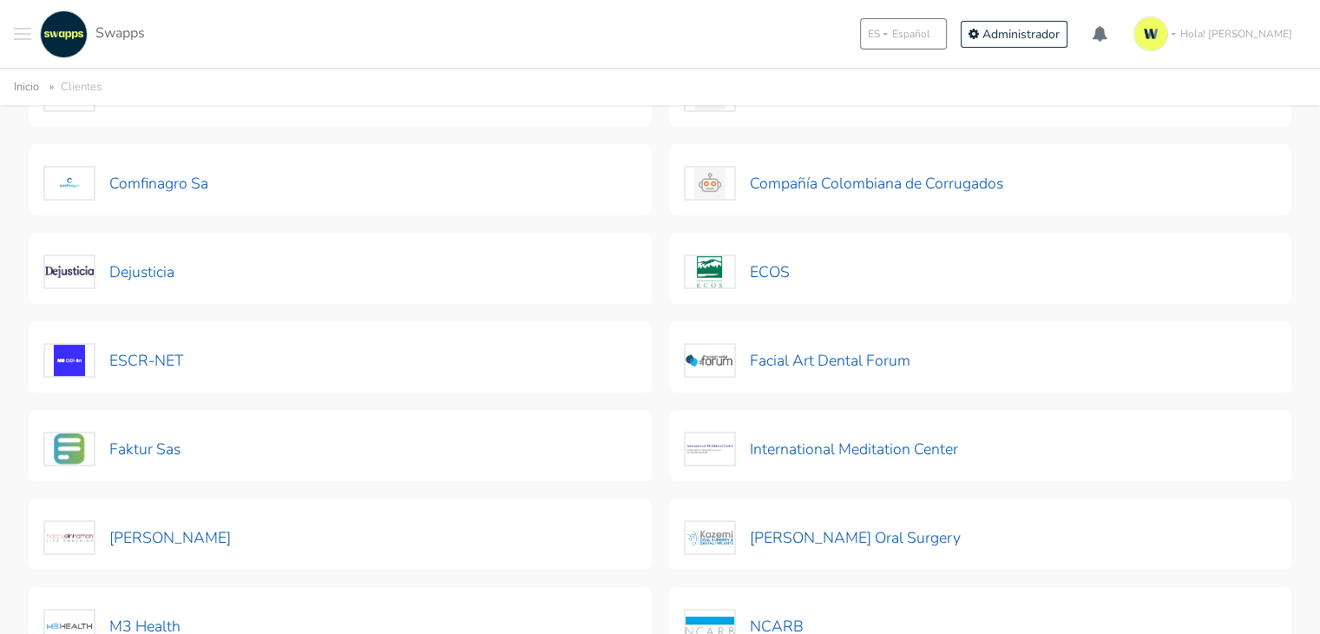
scroll to position [0, 0]
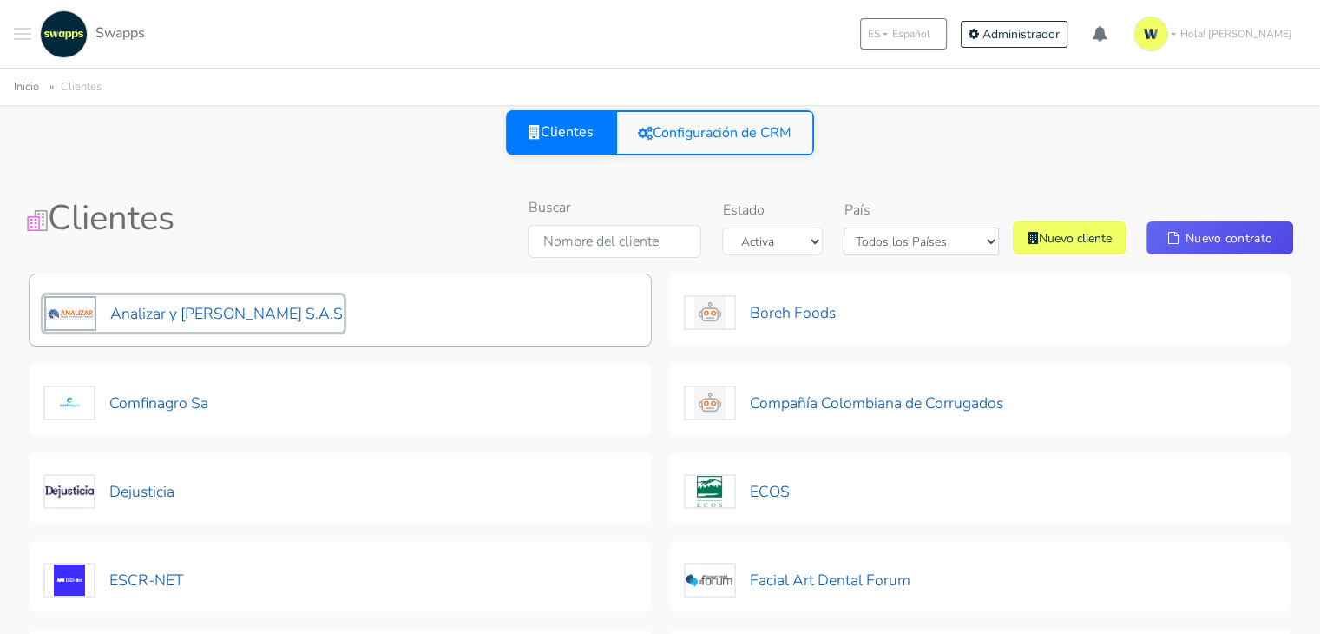
click at [273, 300] on button "Analizar y [PERSON_NAME] S.A.S" at bounding box center [193, 313] width 300 height 36
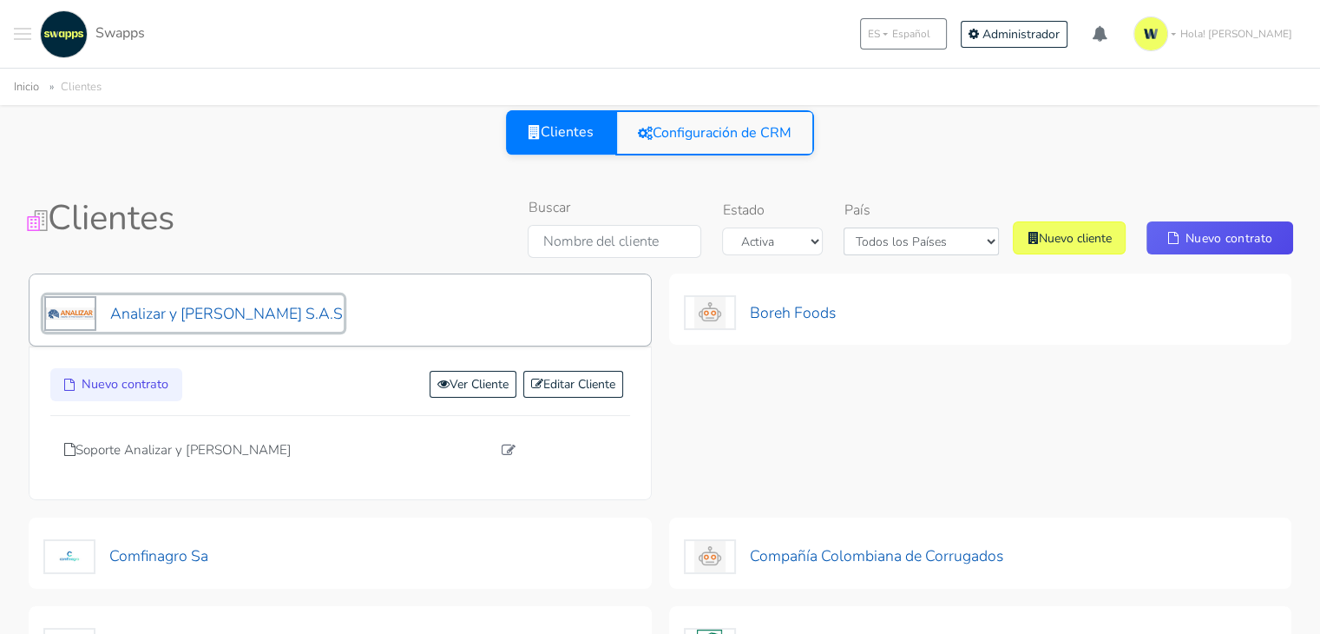
click at [273, 300] on button "Analizar y Lombana S.A.S" at bounding box center [193, 313] width 300 height 36
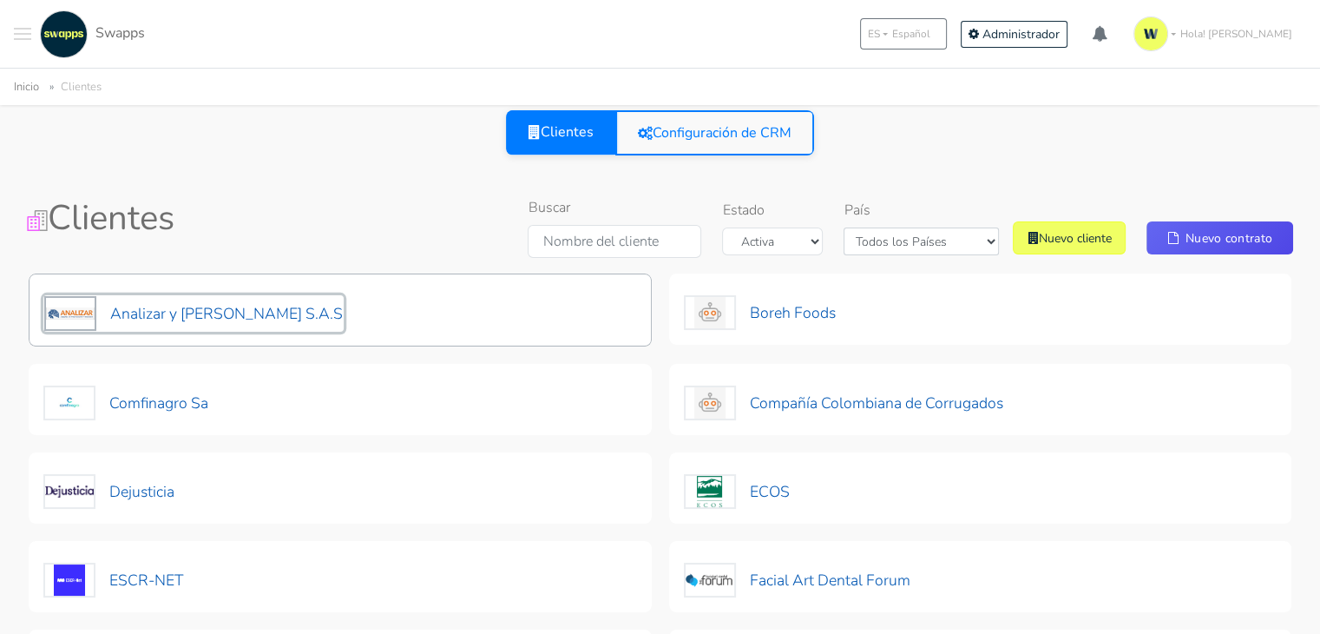
click at [273, 303] on button "Analizar y Lombana S.A.S" at bounding box center [193, 313] width 300 height 36
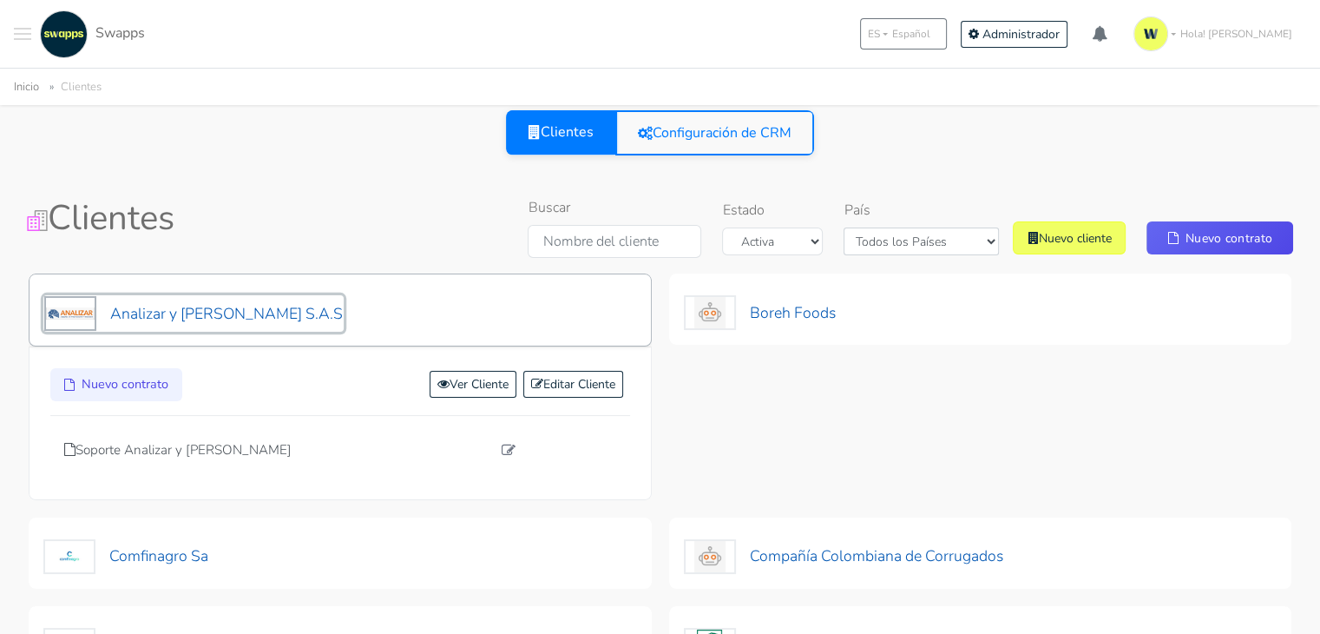
click at [273, 303] on button "Analizar y Lombana S.A.S" at bounding box center [193, 313] width 300 height 36
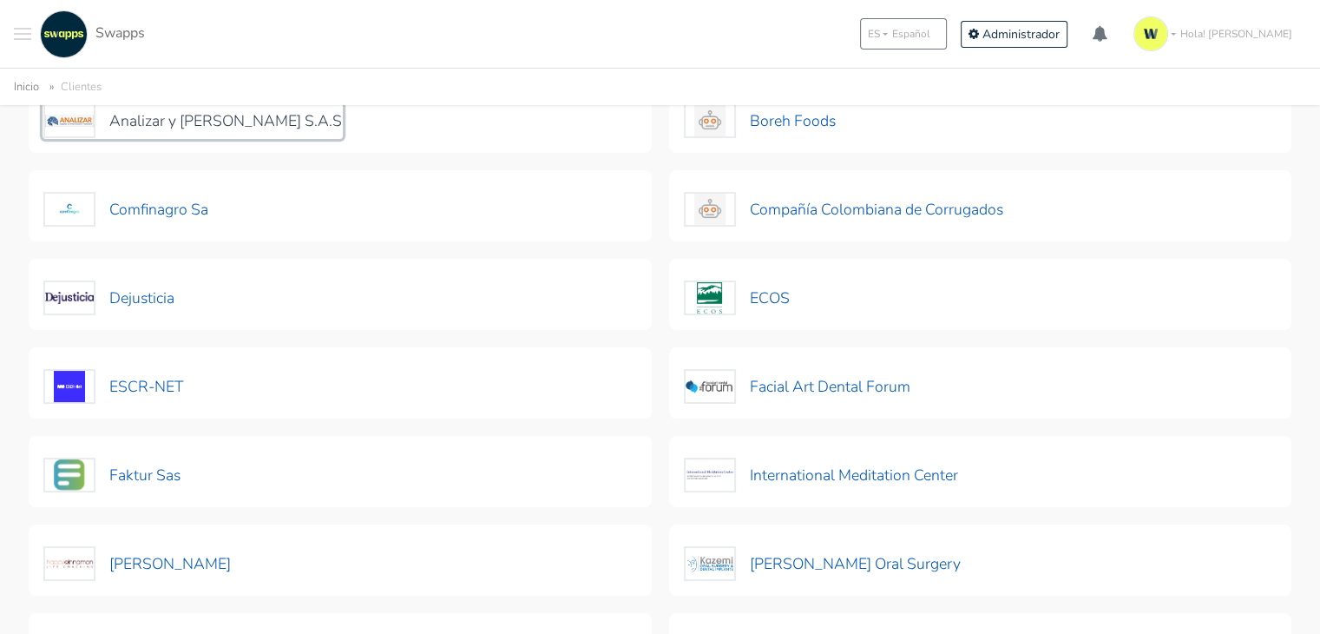
scroll to position [198, 0]
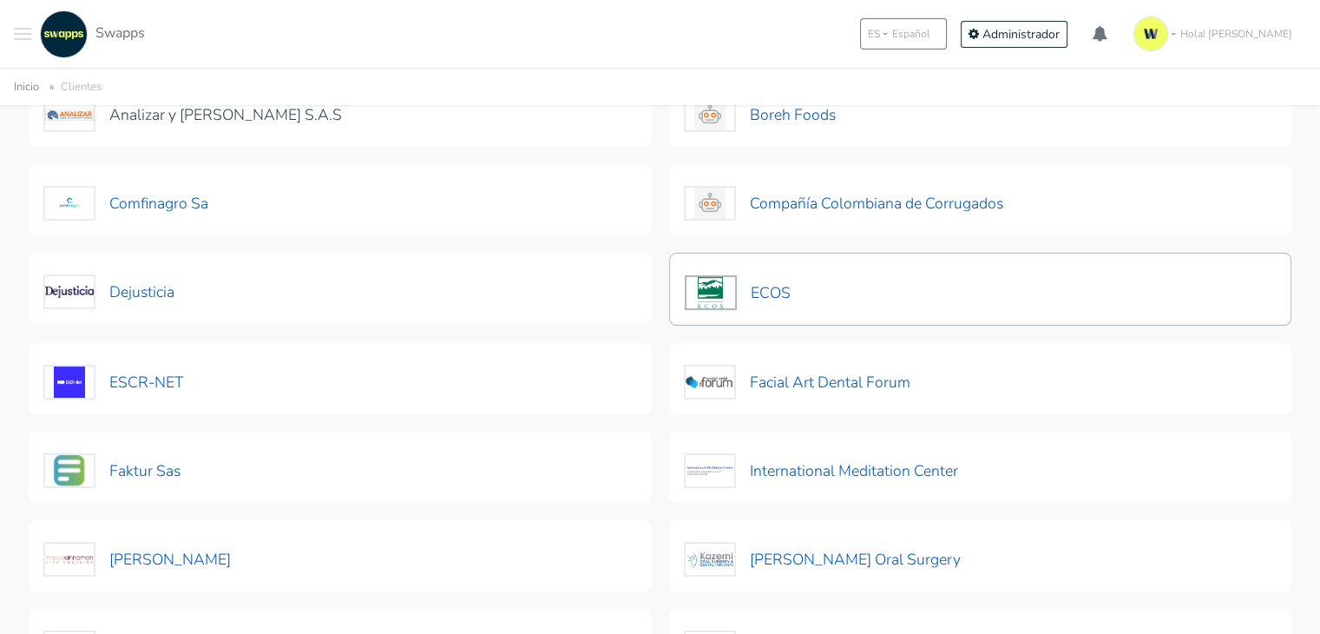
click at [850, 296] on div "ECOS" at bounding box center [980, 289] width 623 height 73
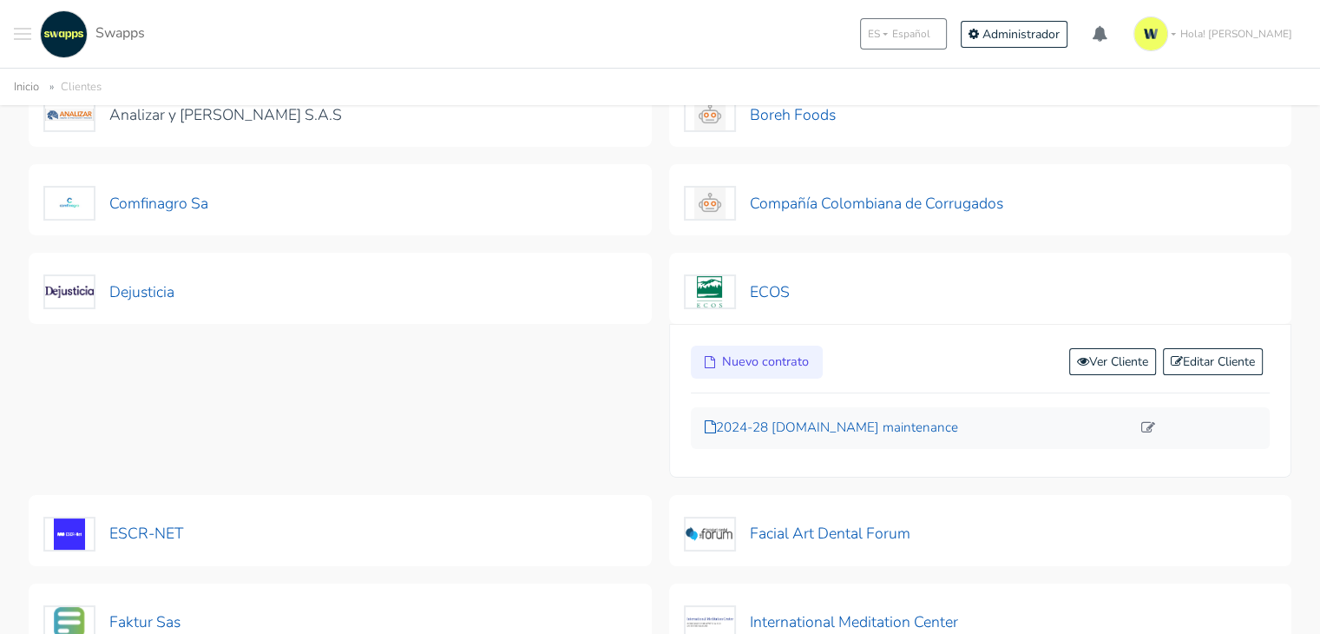
click at [799, 426] on p "2024-28 exchangenetwork.net maintenance" at bounding box center [918, 428] width 427 height 20
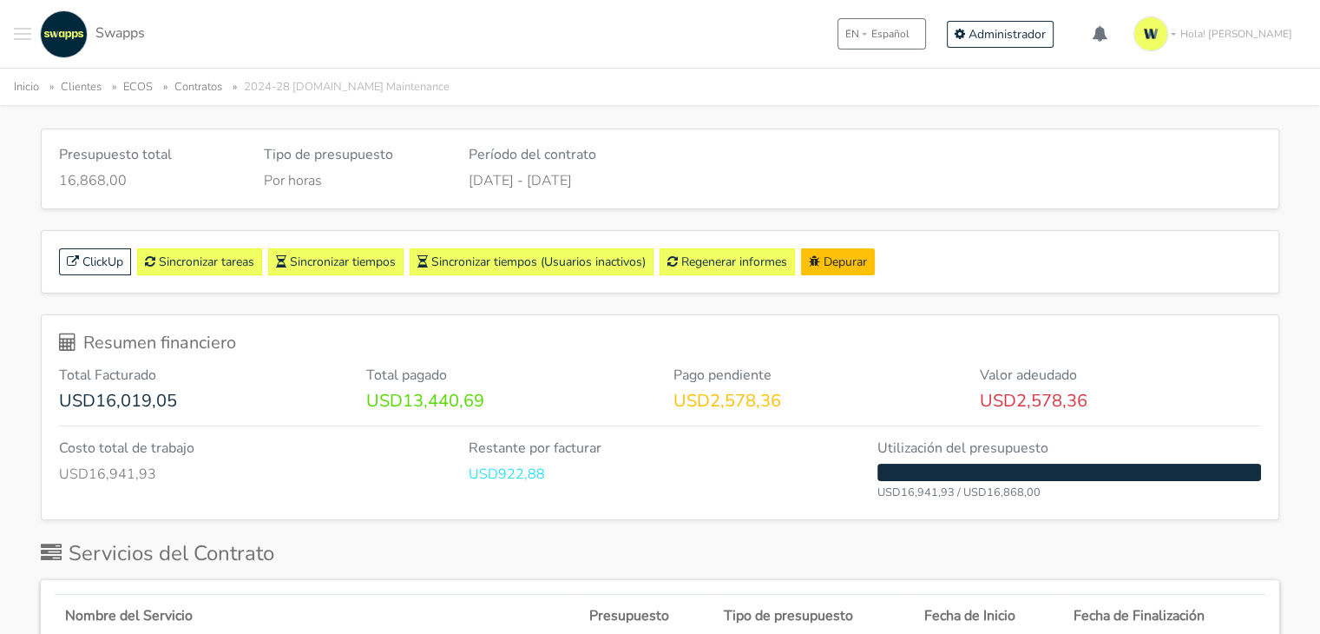
scroll to position [194, 0]
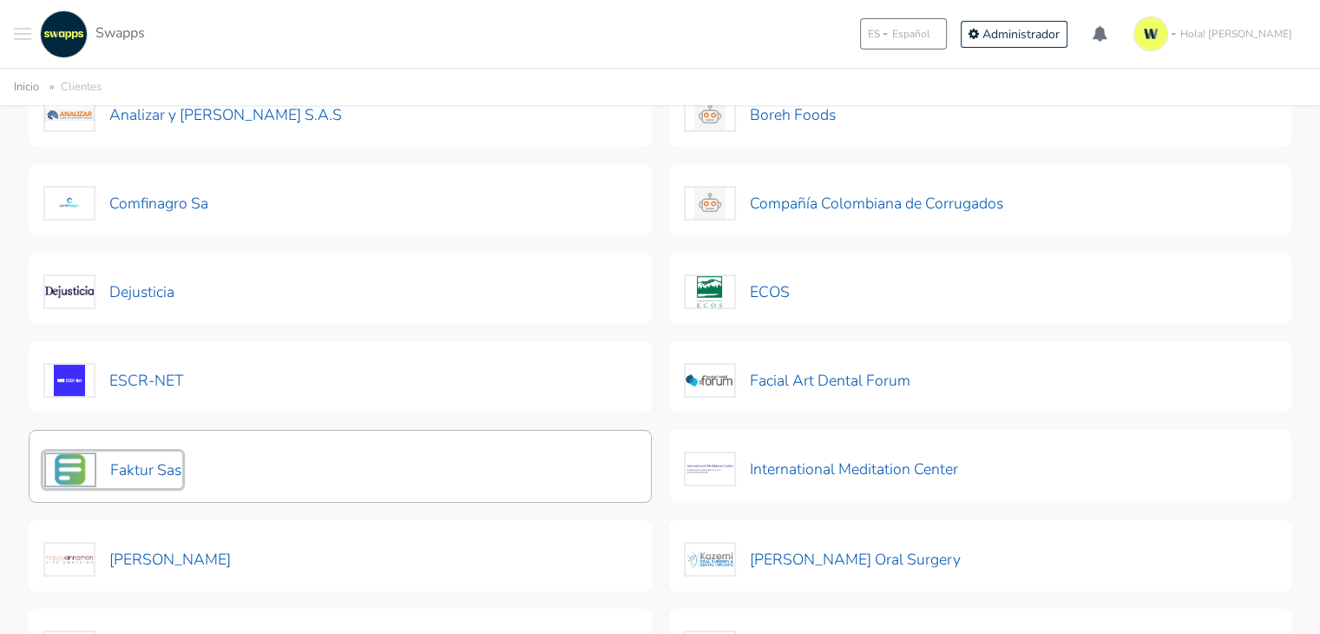
click at [131, 464] on button "Faktur Sas" at bounding box center [112, 469] width 139 height 36
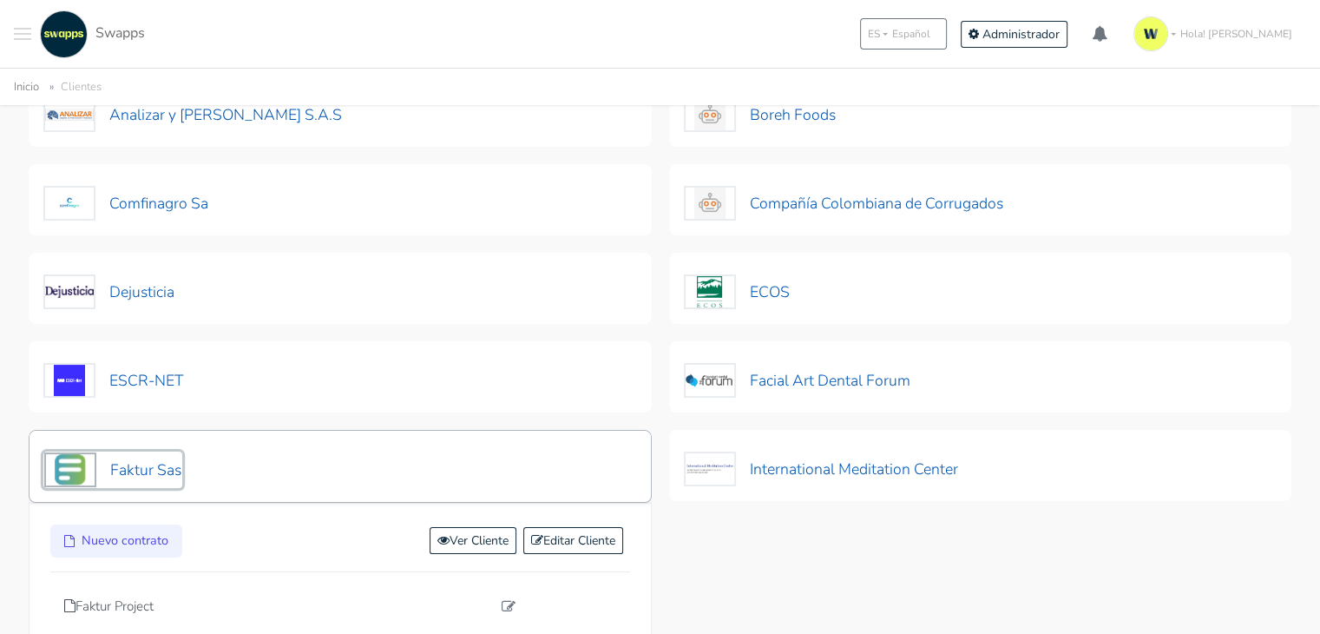
click at [154, 471] on button "Faktur Sas" at bounding box center [112, 469] width 139 height 36
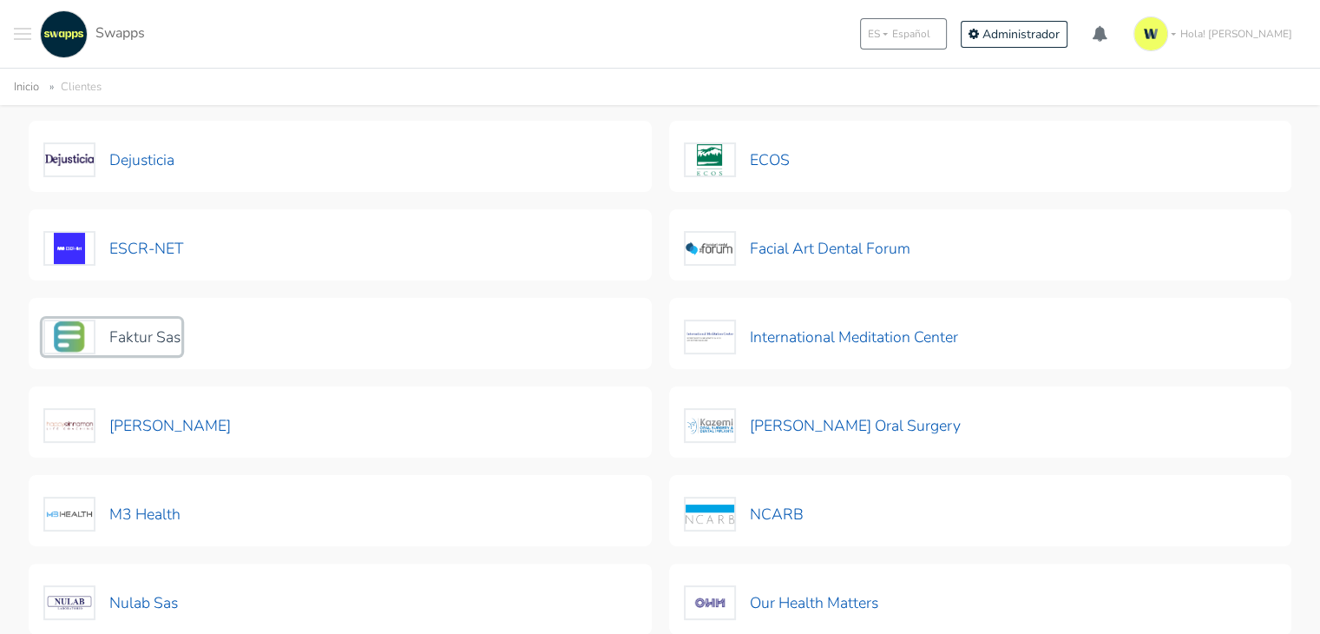
scroll to position [333, 0]
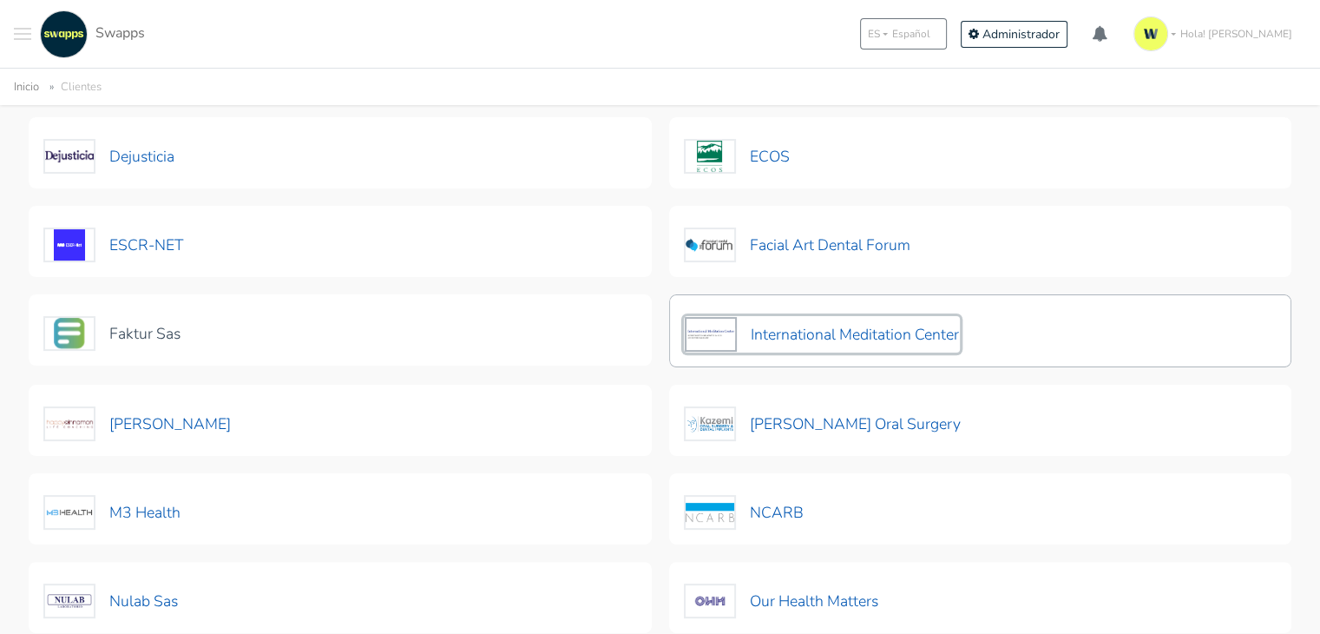
click at [938, 320] on button "International Meditation Center" at bounding box center [822, 334] width 276 height 36
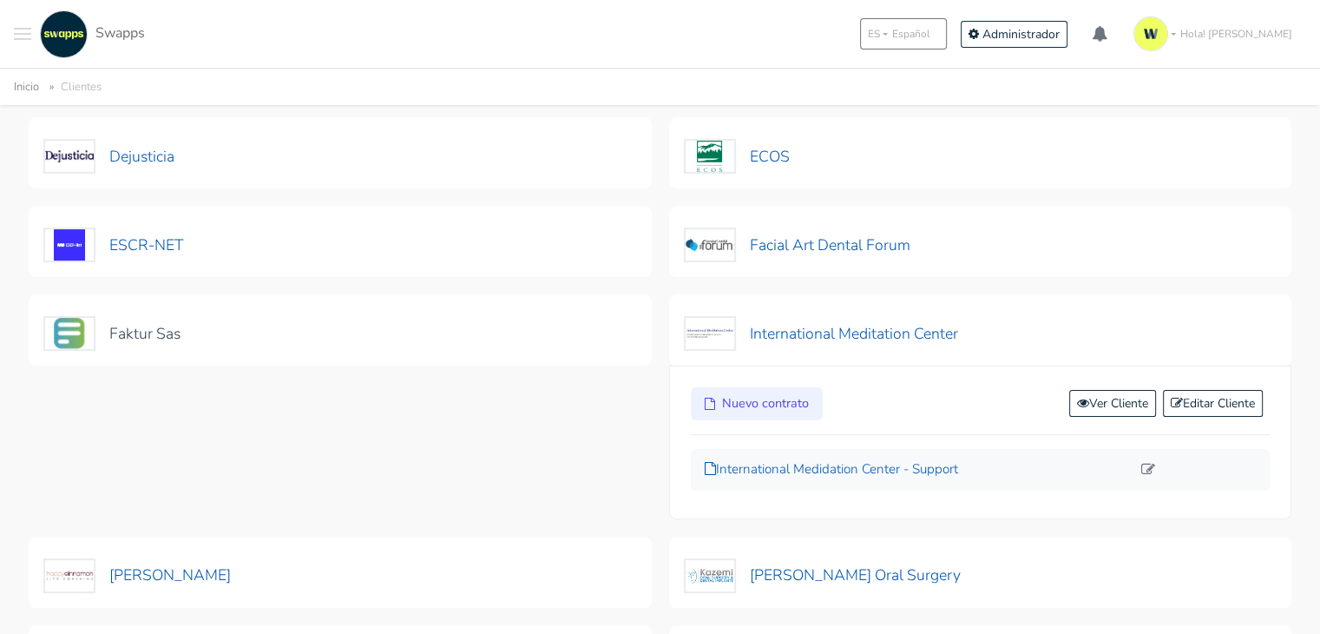
click at [843, 470] on p "International Medidation Center - Support" at bounding box center [918, 469] width 427 height 20
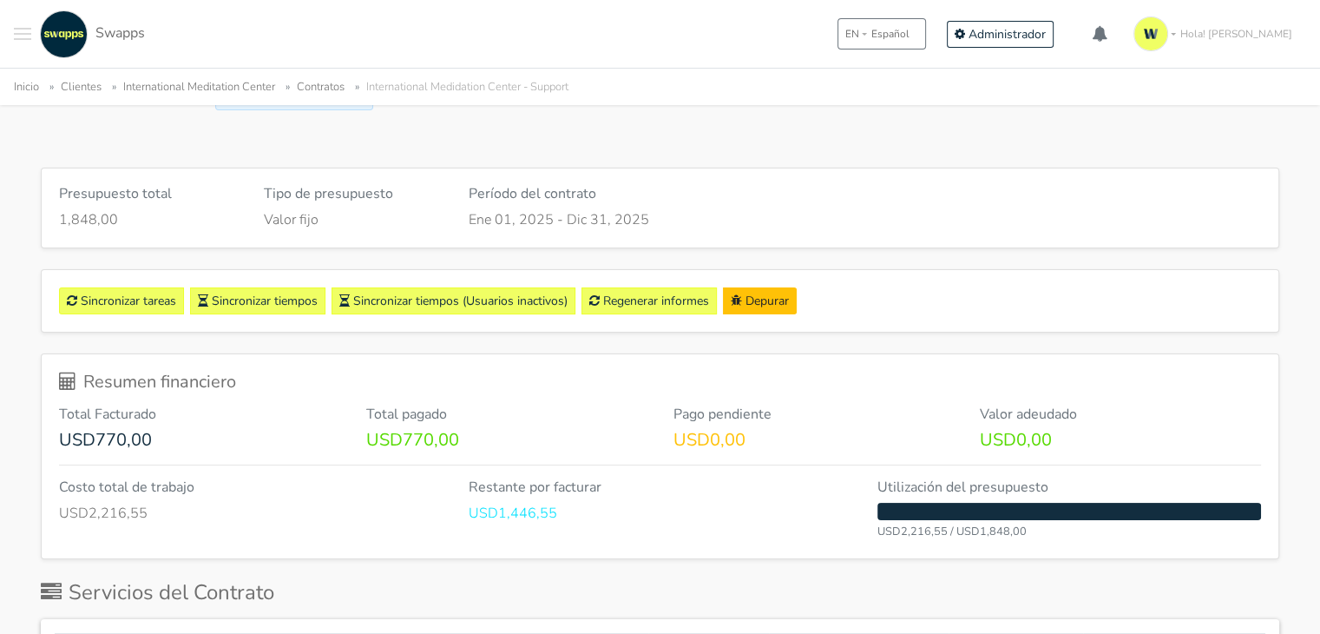
scroll to position [181, 0]
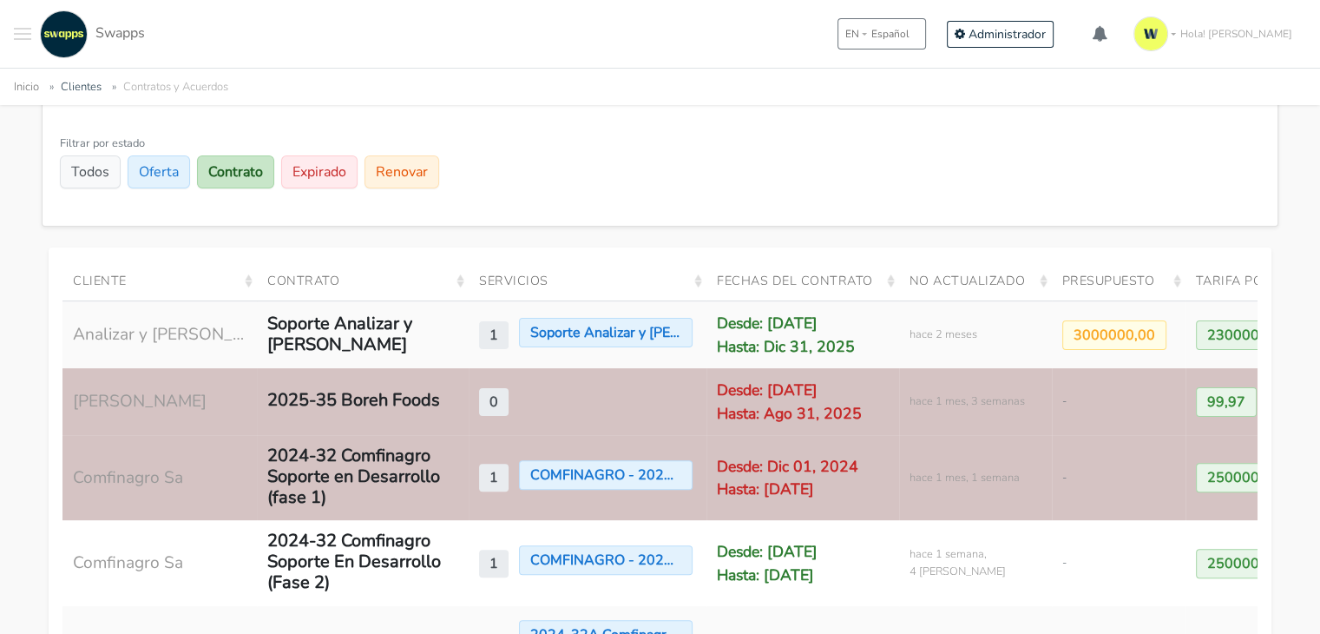
click at [14, 36] on button "Toggle navigation menu" at bounding box center [22, 34] width 17 height 48
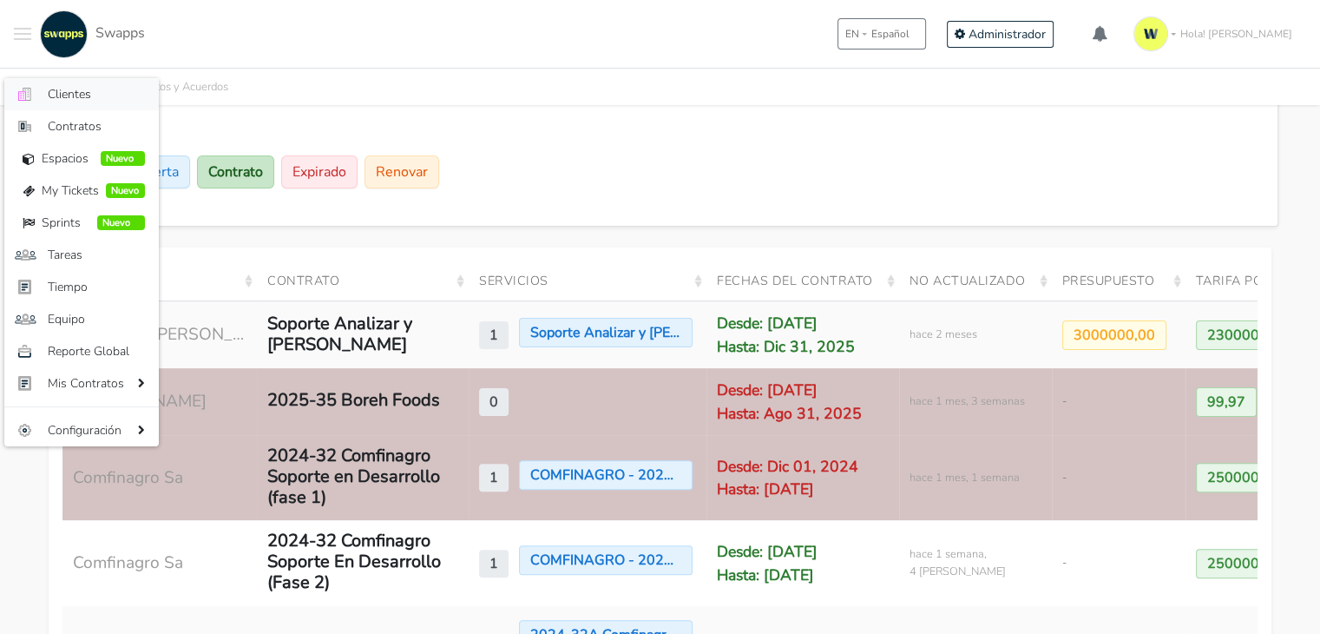
click at [73, 95] on span "Clientes" at bounding box center [96, 94] width 97 height 18
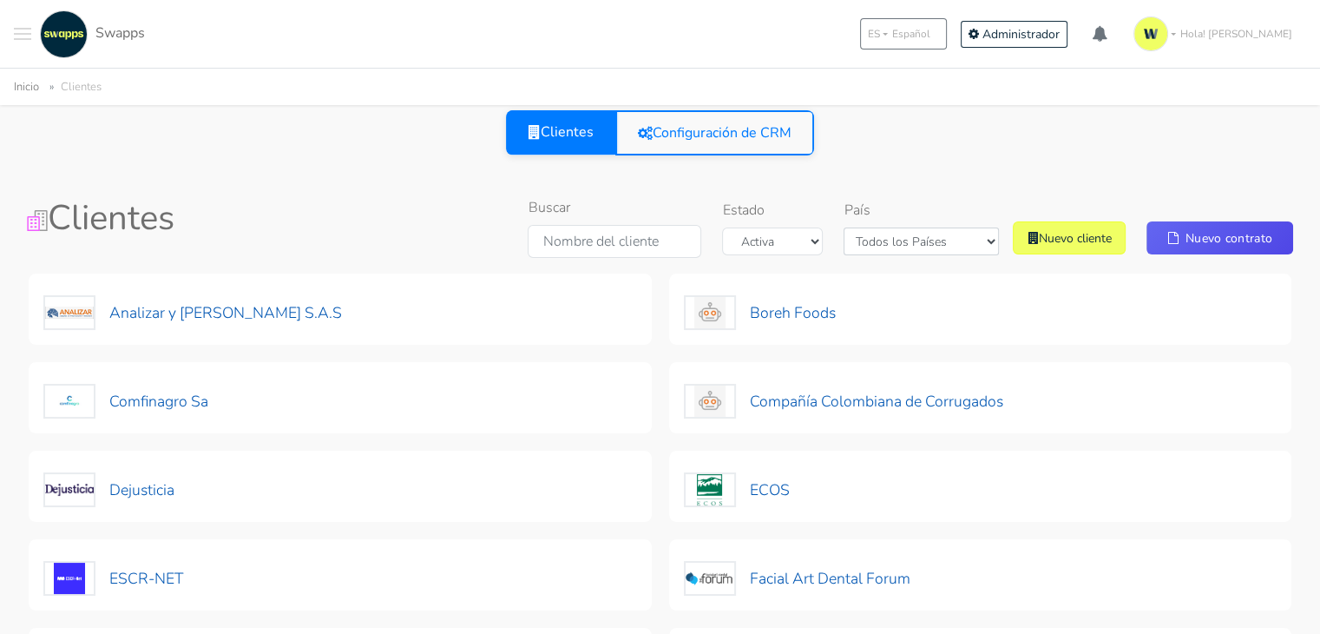
click at [33, 29] on div ".cls-1 { fill: #F15CFF; } .cls-2 { fill: #9a9a9a; } Clientes Contratos Espacios…" at bounding box center [79, 34] width 131 height 48
click at [24, 33] on span at bounding box center [22, 34] width 17 height 2
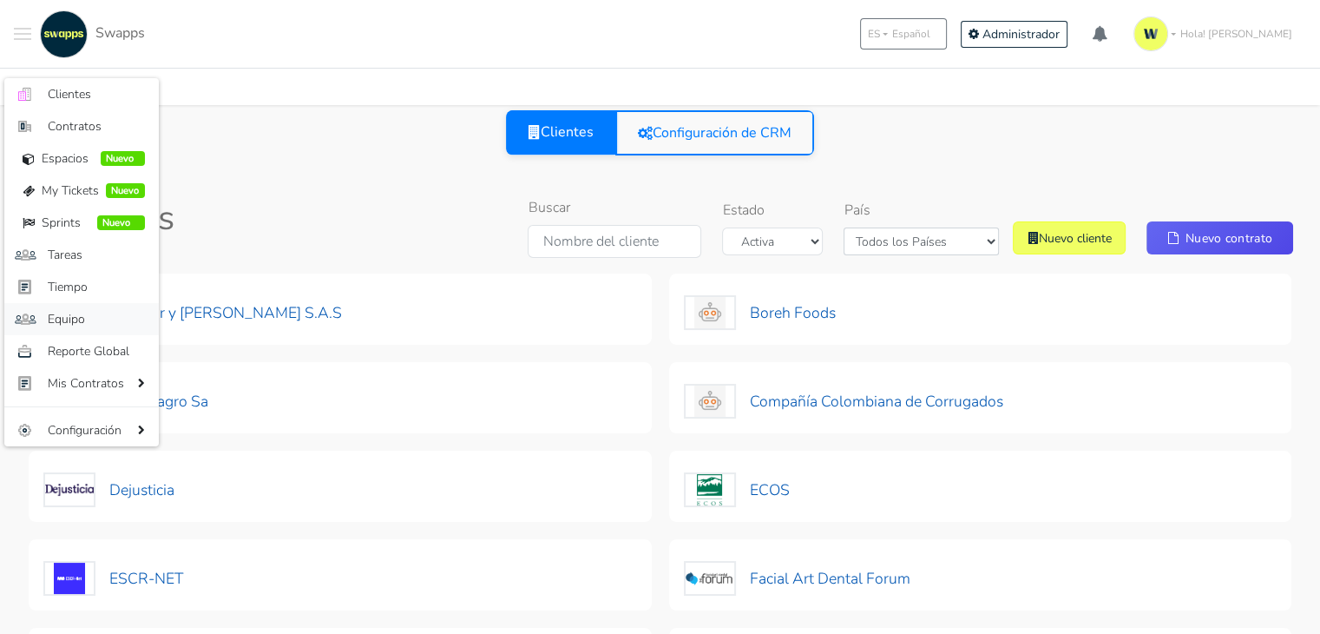
click at [95, 317] on span "Equipo" at bounding box center [96, 319] width 97 height 18
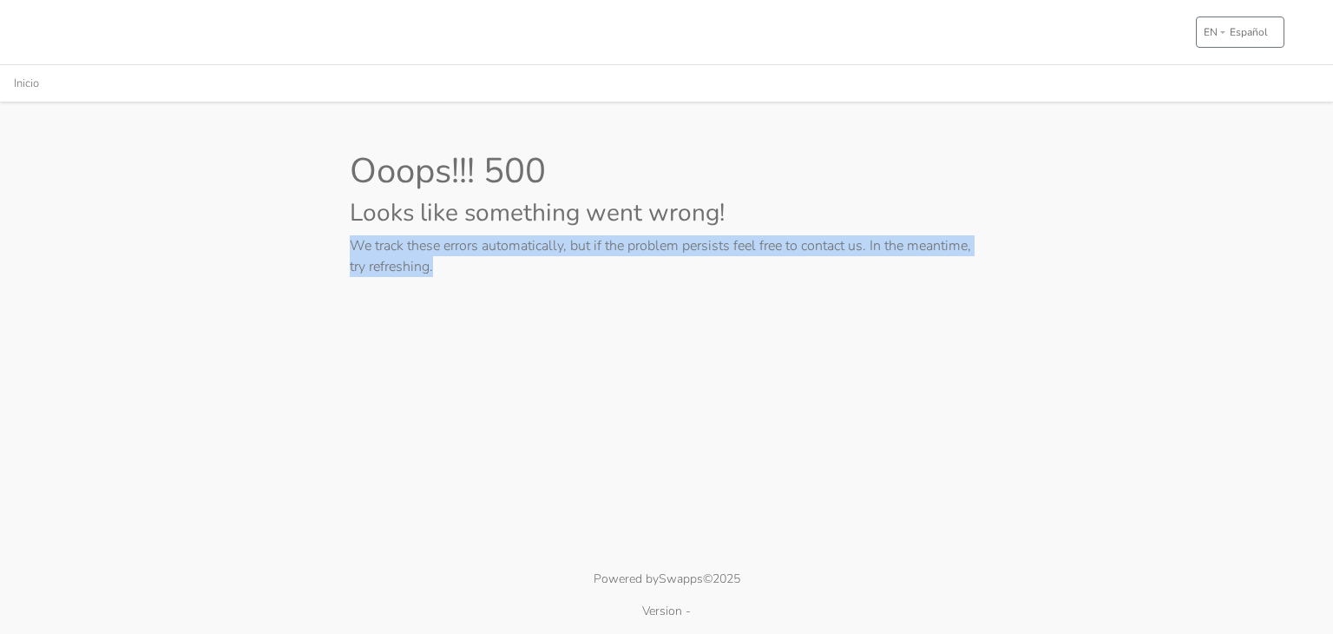
drag, startPoint x: 349, startPoint y: 243, endPoint x: 452, endPoint y: 289, distance: 113.1
click at [452, 289] on div "Ooops!!! 500 Looks like something went wrong! We track these errors automatical…" at bounding box center [667, 220] width 660 height 141
copy p "We track these errors automatically, but if the problem persists feel free to c…"
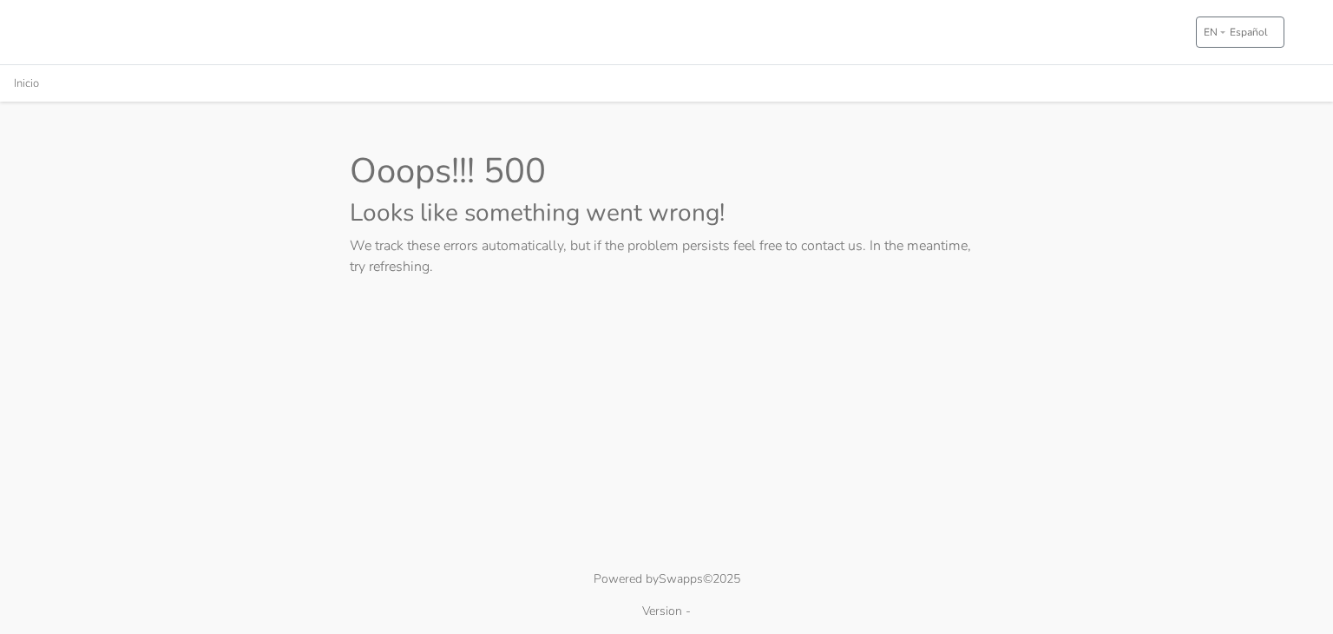
click at [759, 191] on h1 "Ooops!!! 500" at bounding box center [667, 171] width 634 height 42
